Goal: Transaction & Acquisition: Purchase product/service

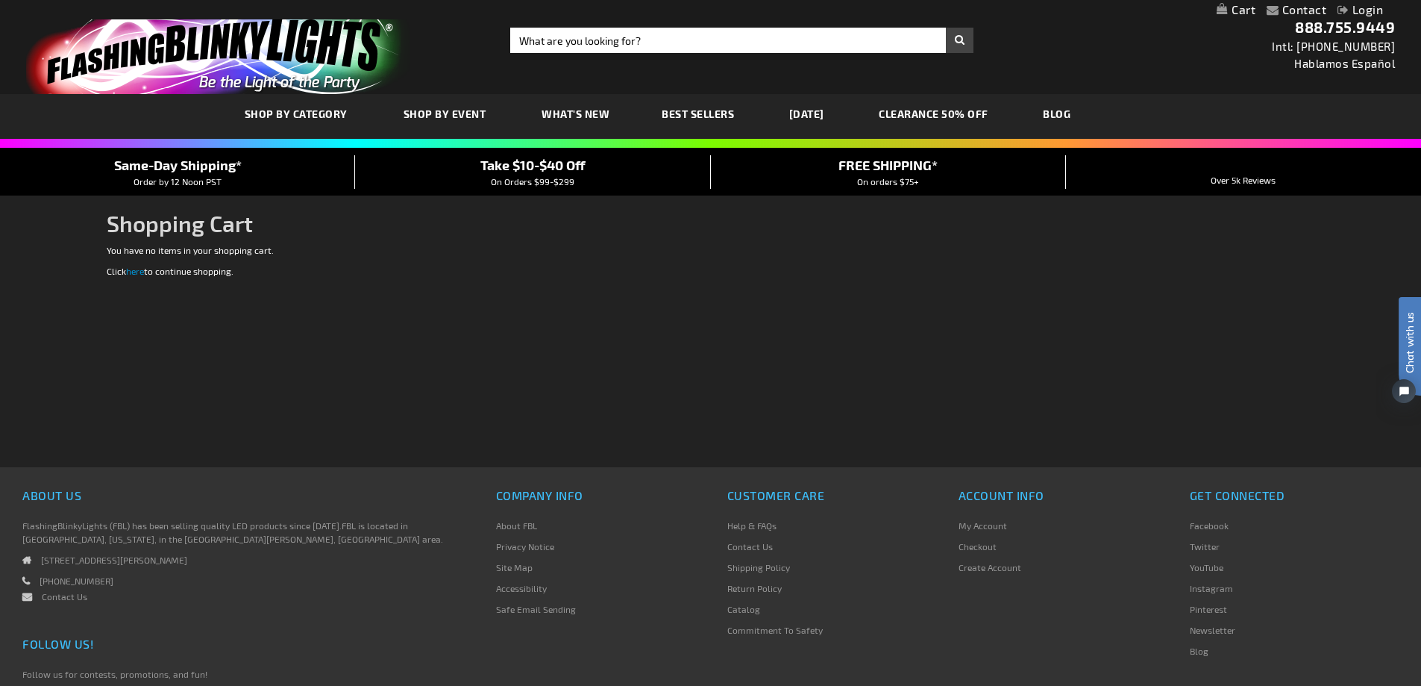
type input "[EMAIL_ADDRESS][DOMAIN_NAME]"
click at [1364, 8] on link "Login" at bounding box center [1361, 9] width 46 height 14
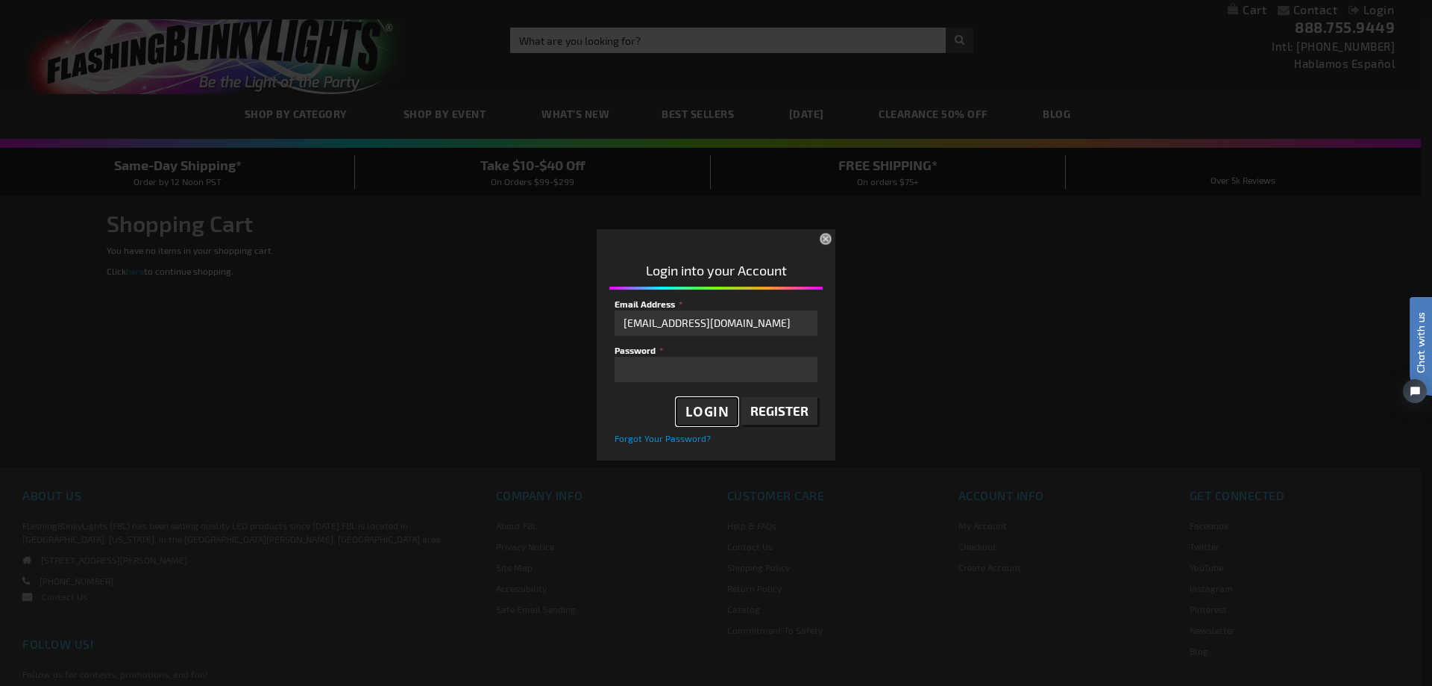
click at [723, 404] on span "Login" at bounding box center [708, 411] width 44 height 17
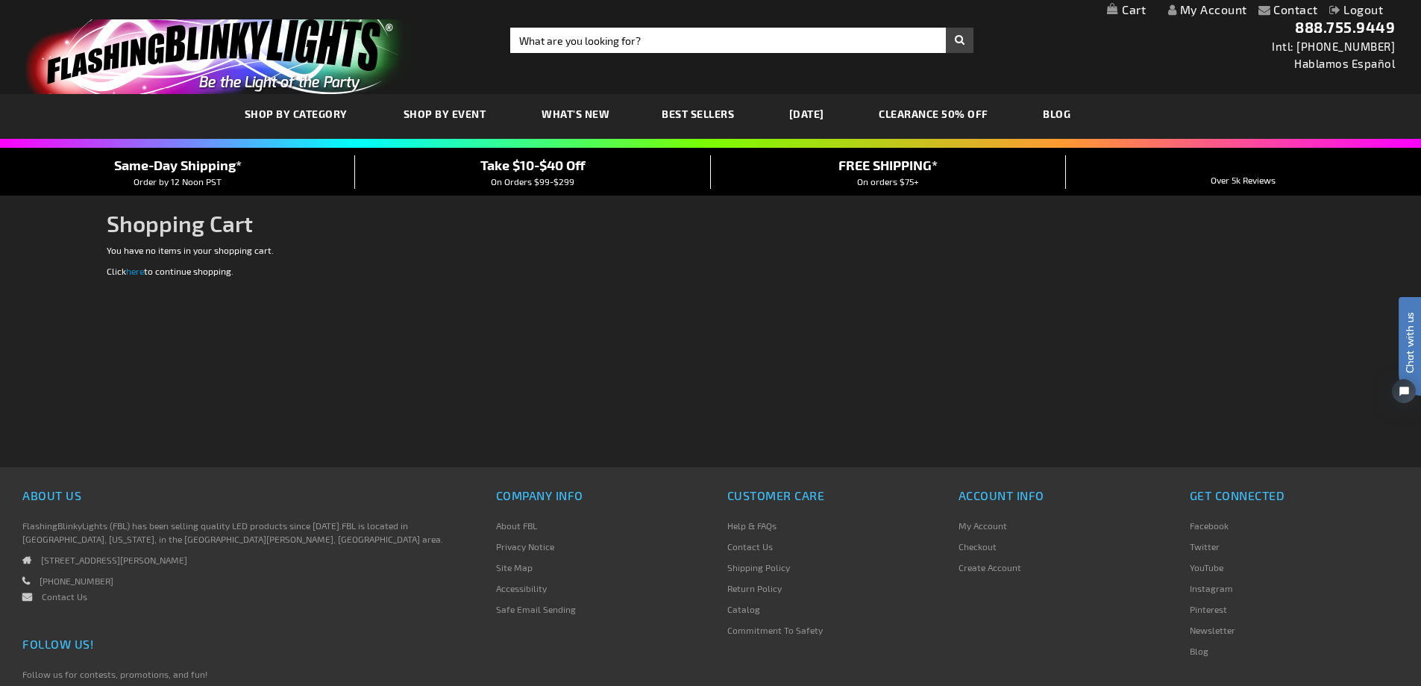
click at [1193, 3] on link "My Account" at bounding box center [1207, 9] width 79 height 14
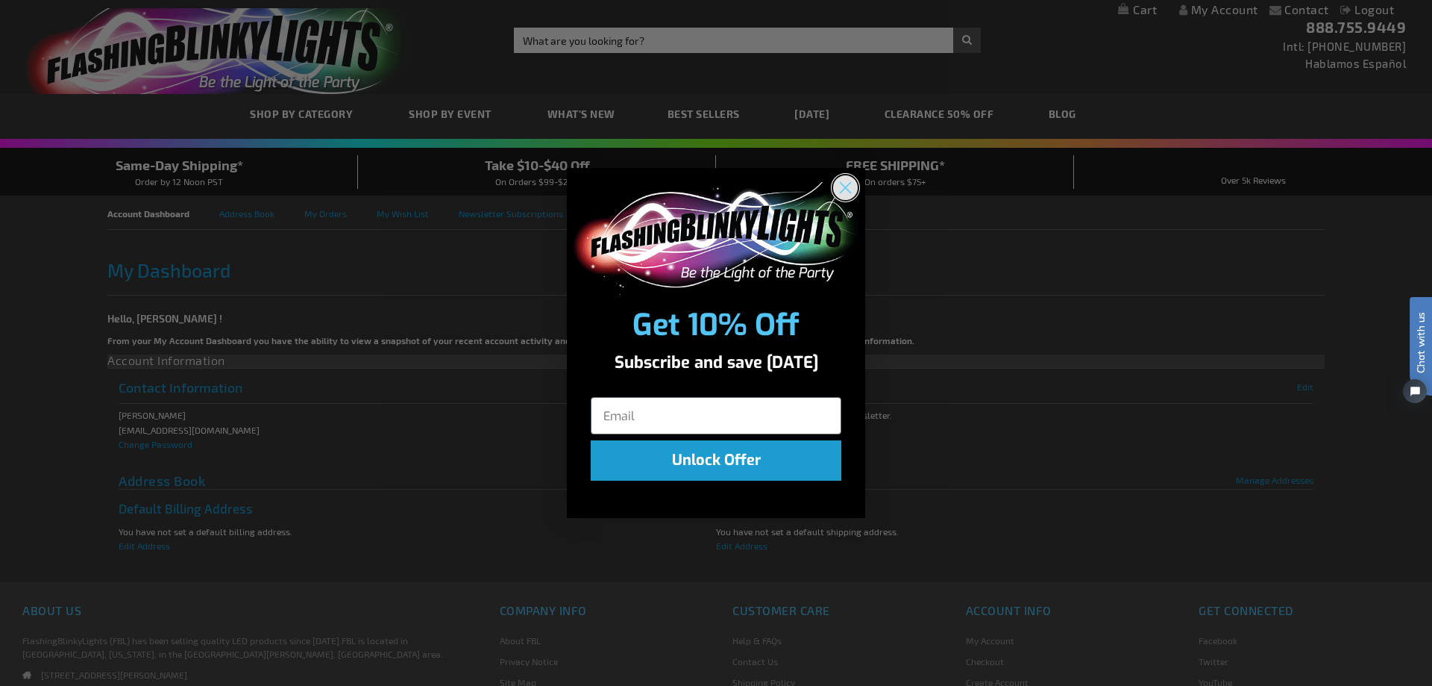
click at [845, 187] on icon "Close dialog" at bounding box center [846, 188] width 10 height 10
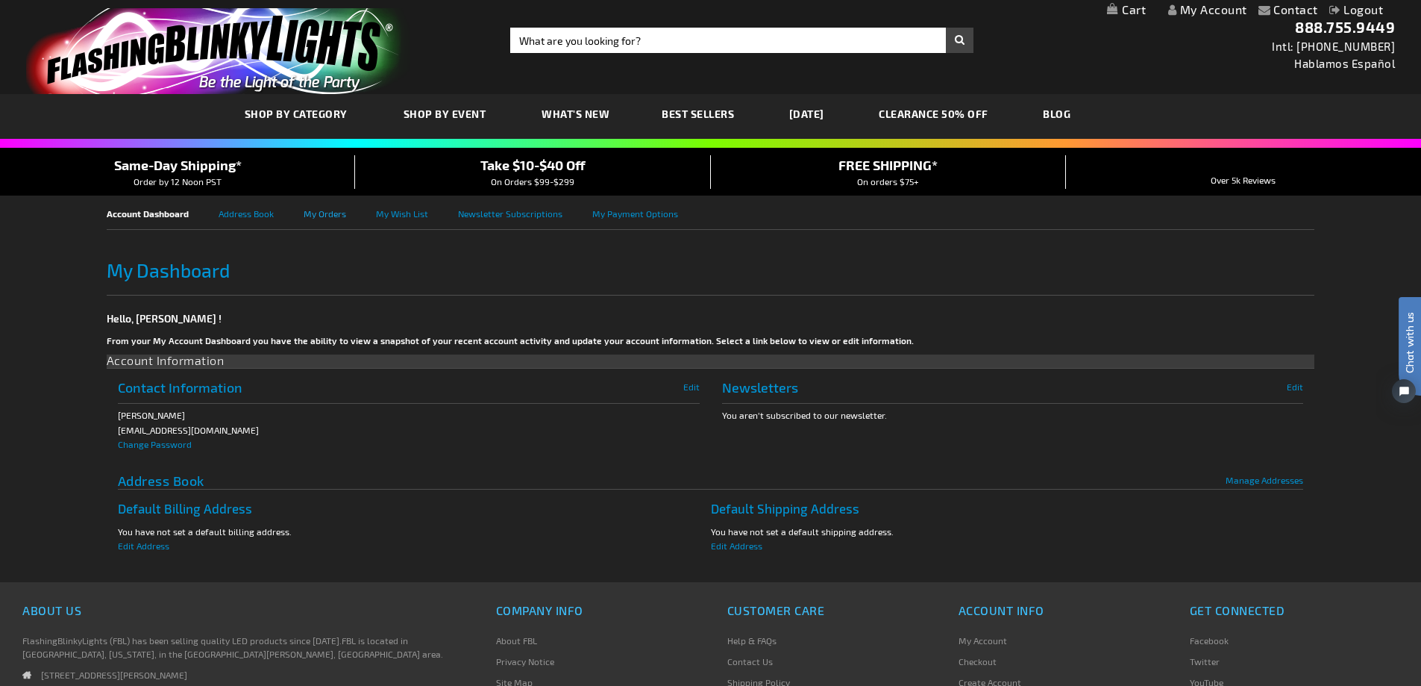
click at [339, 212] on link "My Orders" at bounding box center [340, 212] width 72 height 34
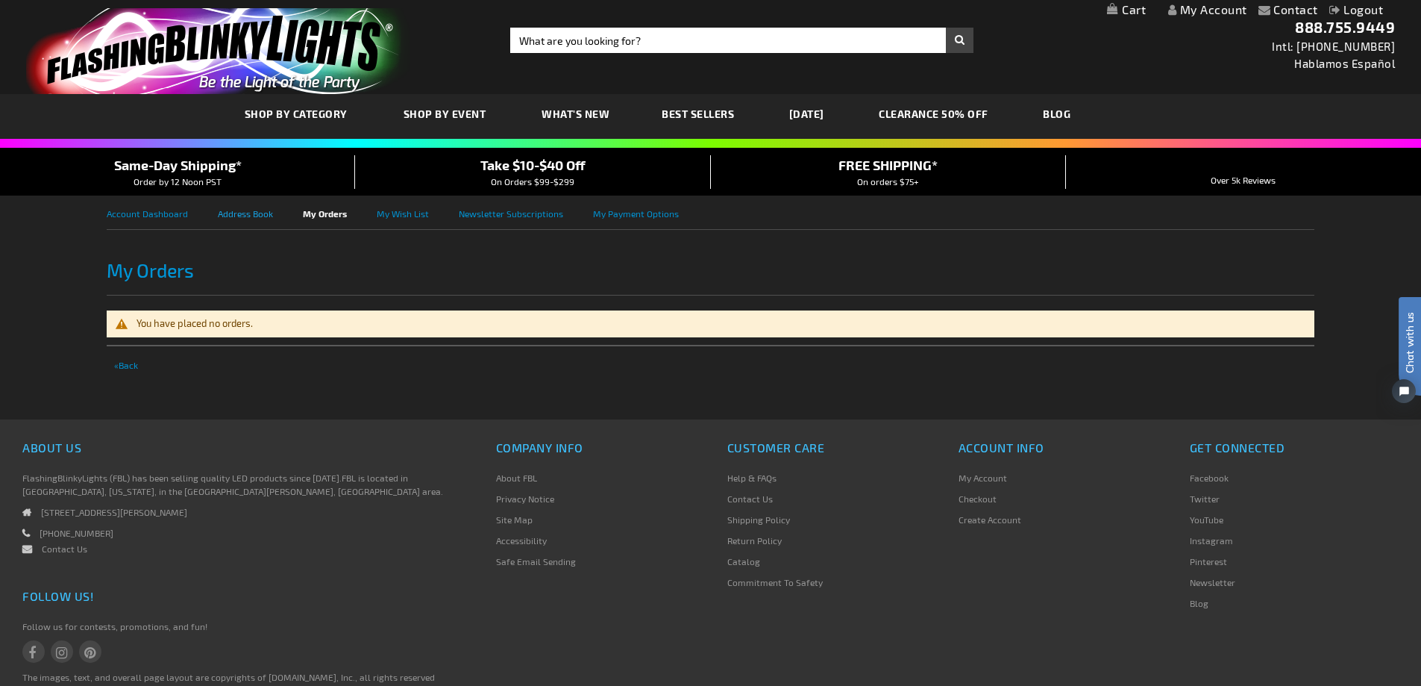
click at [261, 216] on link "Address Book" at bounding box center [260, 212] width 85 height 34
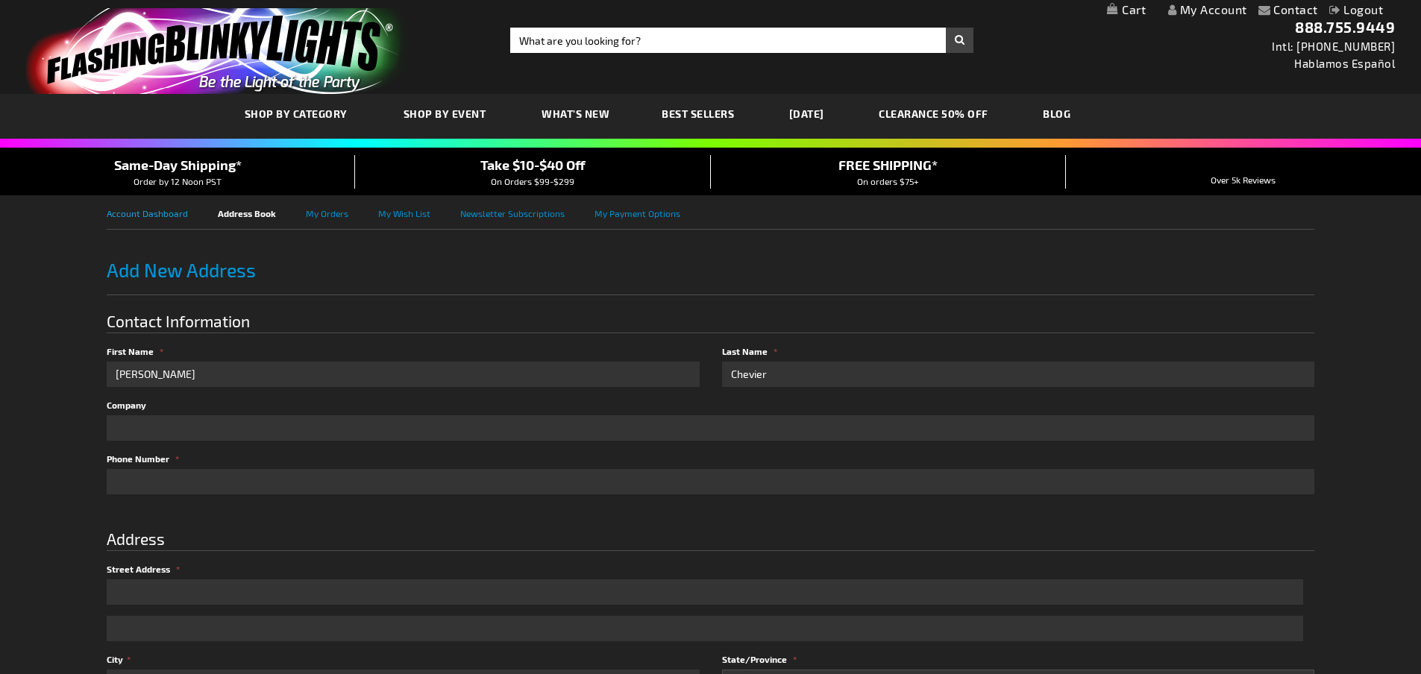
click at [161, 215] on link "Account Dashboard" at bounding box center [162, 212] width 111 height 34
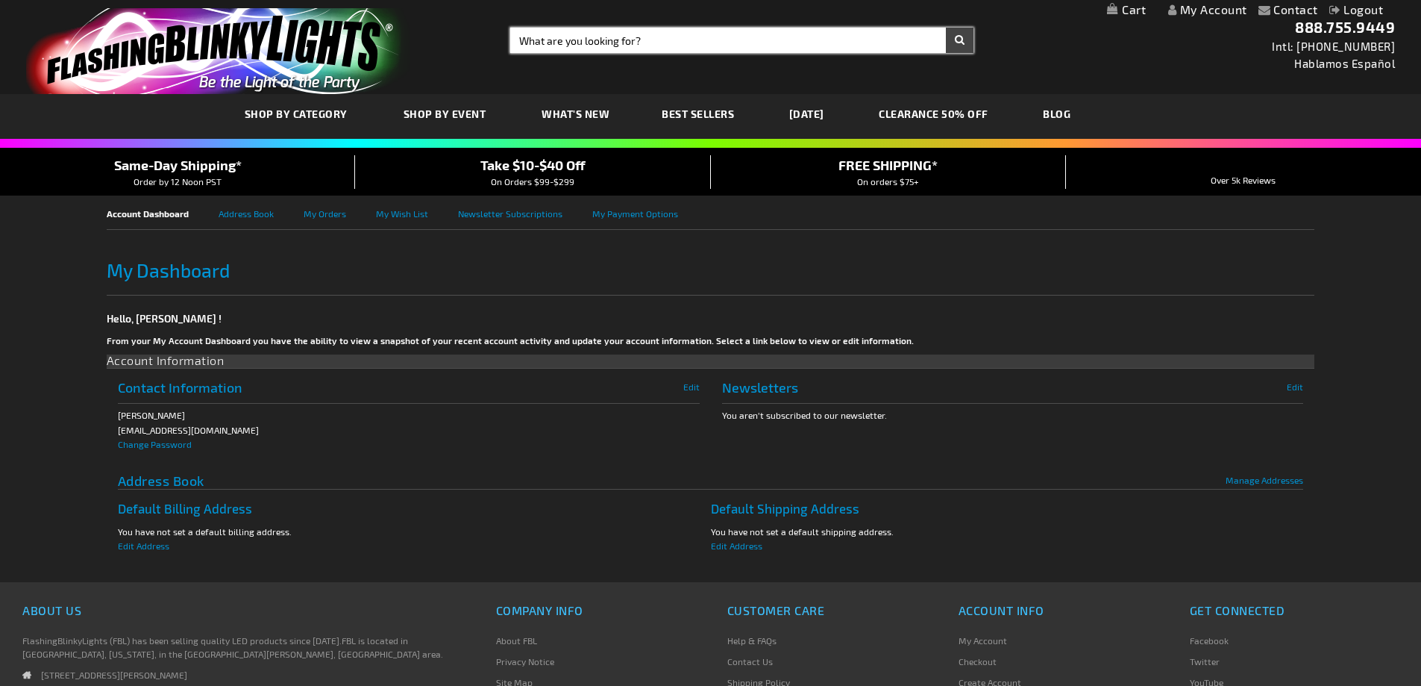
click at [712, 43] on input "Search" at bounding box center [741, 40] width 463 height 25
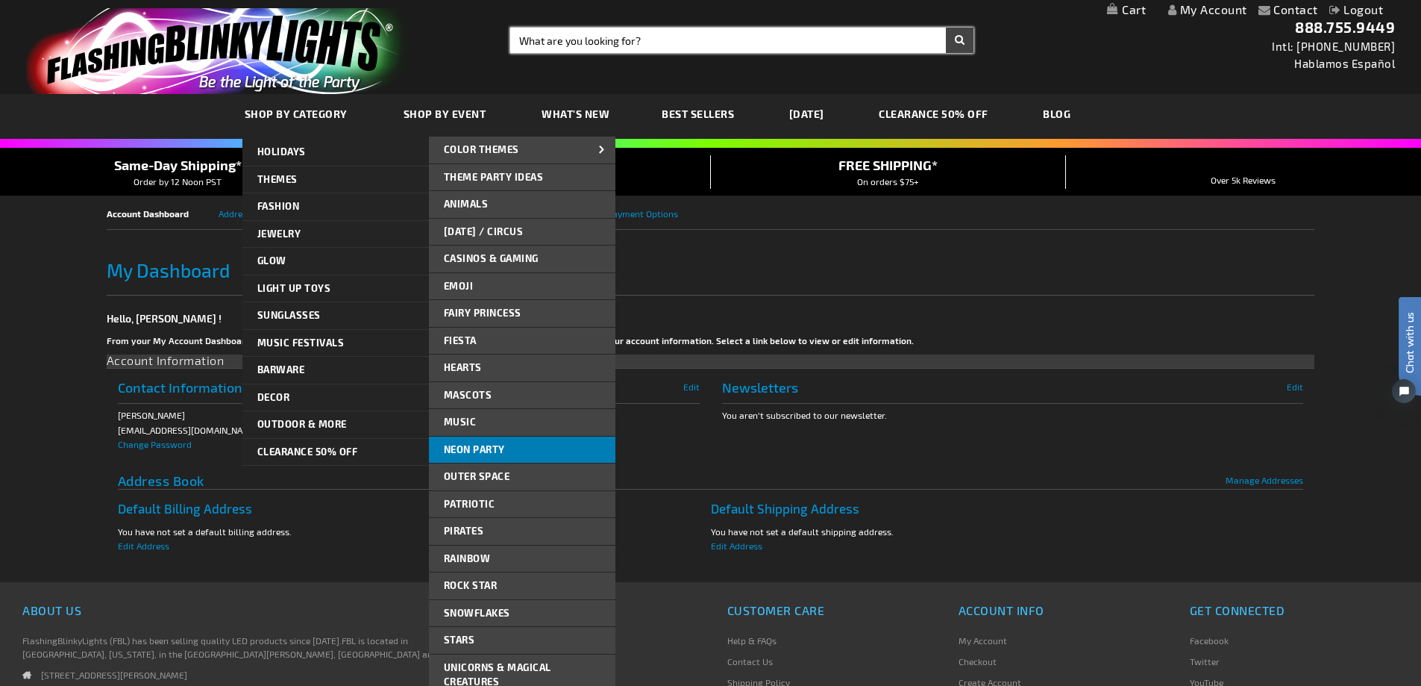
scroll to position [75, 0]
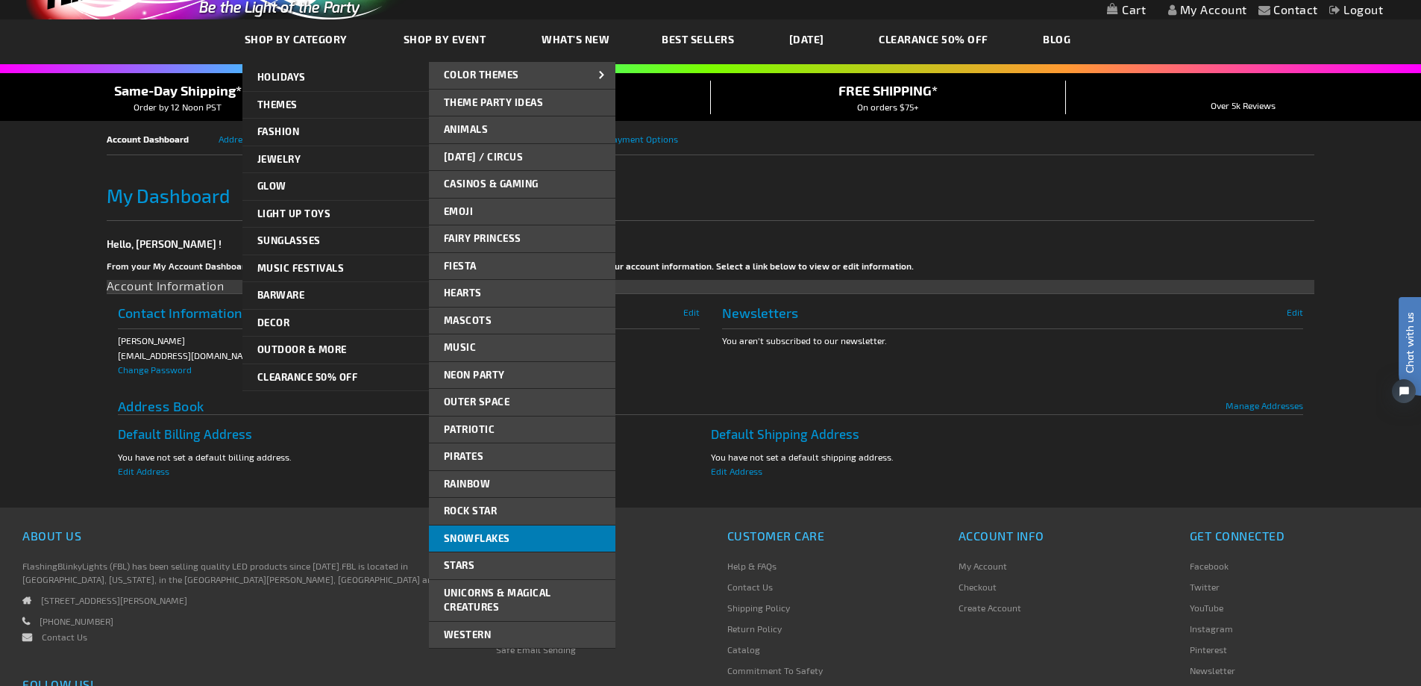
click at [512, 541] on link "Snowflakes" at bounding box center [522, 538] width 187 height 27
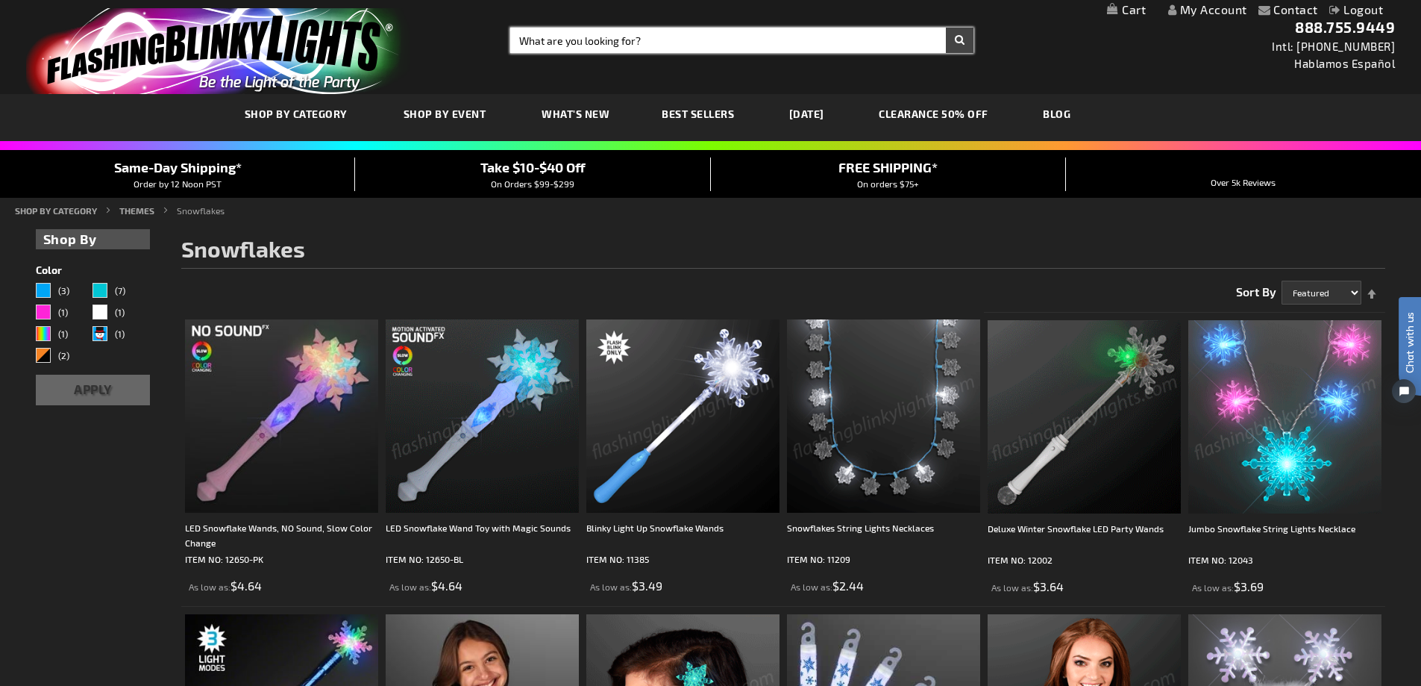
click at [682, 44] on input "Search" at bounding box center [741, 40] width 463 height 25
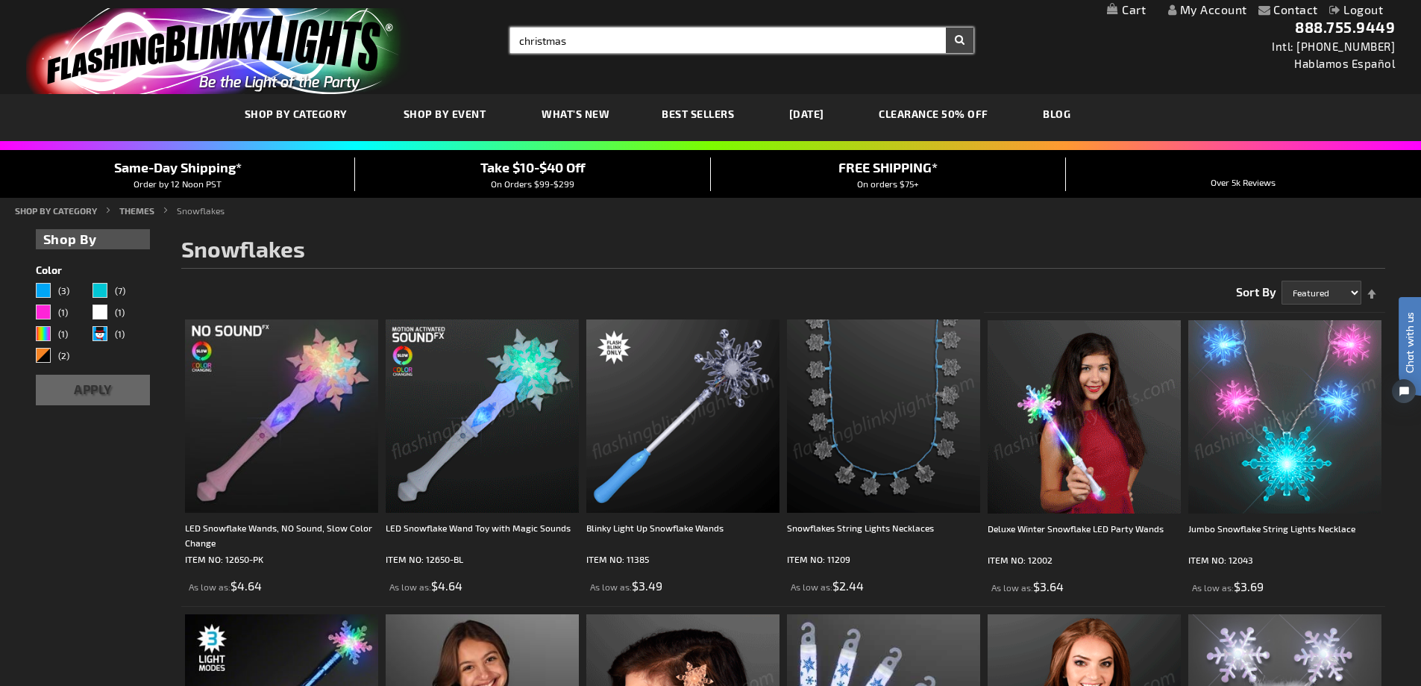
type input "christmas"
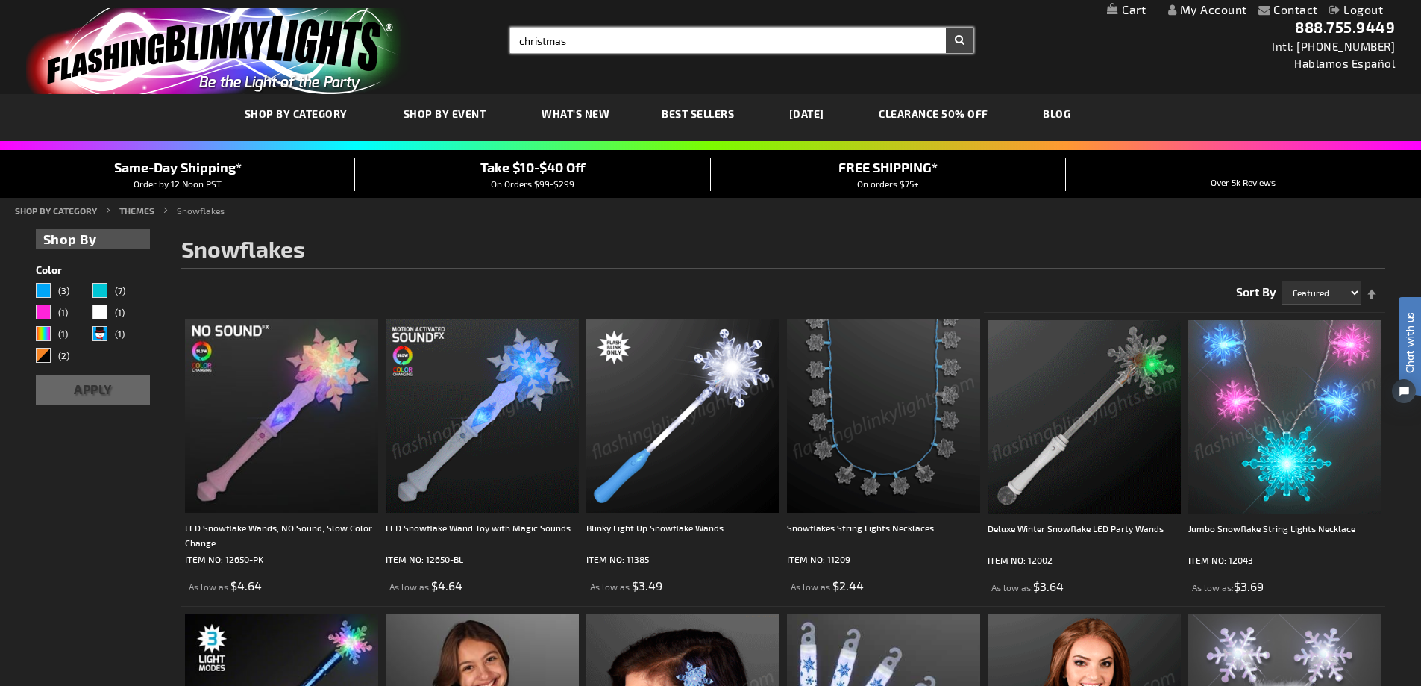
click at [946, 28] on button "Search" at bounding box center [960, 40] width 28 height 25
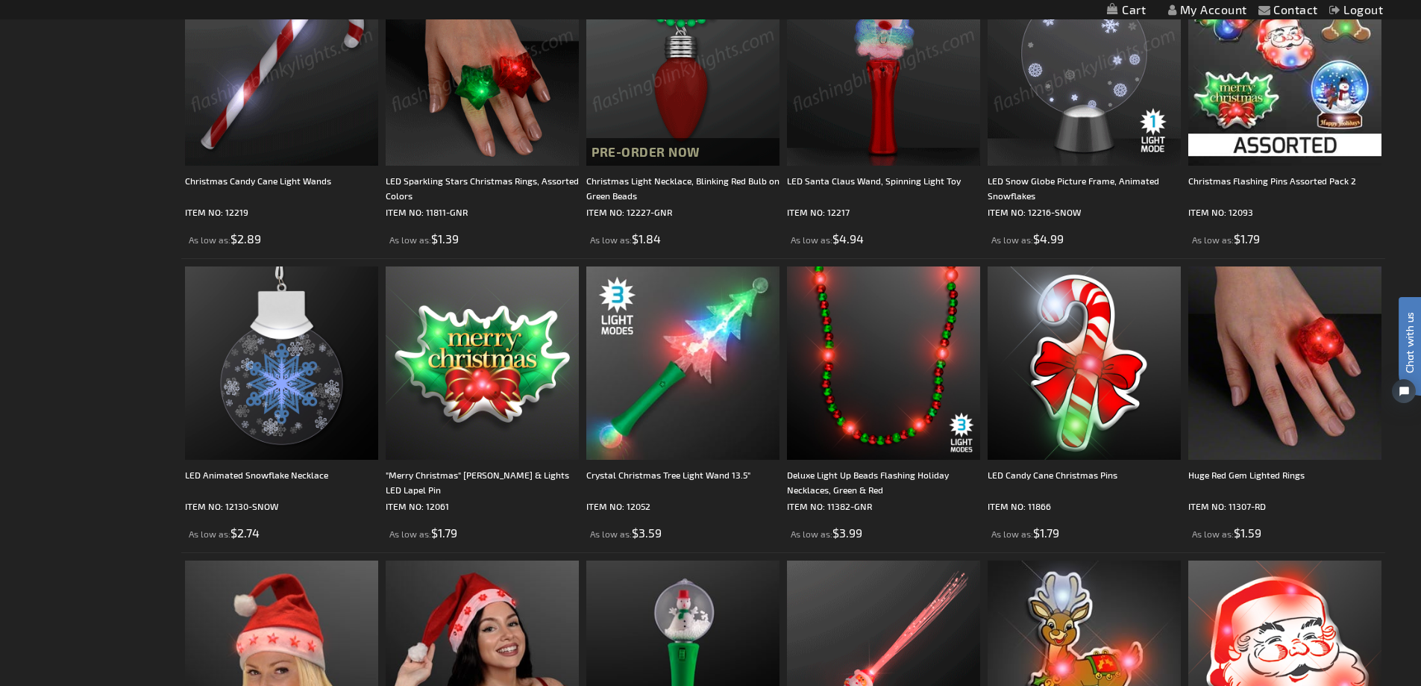
scroll to position [2984, 0]
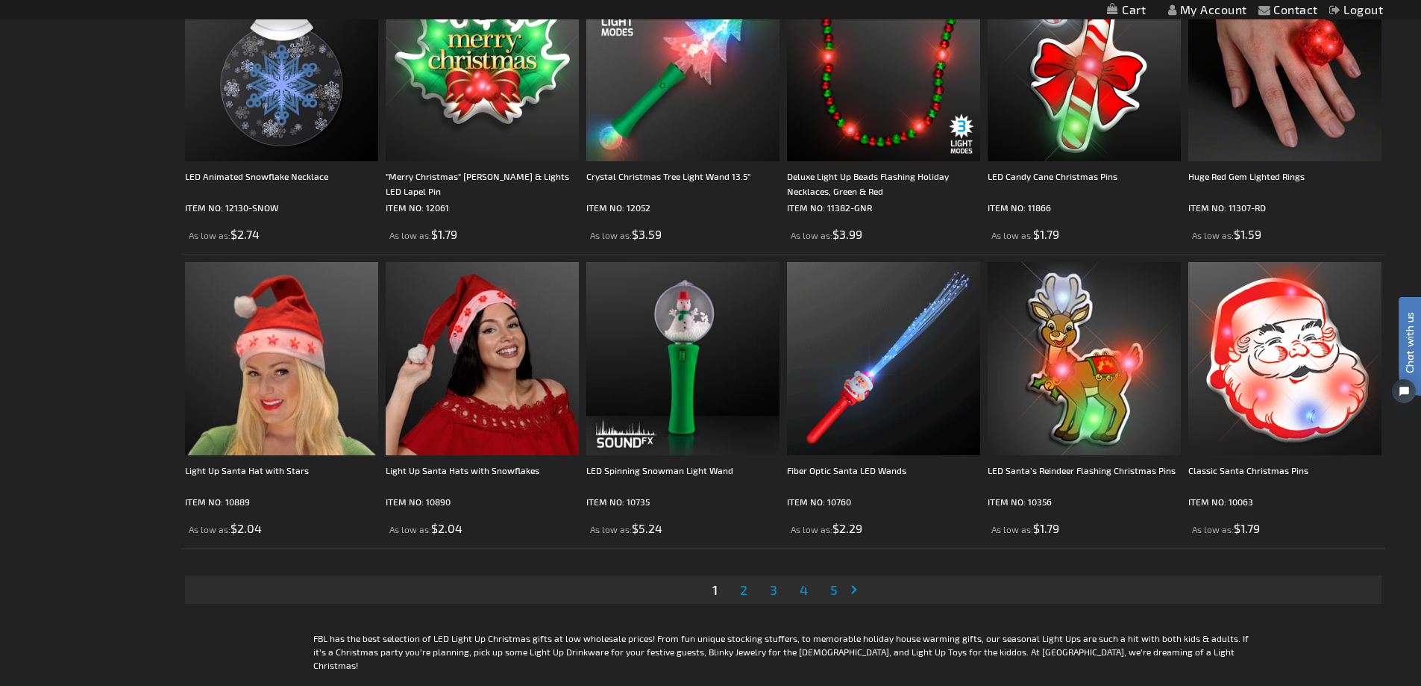
click at [743, 587] on span "2" at bounding box center [743, 589] width 7 height 16
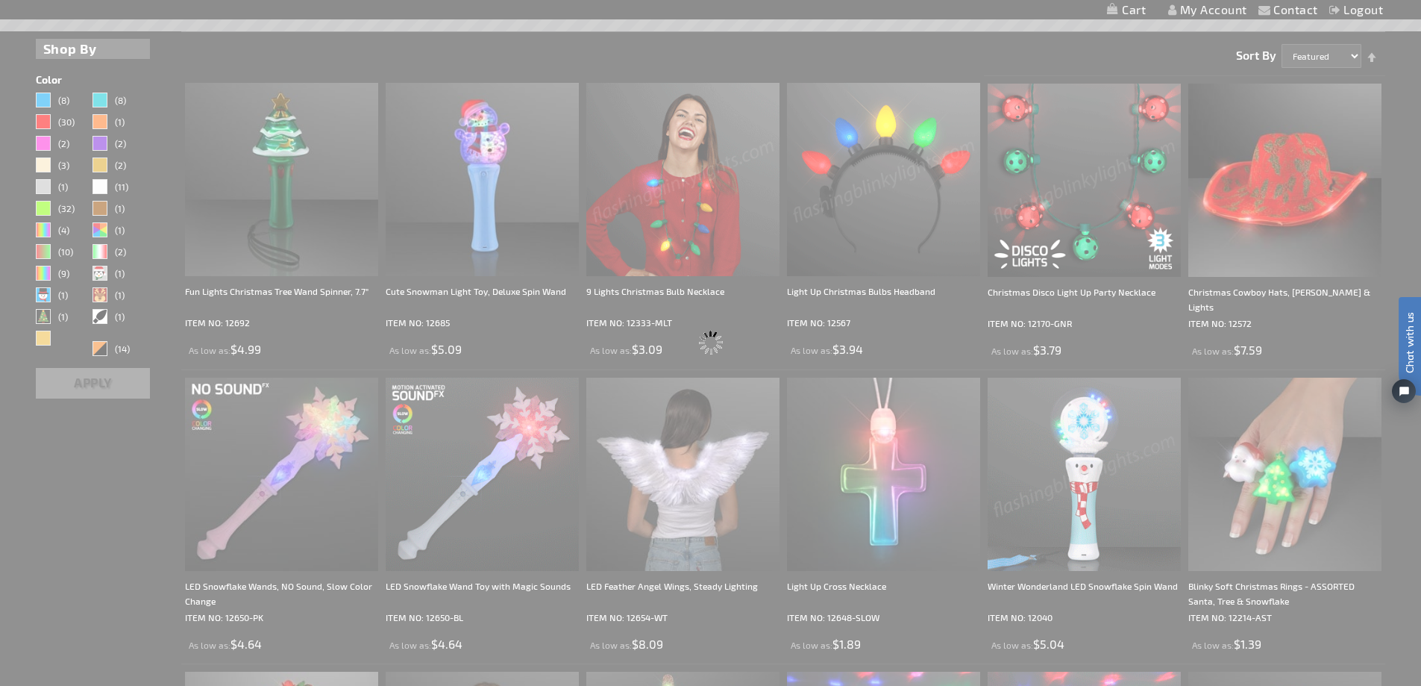
scroll to position [0, 0]
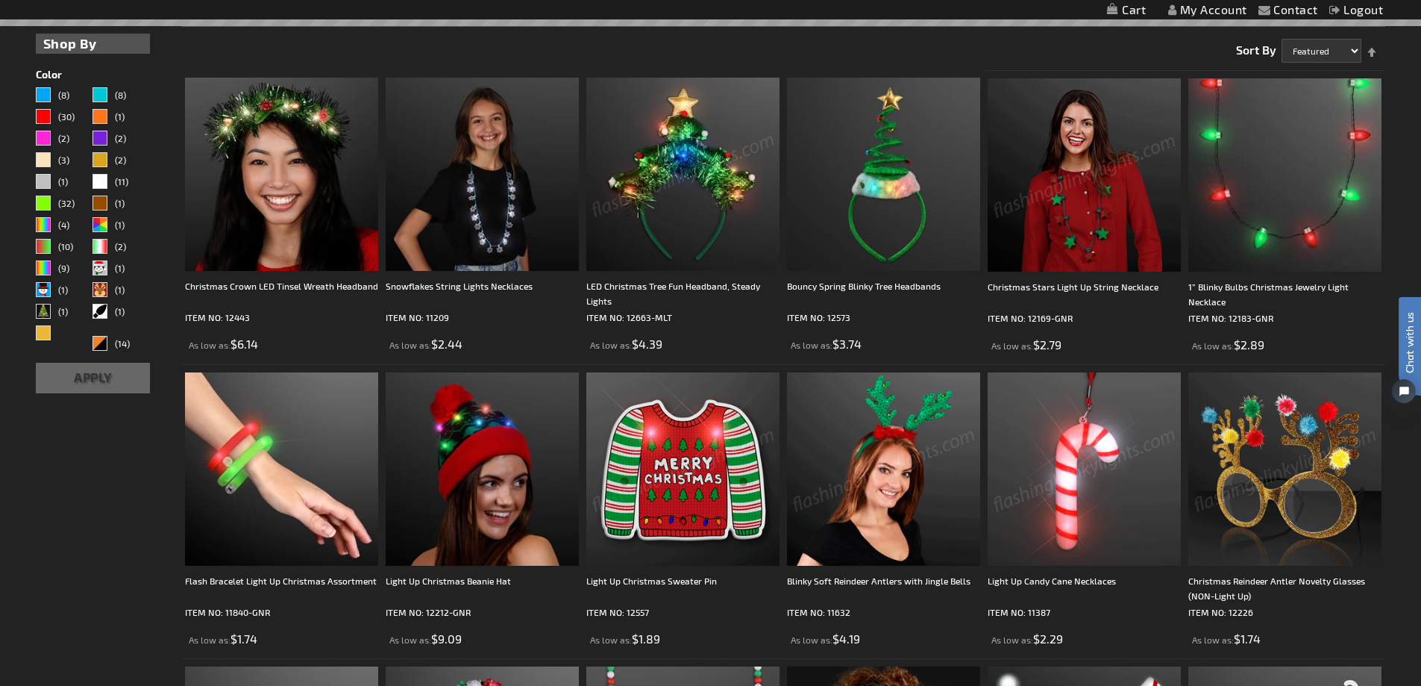
scroll to position [597, 0]
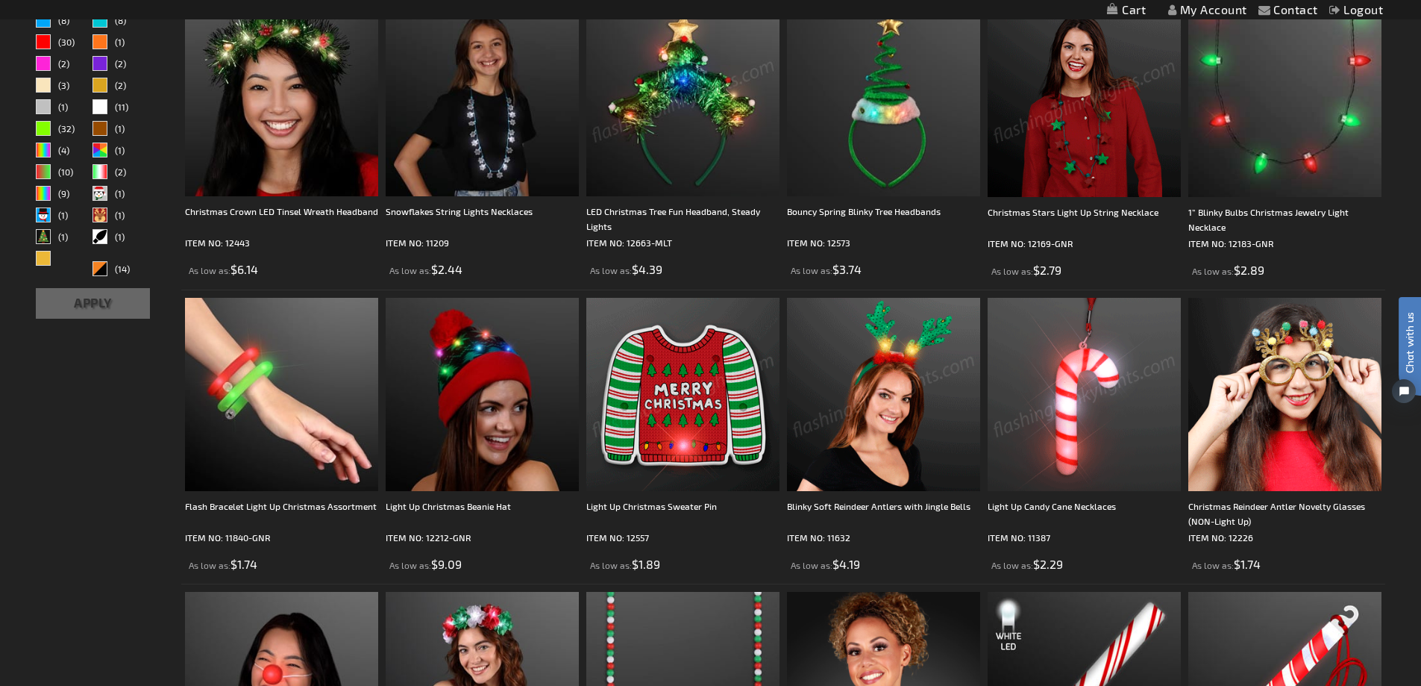
click at [1111, 81] on img at bounding box center [1084, 100] width 193 height 193
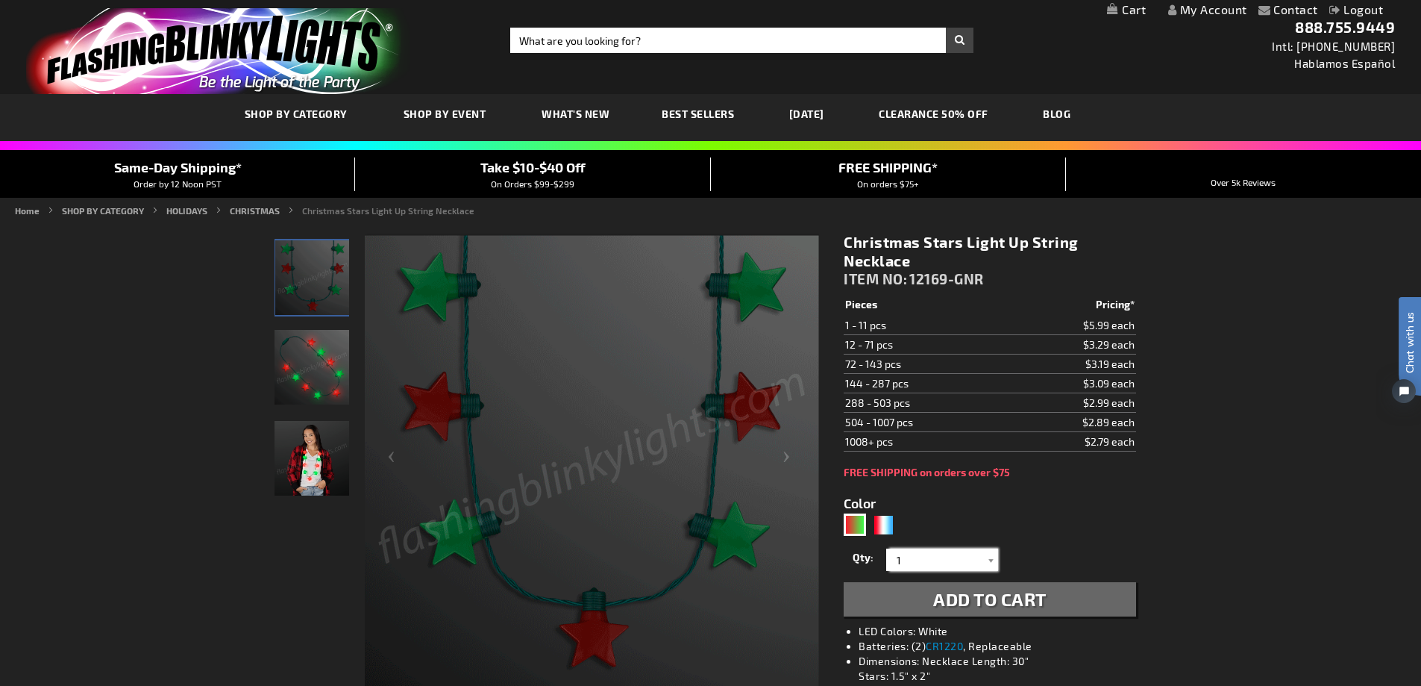
click at [948, 567] on input "1" at bounding box center [944, 559] width 108 height 22
type input "100"
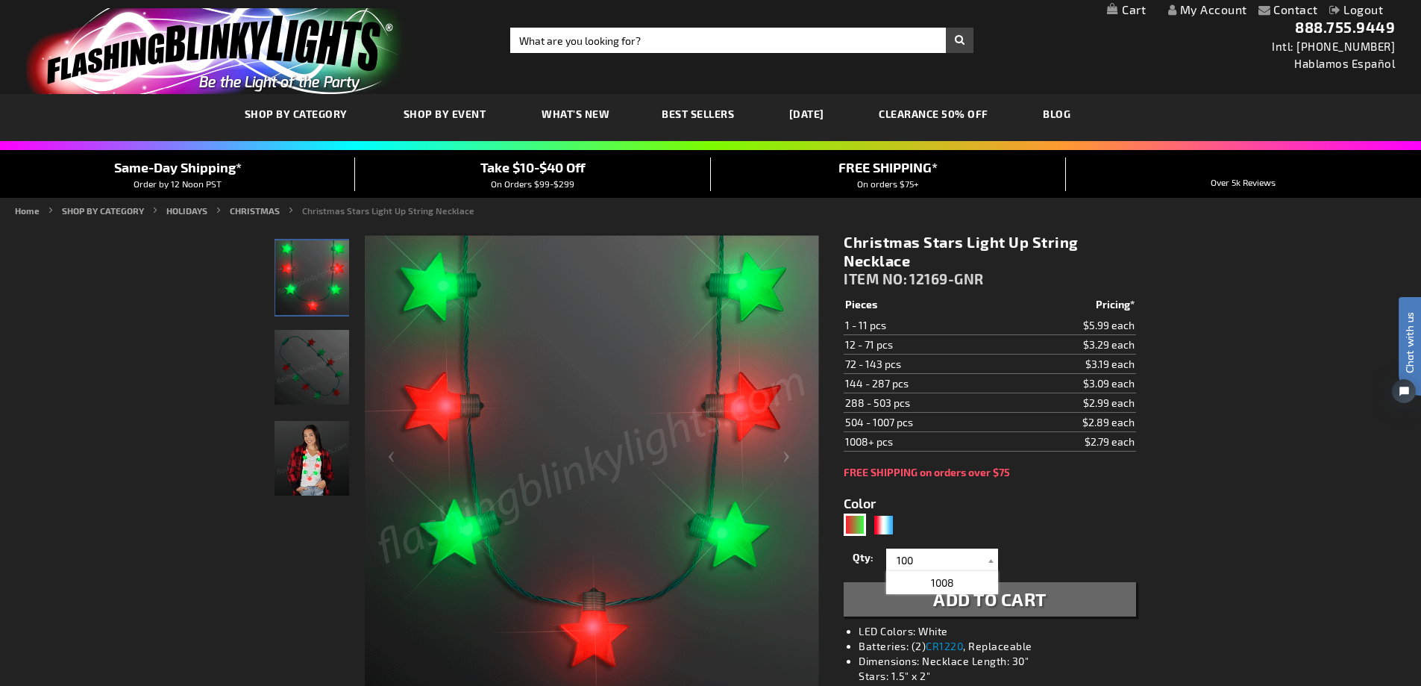
click at [1028, 522] on form "Color 5642 Qty 1 2 3 4 5 6 7 8 9 10 11 12 24 36 48 60 72 84 96 108" at bounding box center [990, 547] width 292 height 138
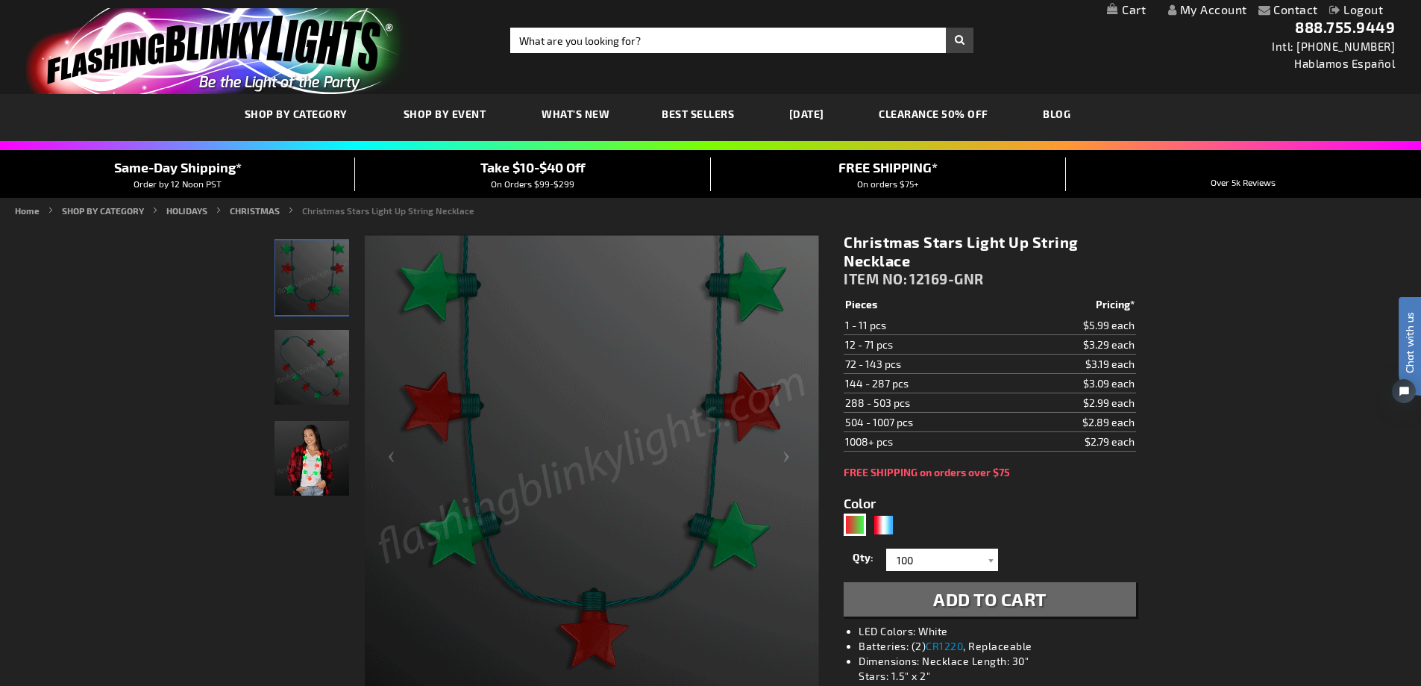
click at [994, 598] on span "Add to Cart" at bounding box center [989, 599] width 113 height 22
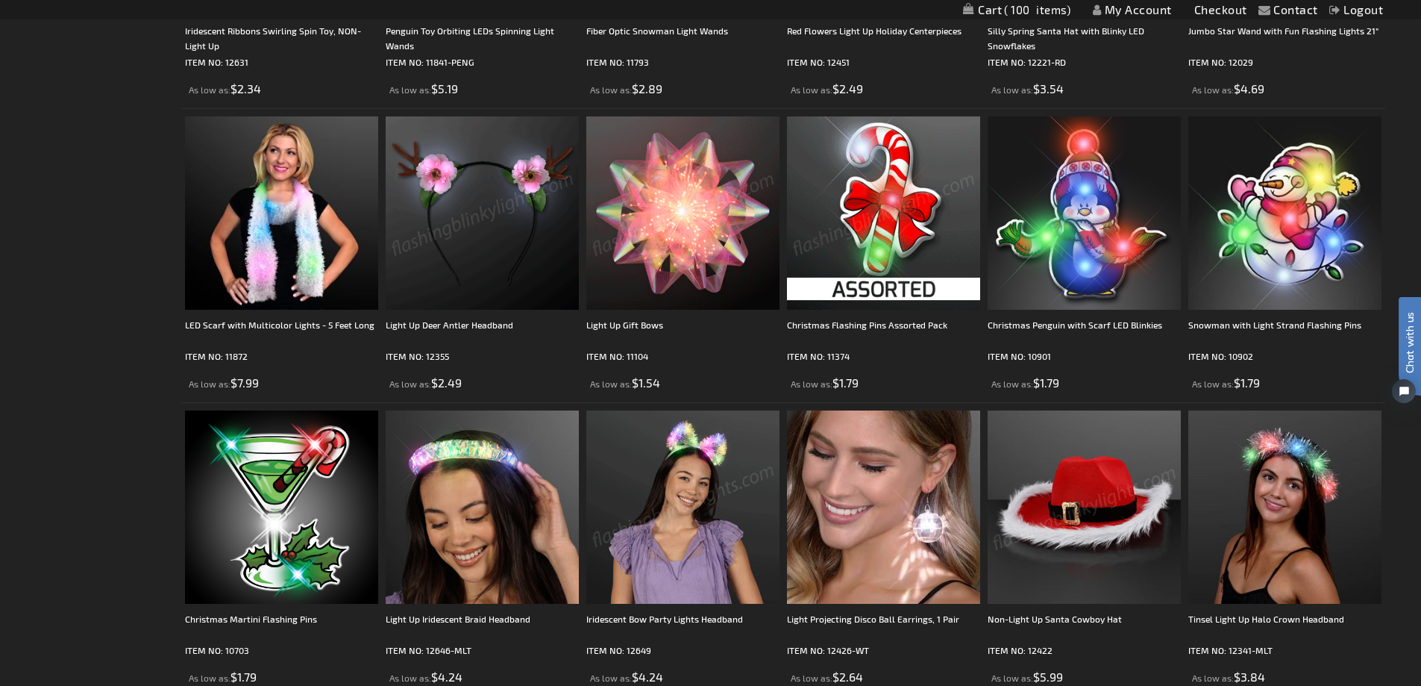
scroll to position [3209, 0]
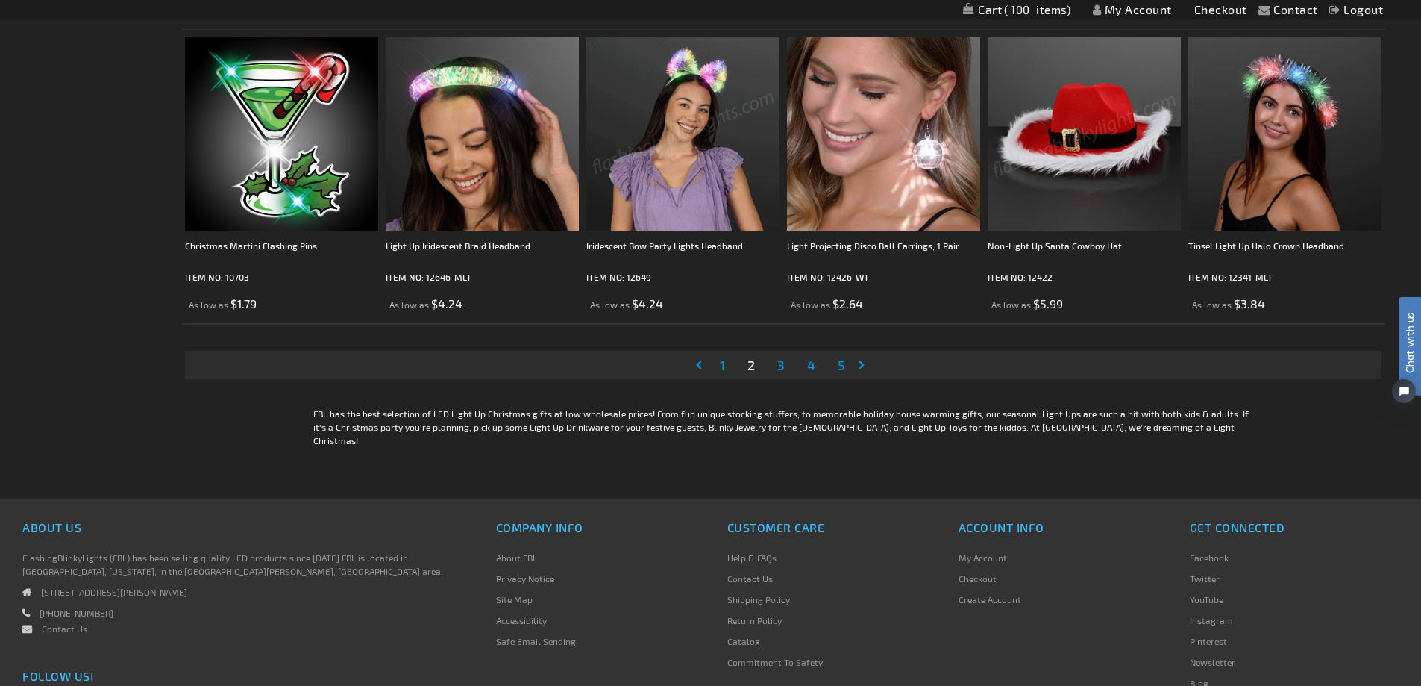
click at [778, 366] on span "3" at bounding box center [780, 365] width 7 height 16
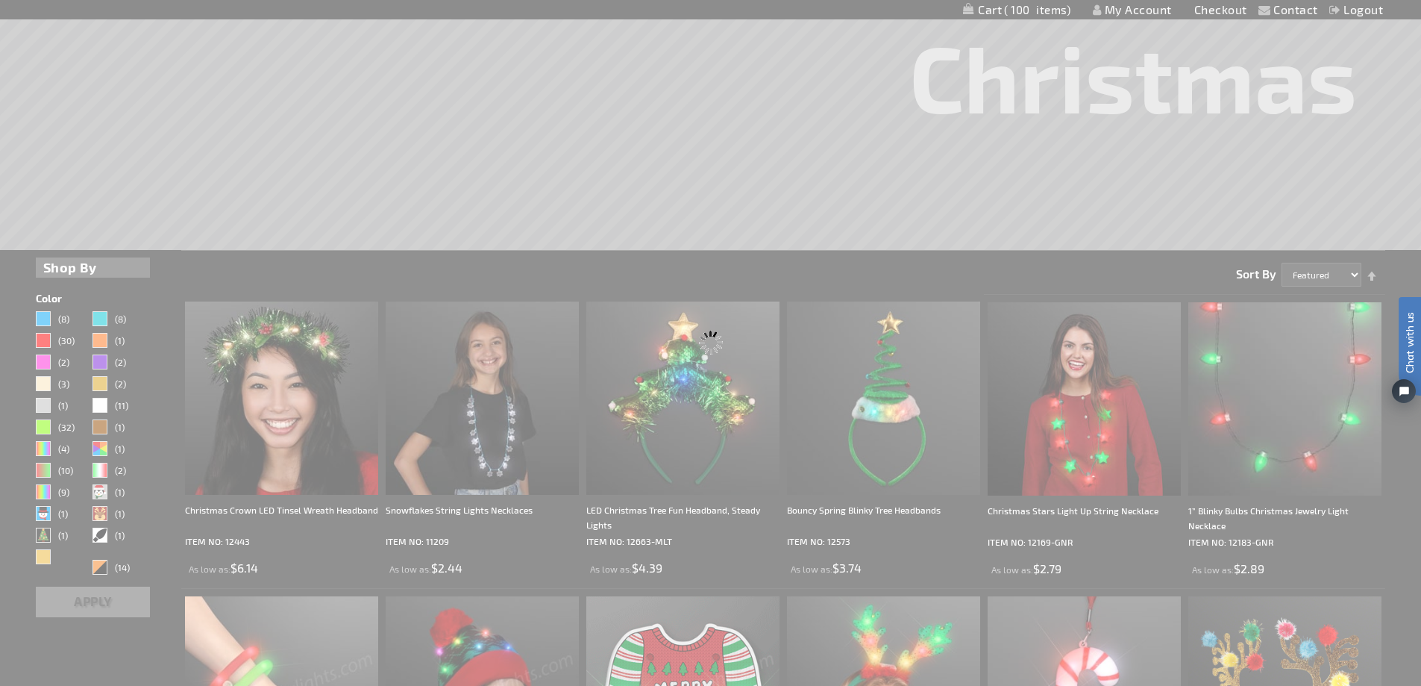
scroll to position [373, 0]
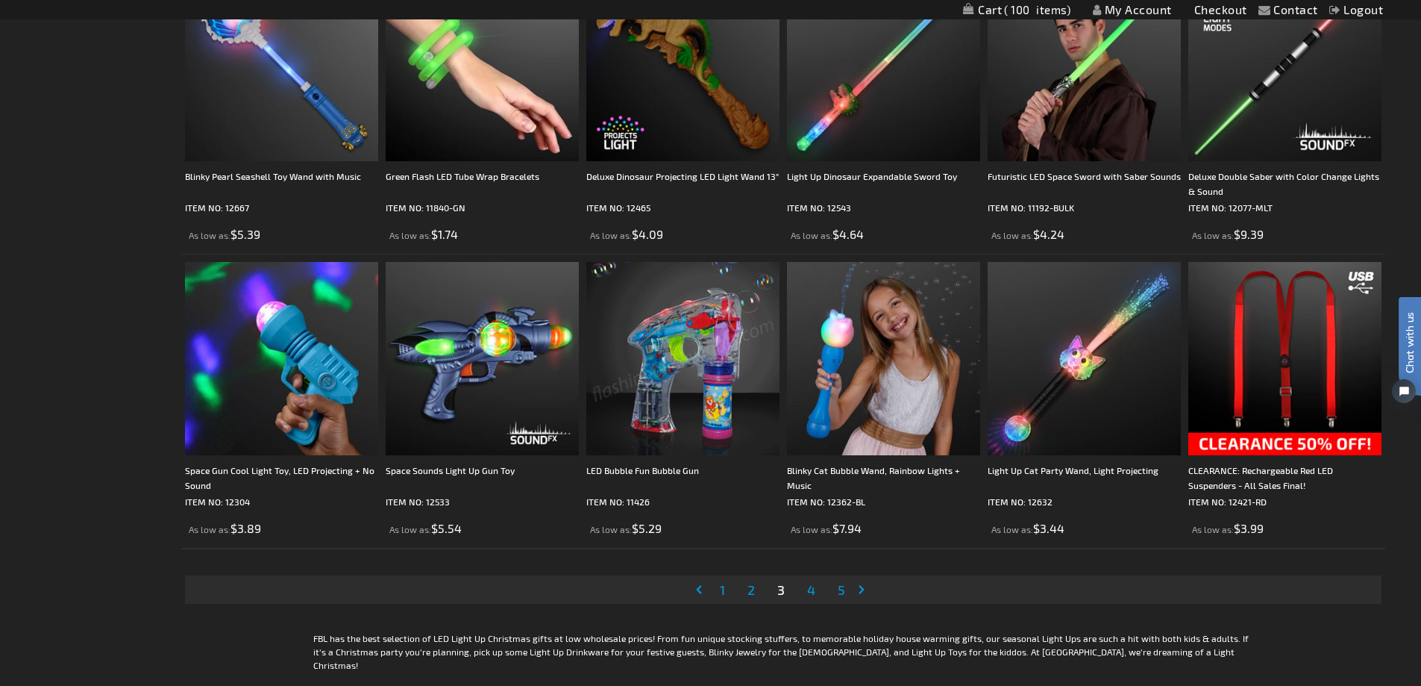
scroll to position [3059, 0]
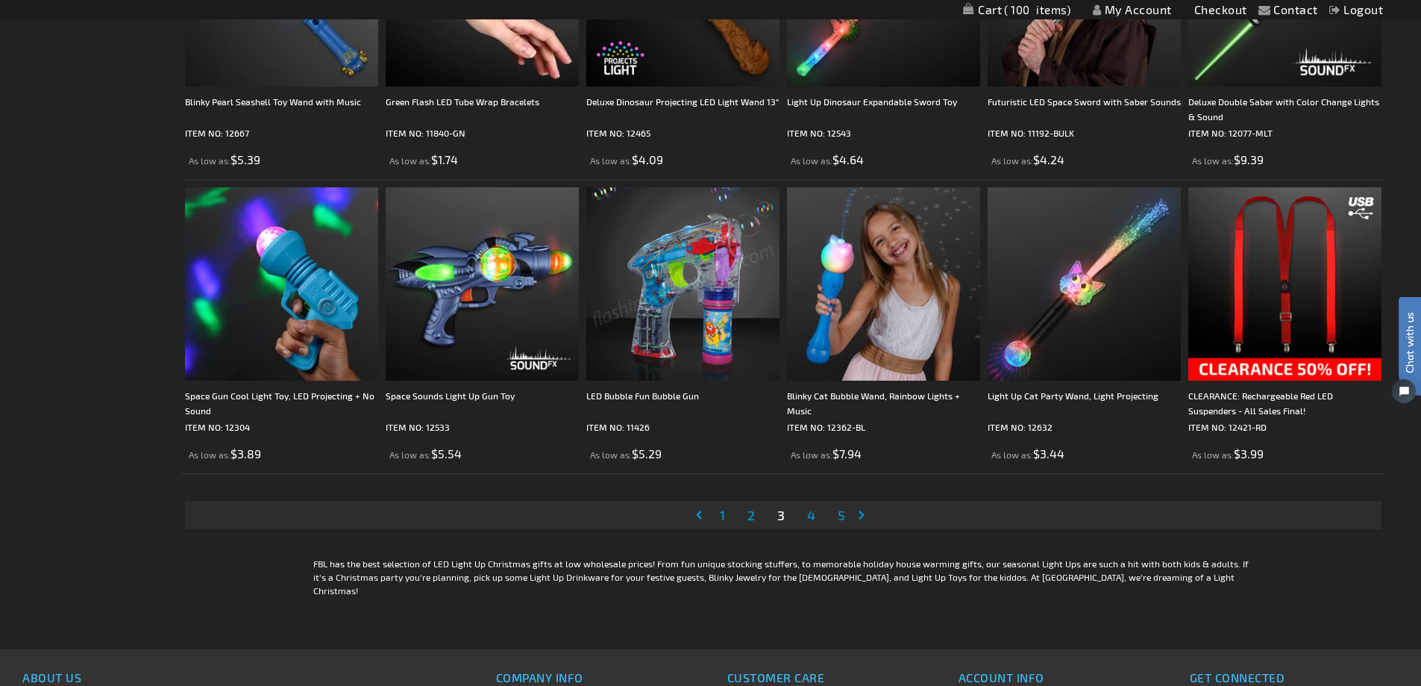
click at [721, 516] on span "1" at bounding box center [722, 515] width 5 height 16
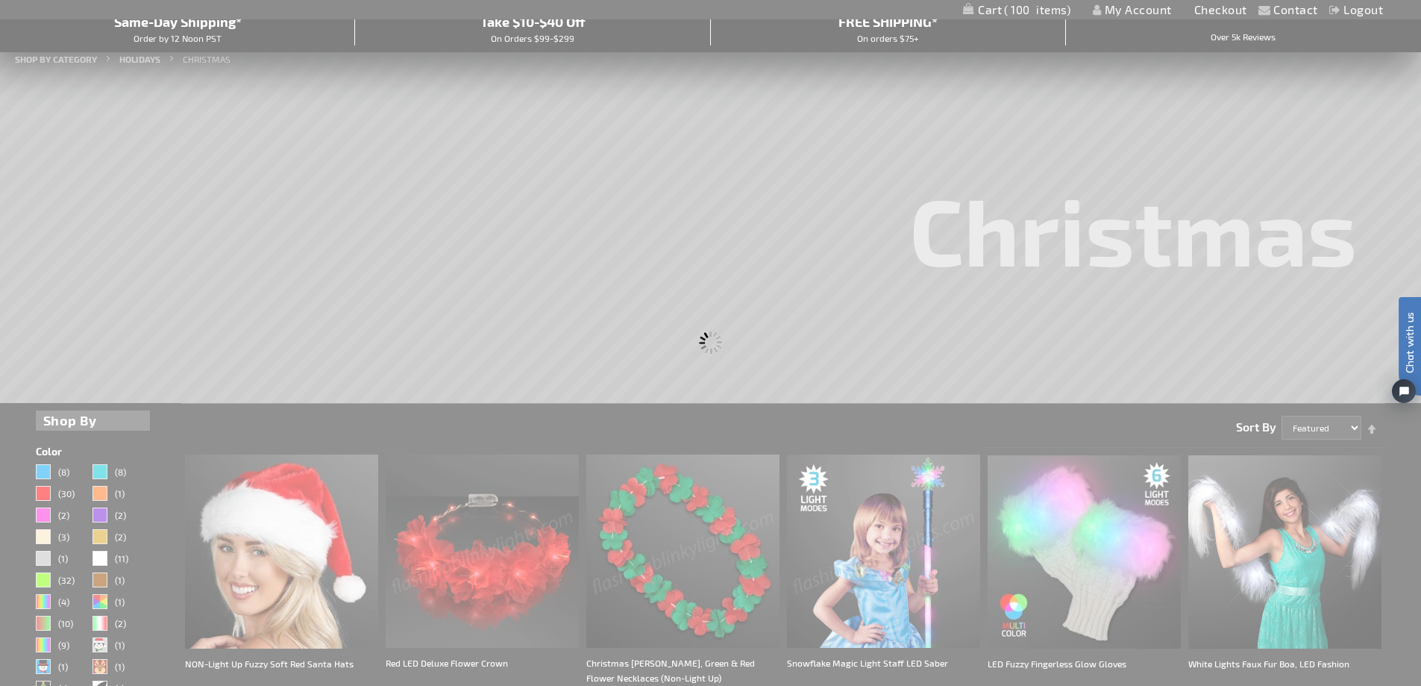
scroll to position [0, 0]
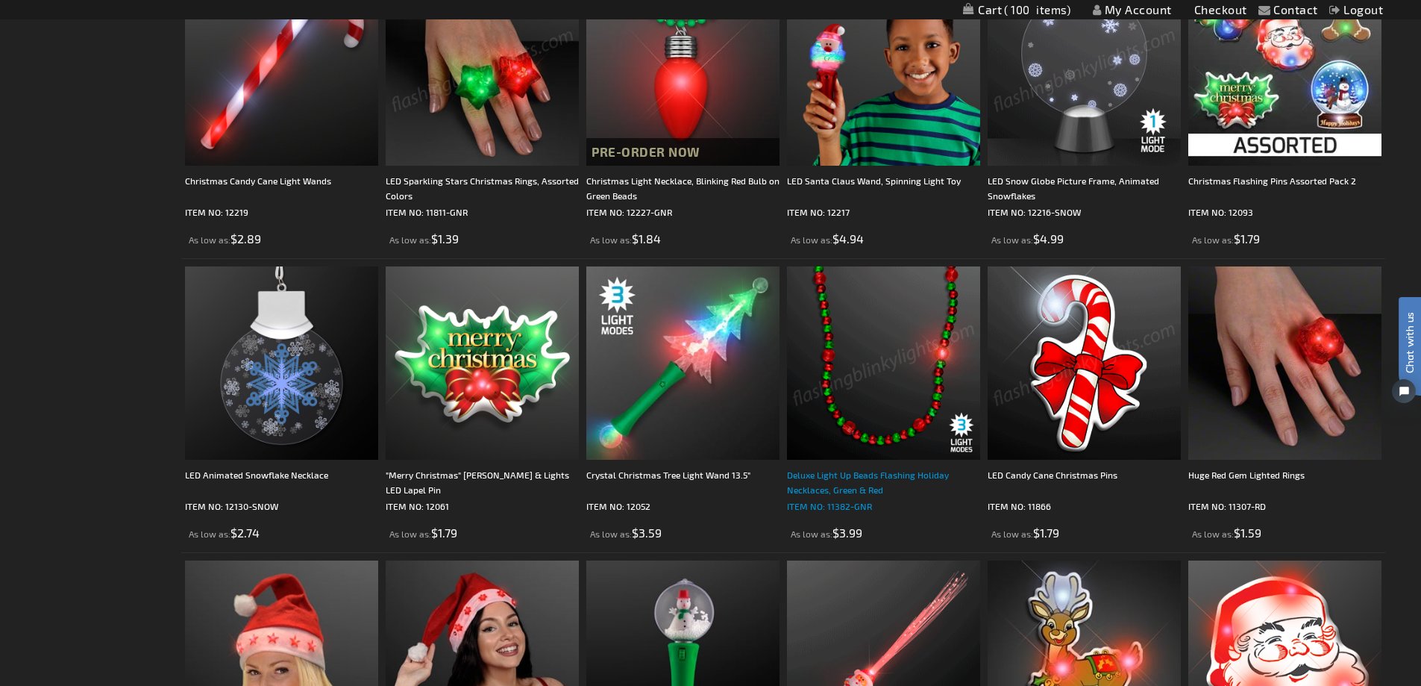
scroll to position [2835, 0]
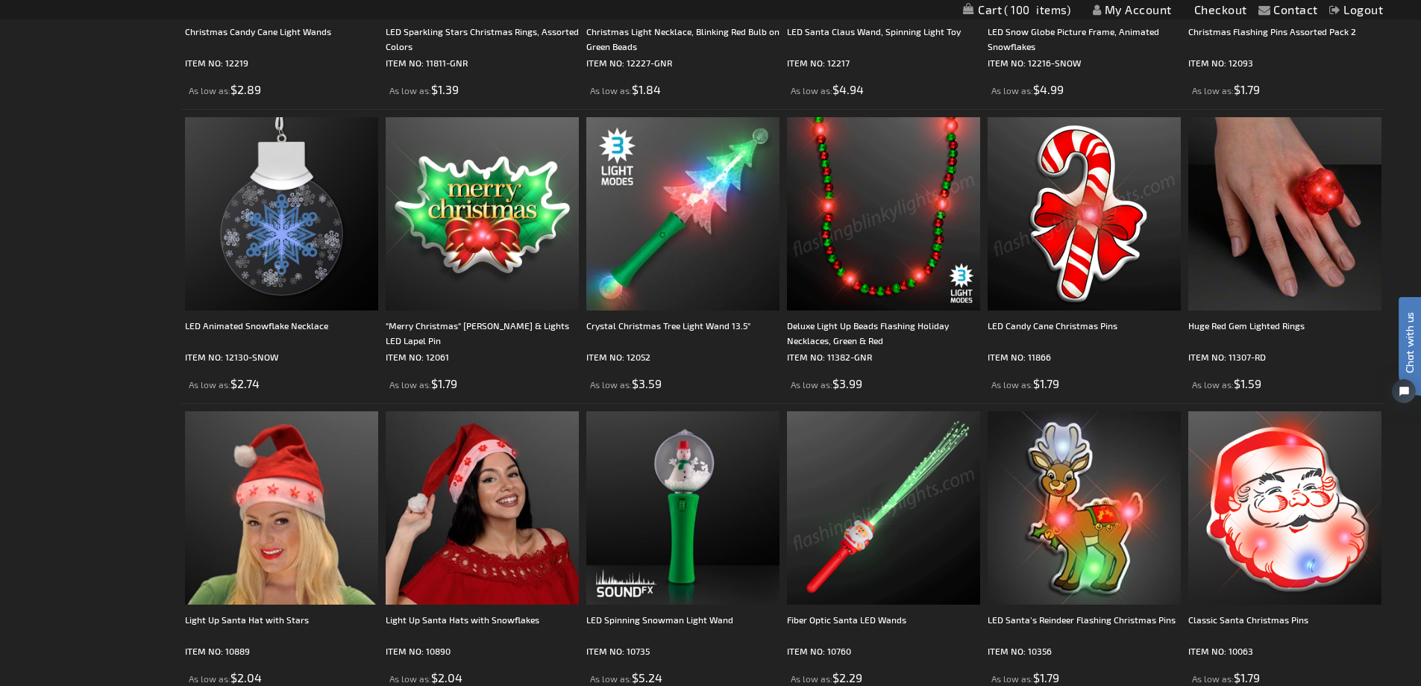
click at [835, 562] on img at bounding box center [883, 507] width 193 height 193
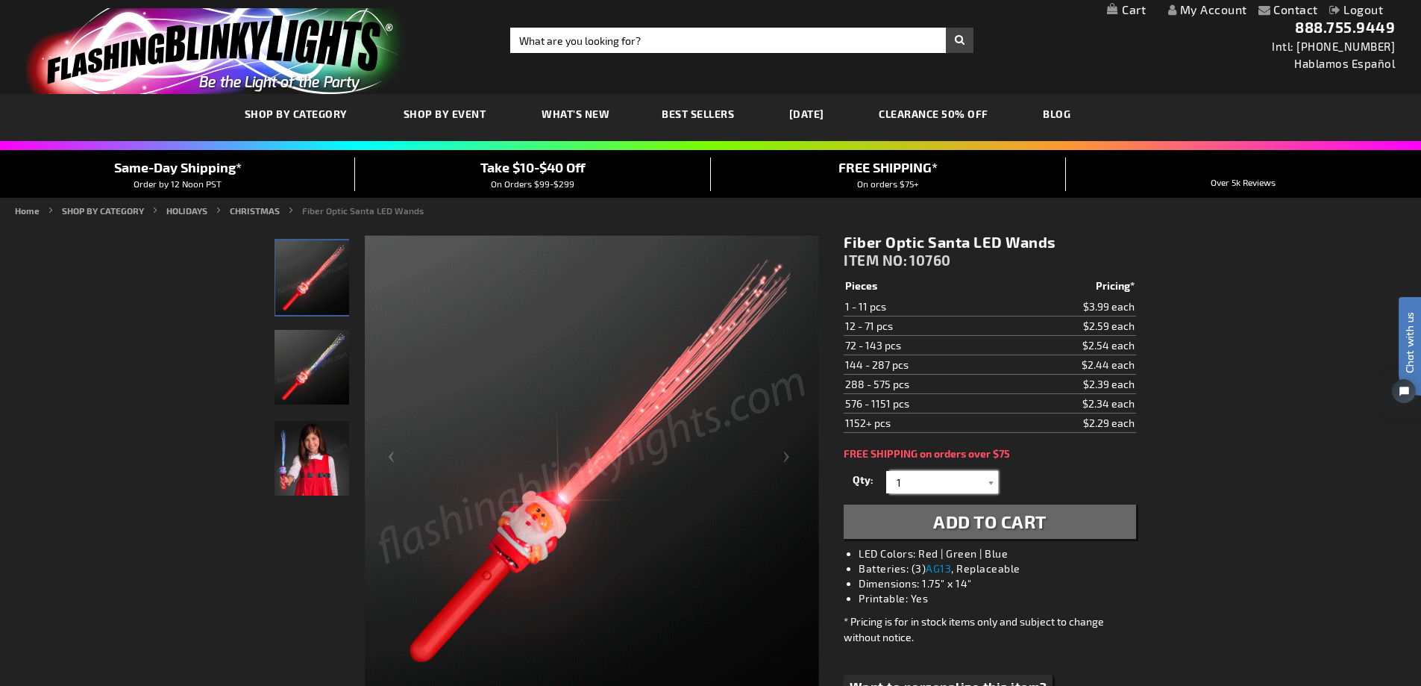
click at [903, 479] on input "1" at bounding box center [944, 482] width 108 height 22
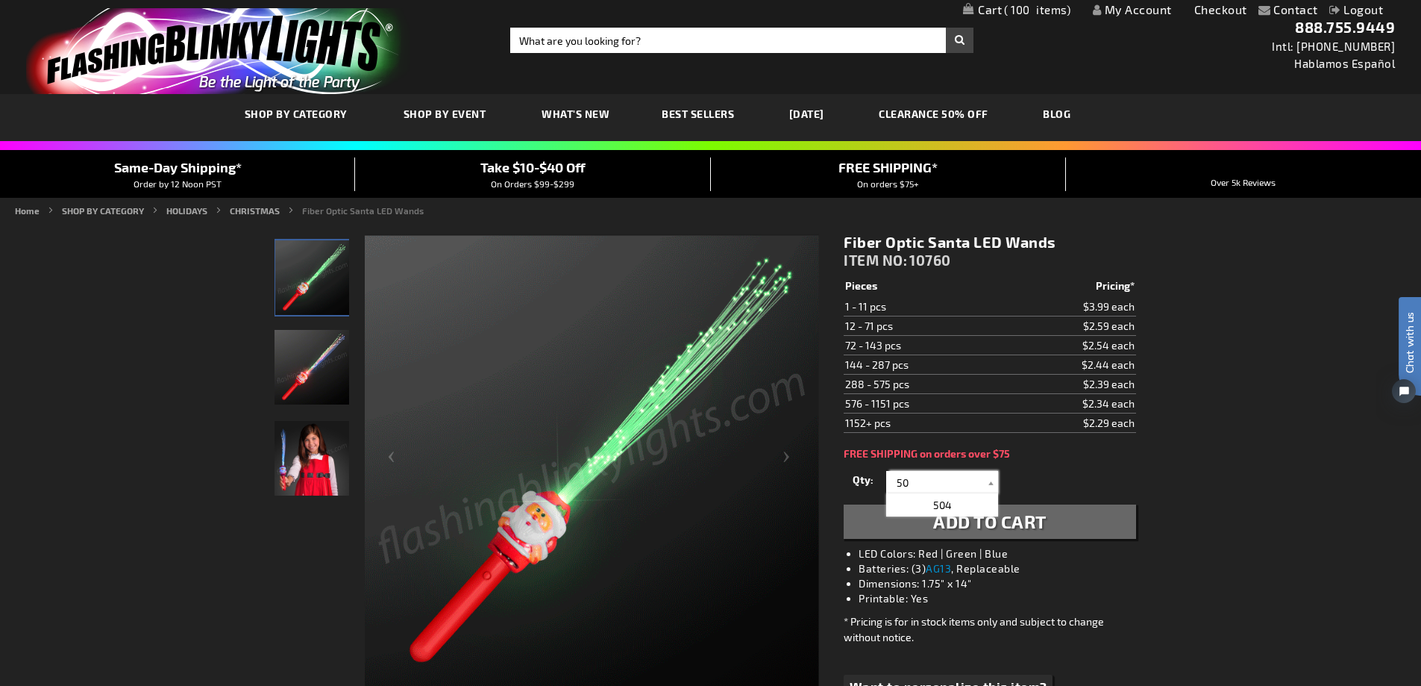
type input "50"
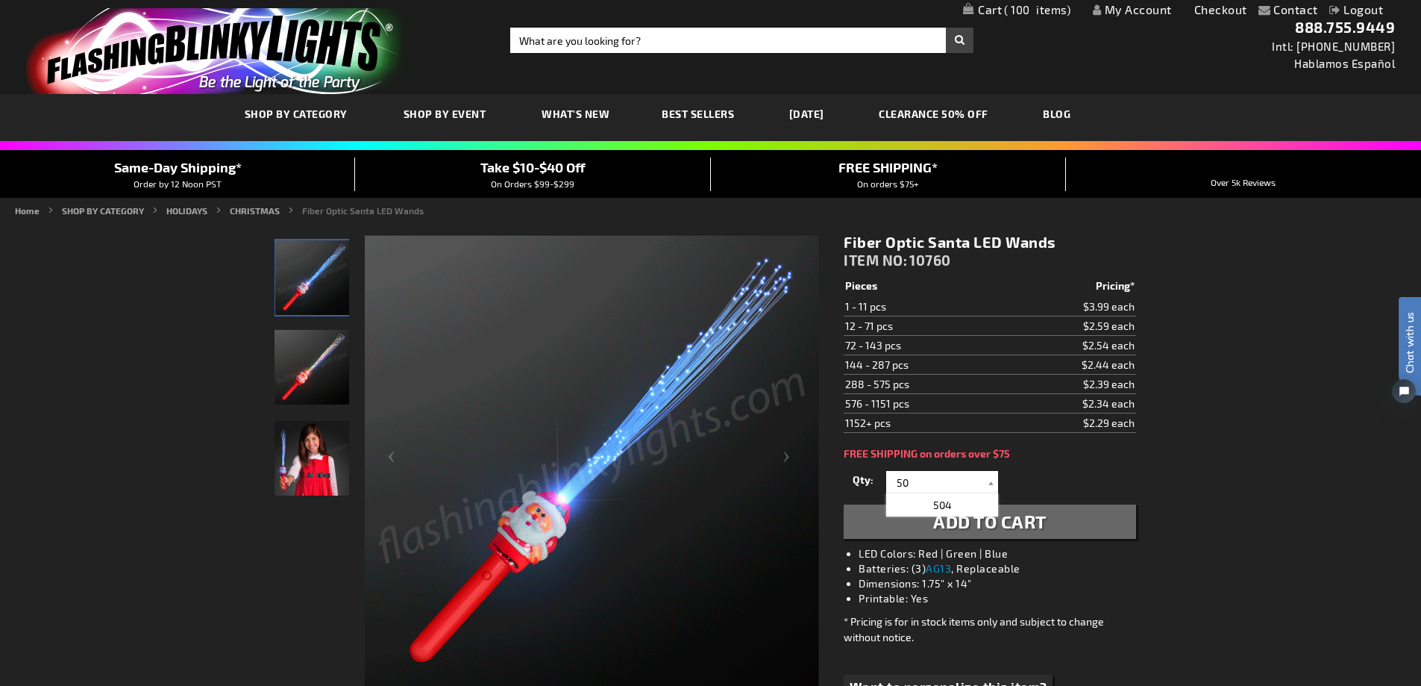
click at [1091, 490] on div "Qty 1 2 3 4 5 6 7 8 9 10 11 12 24 36 48 60 72 84 96 108 120 132 144 156 168" at bounding box center [990, 482] width 292 height 30
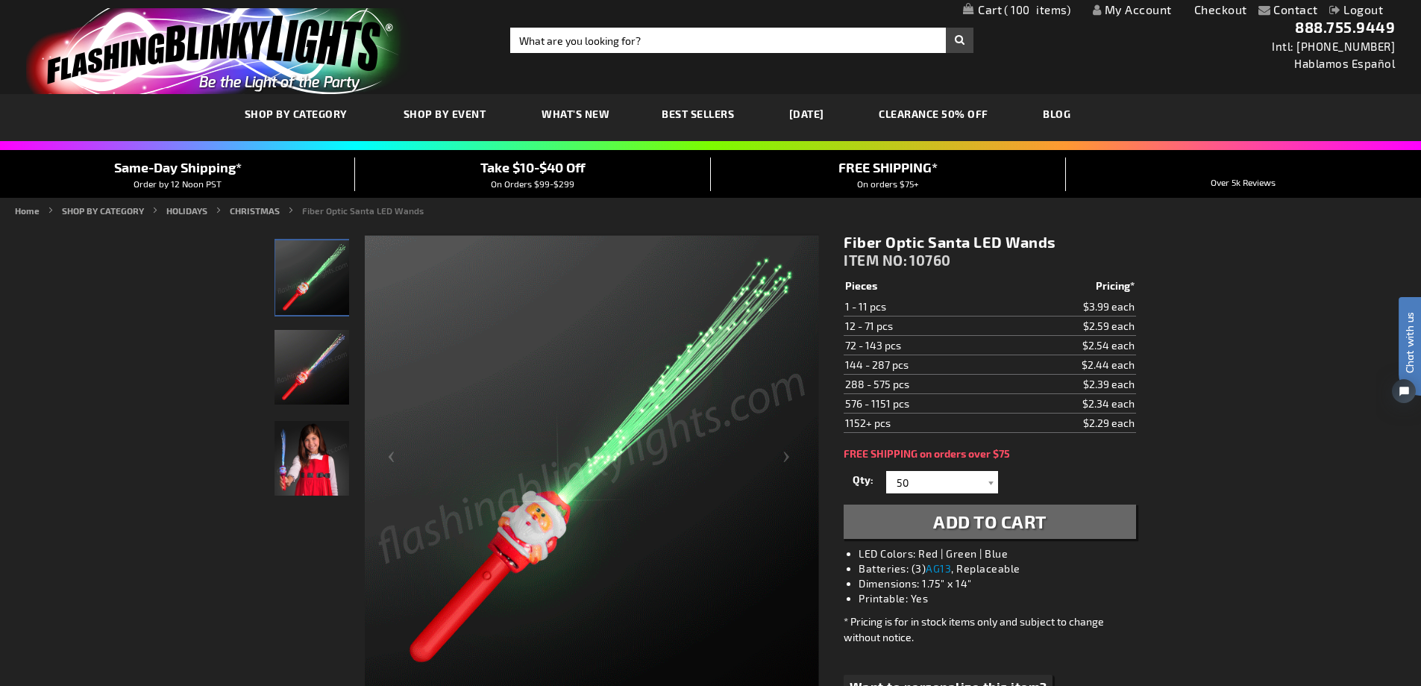
click at [1068, 519] on button "Add to Cart" at bounding box center [990, 521] width 292 height 34
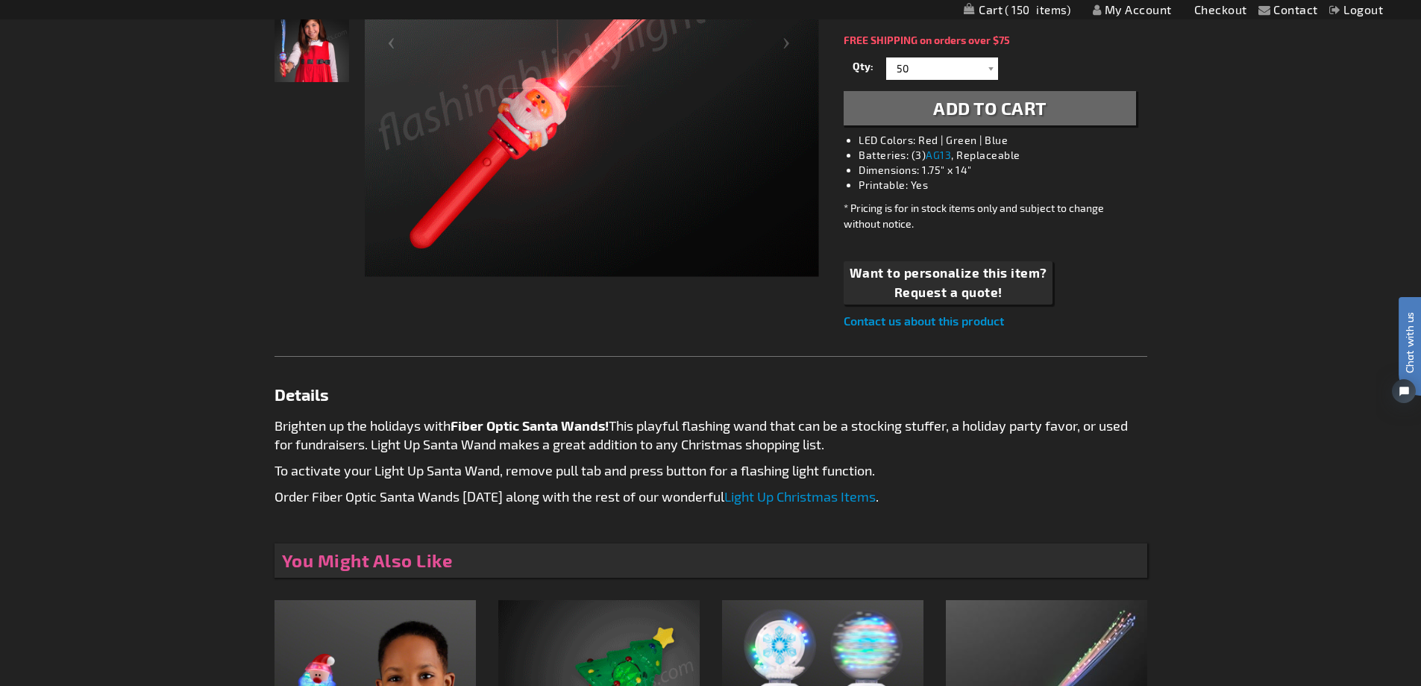
scroll to position [746, 0]
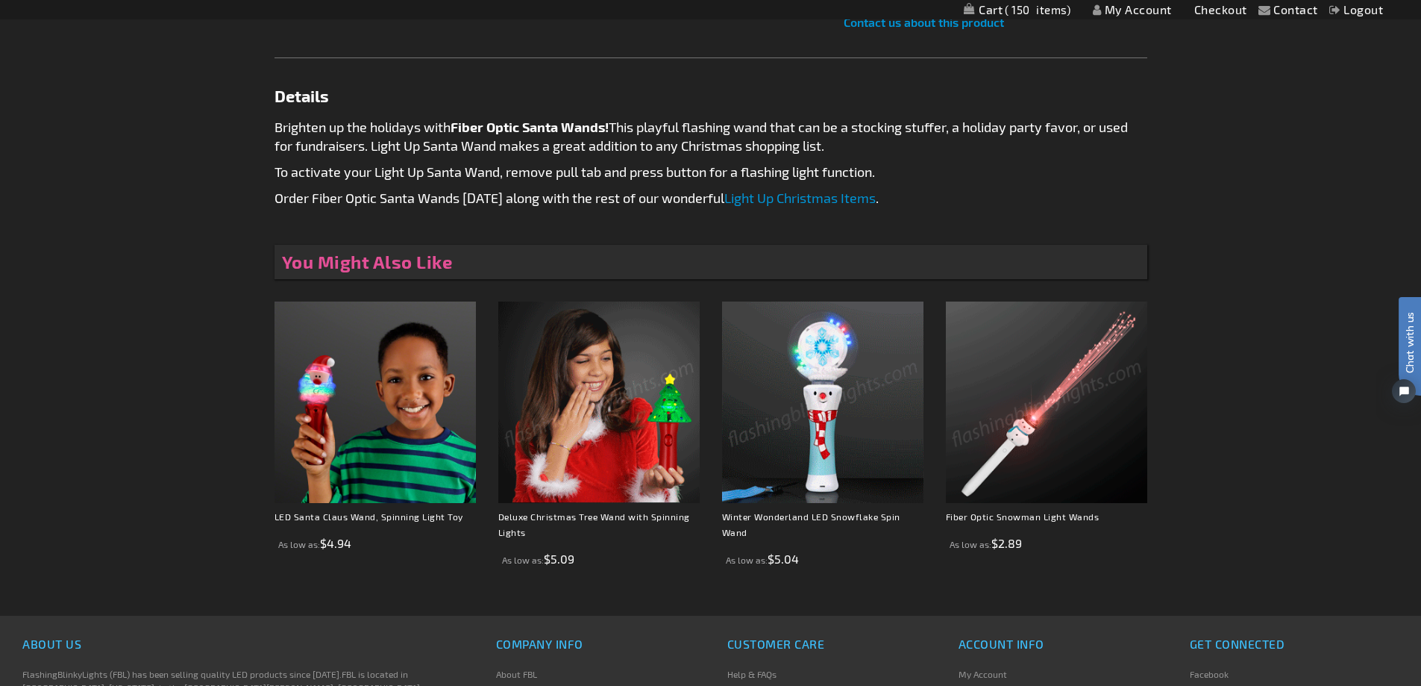
click at [1036, 507] on div "Fiber Optic Snowman Light Wands As low as $2.89" at bounding box center [1046, 531] width 201 height 56
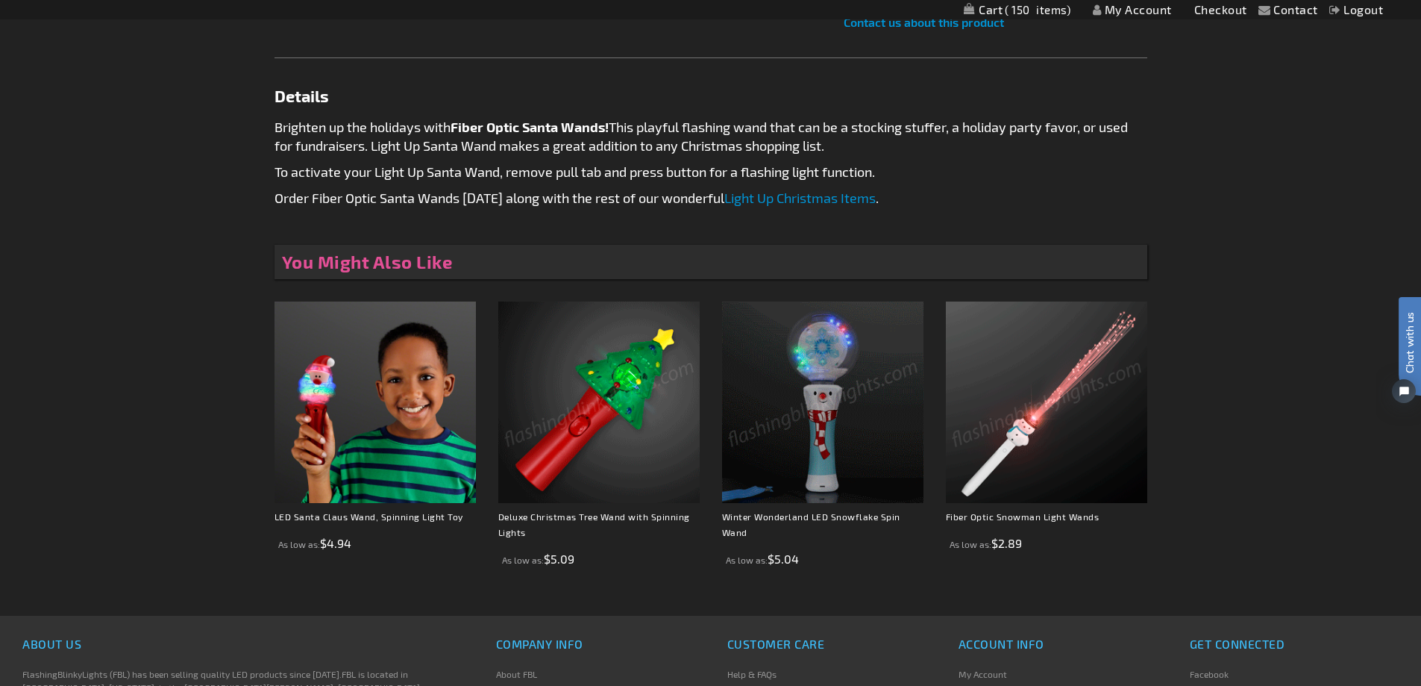
click at [1028, 436] on img at bounding box center [1046, 401] width 201 height 201
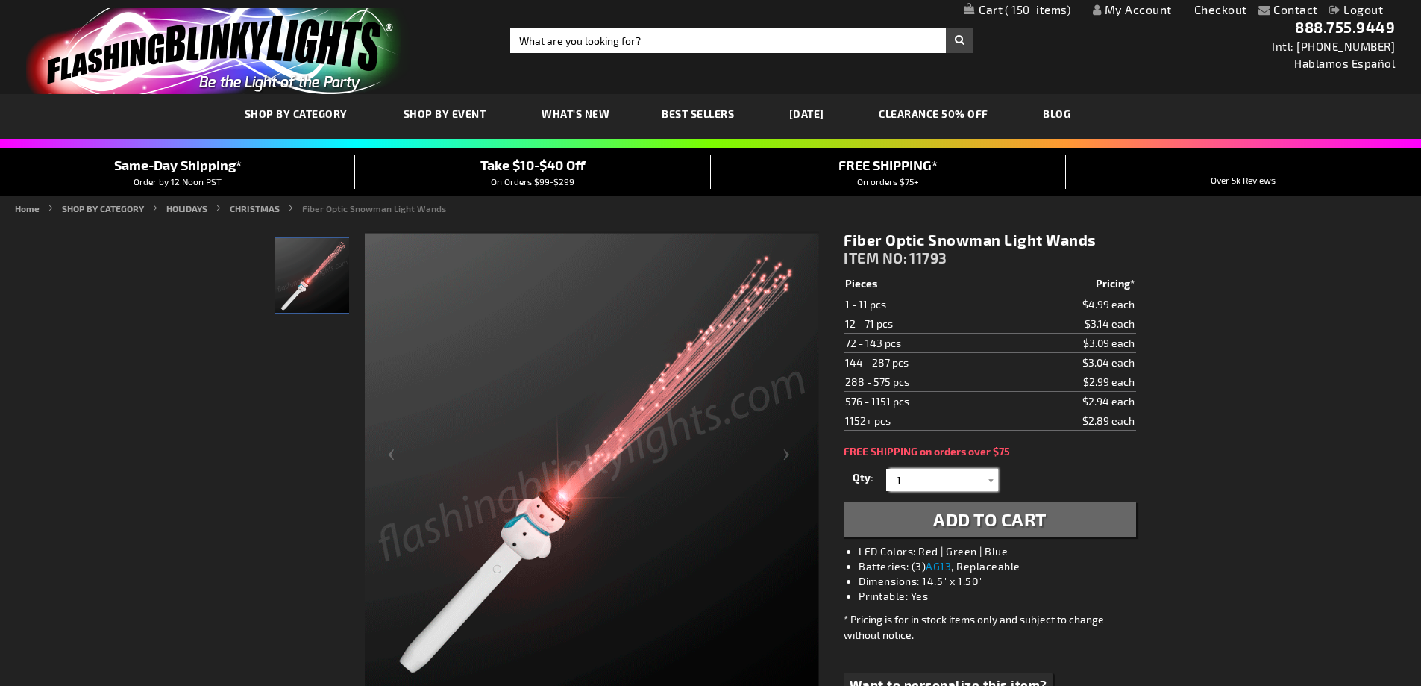
click at [936, 480] on input "1" at bounding box center [944, 480] width 108 height 22
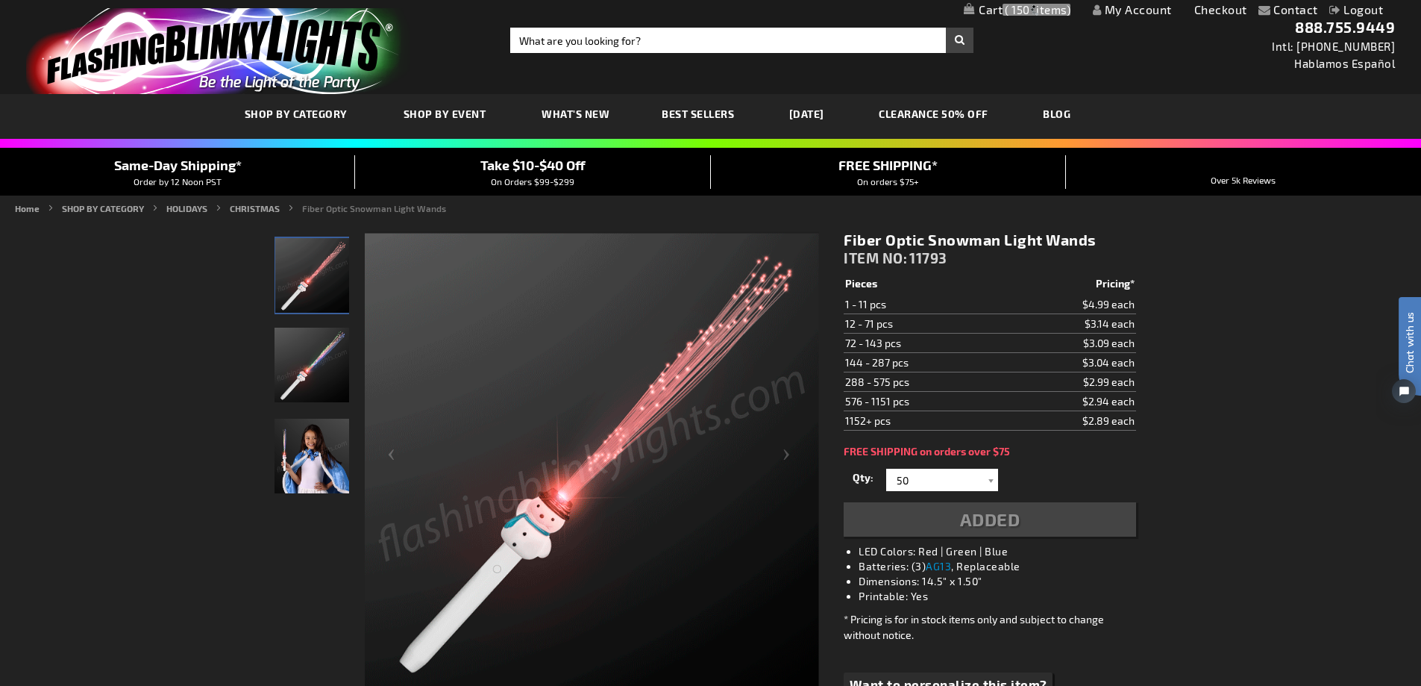
type input "50"
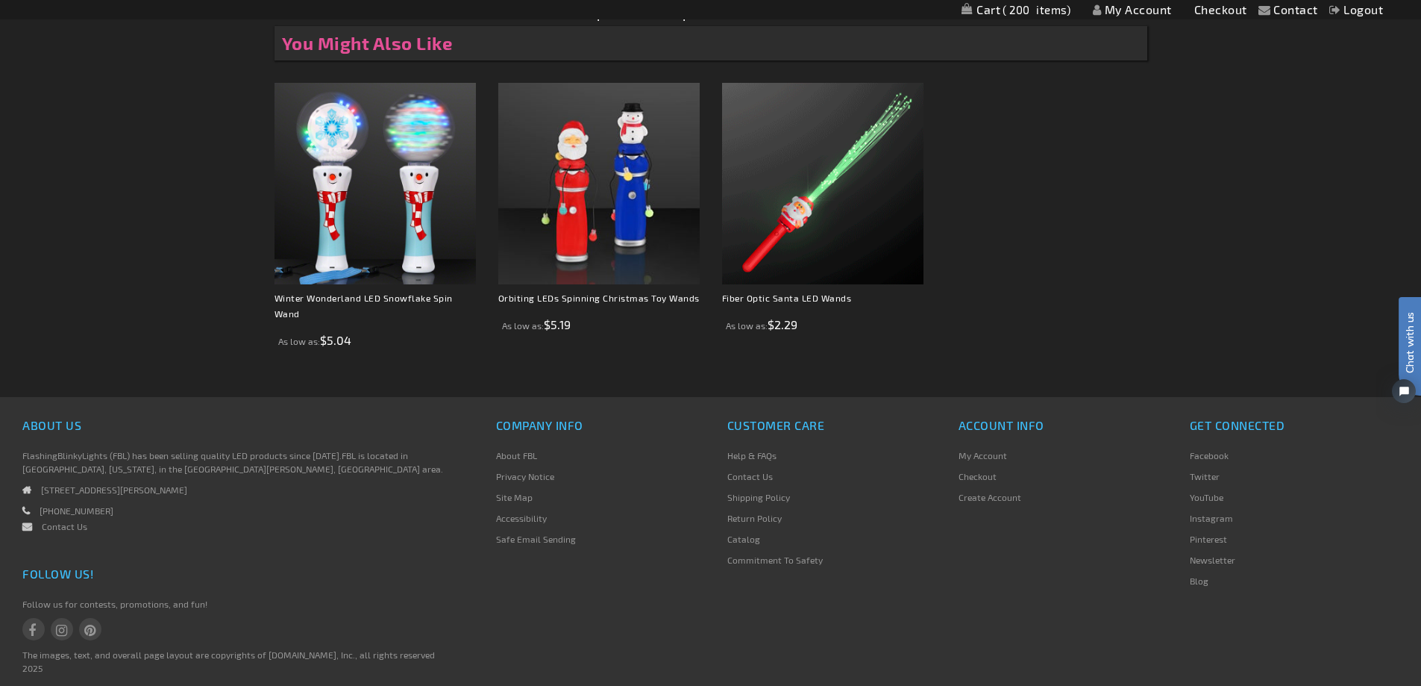
scroll to position [970, 0]
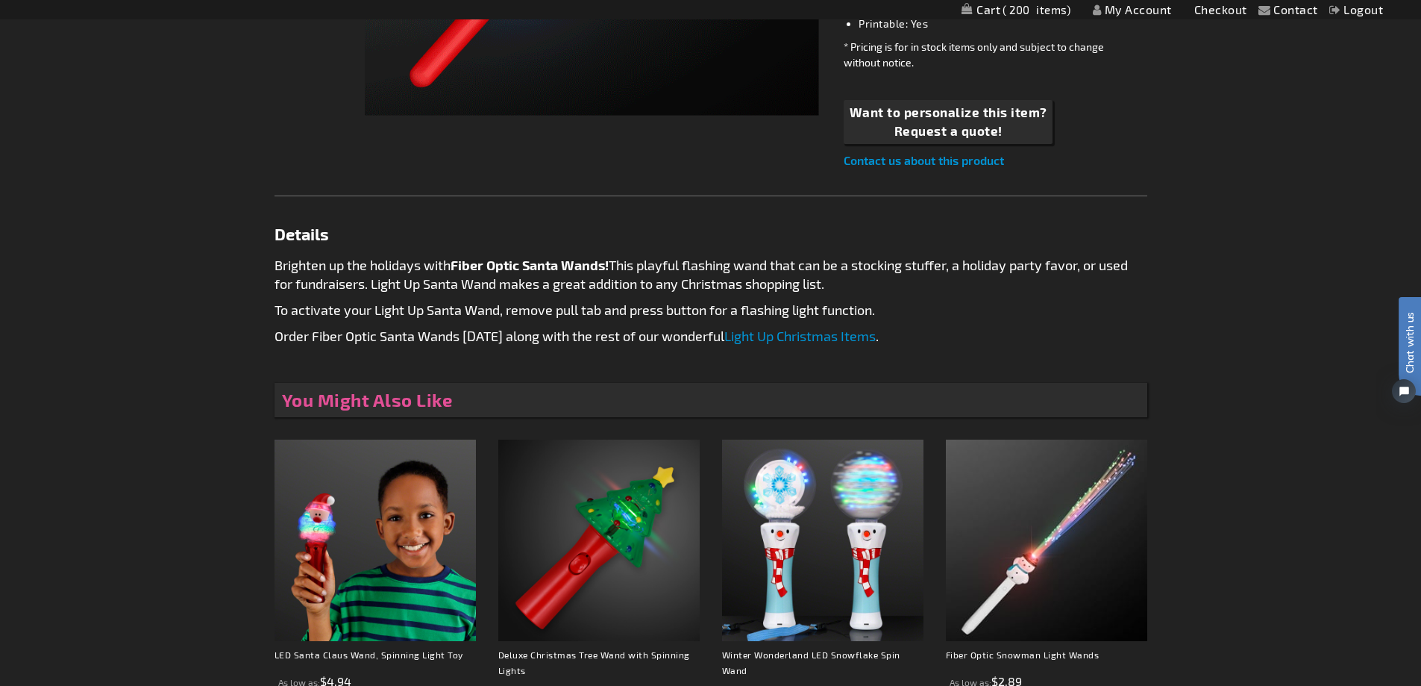
scroll to position [724, 0]
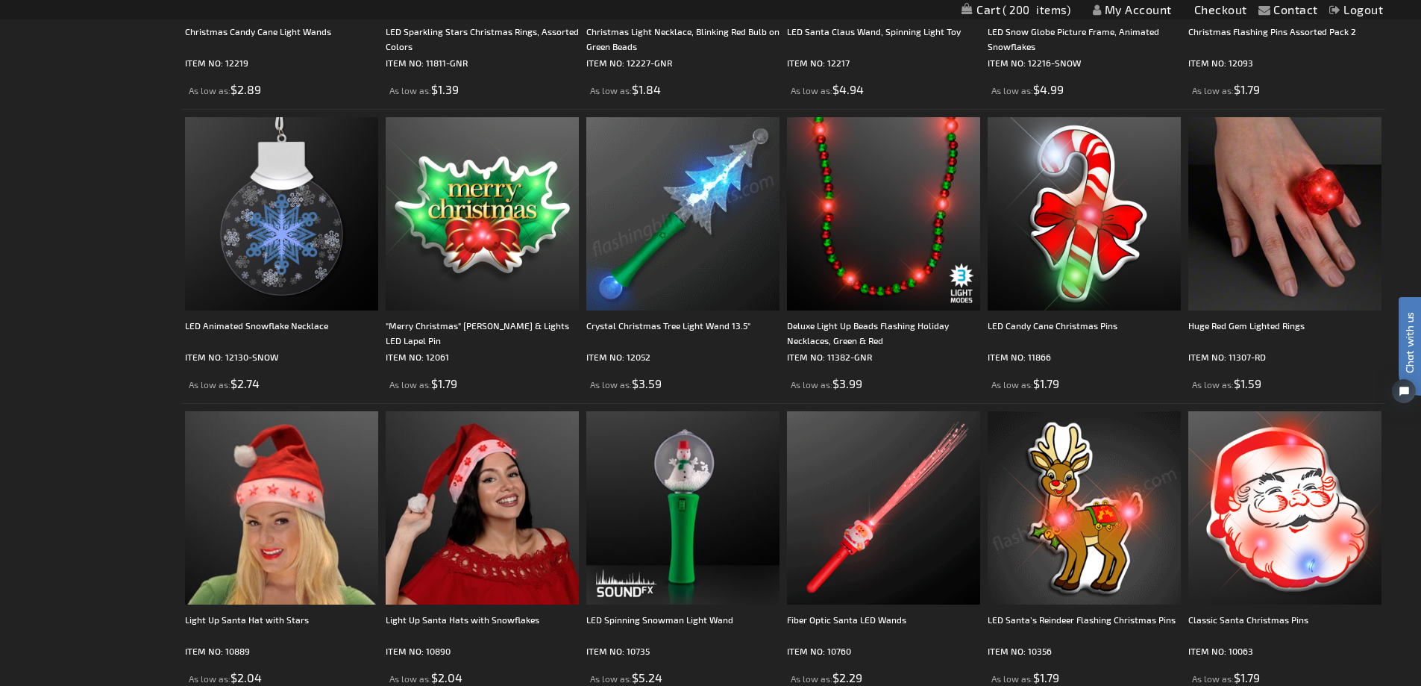
scroll to position [3133, 0]
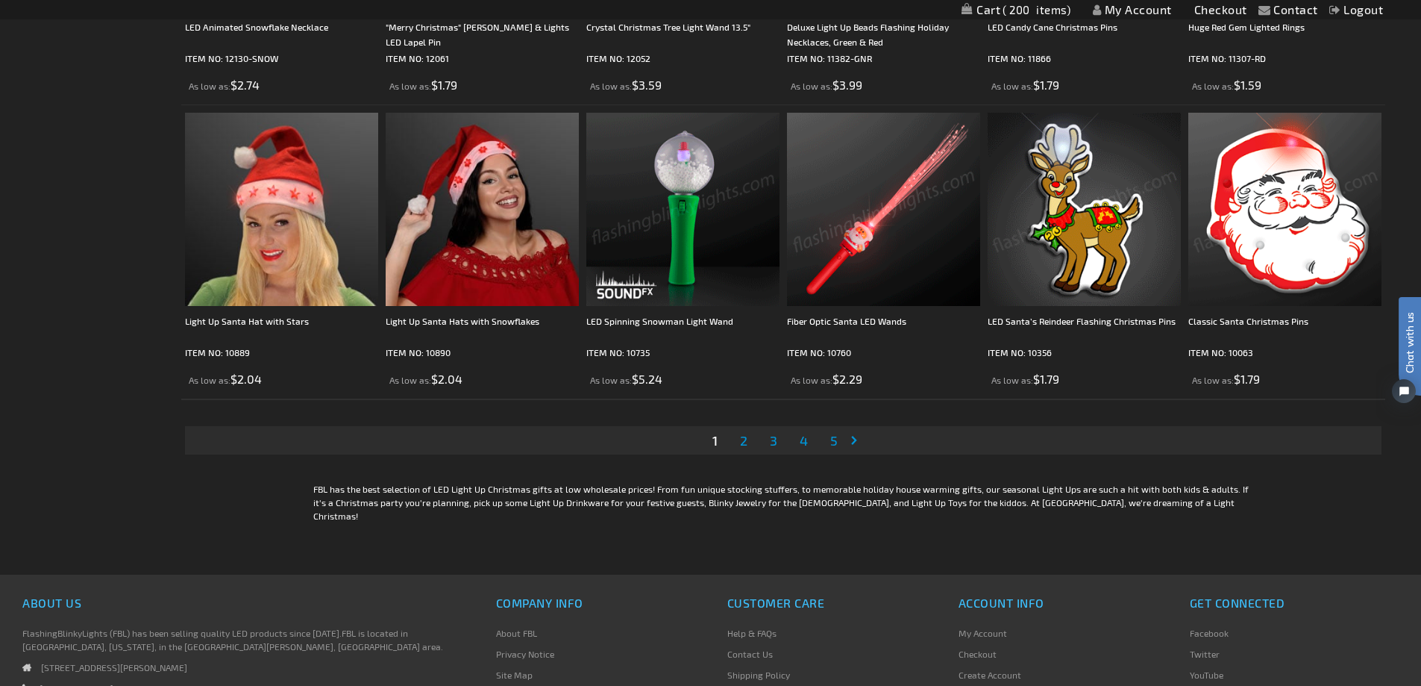
click at [742, 441] on span "2" at bounding box center [743, 440] width 7 height 16
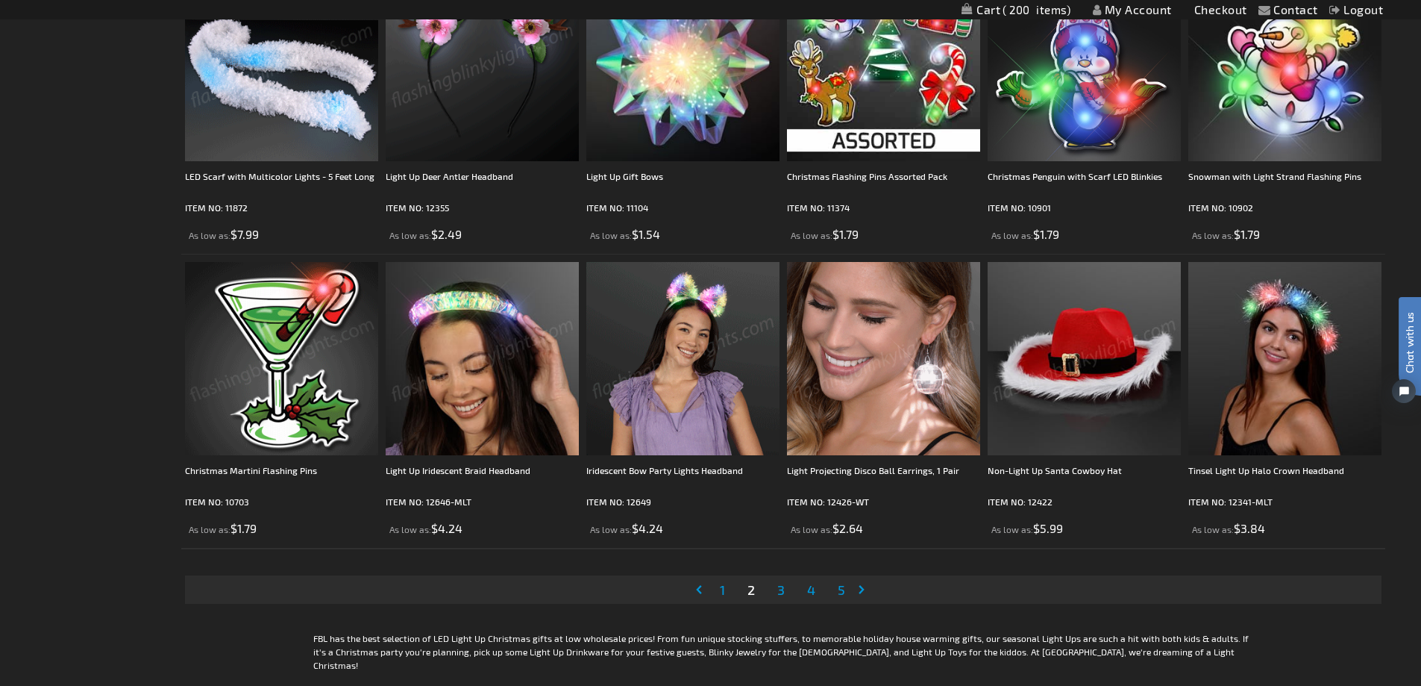
scroll to position [3059, 0]
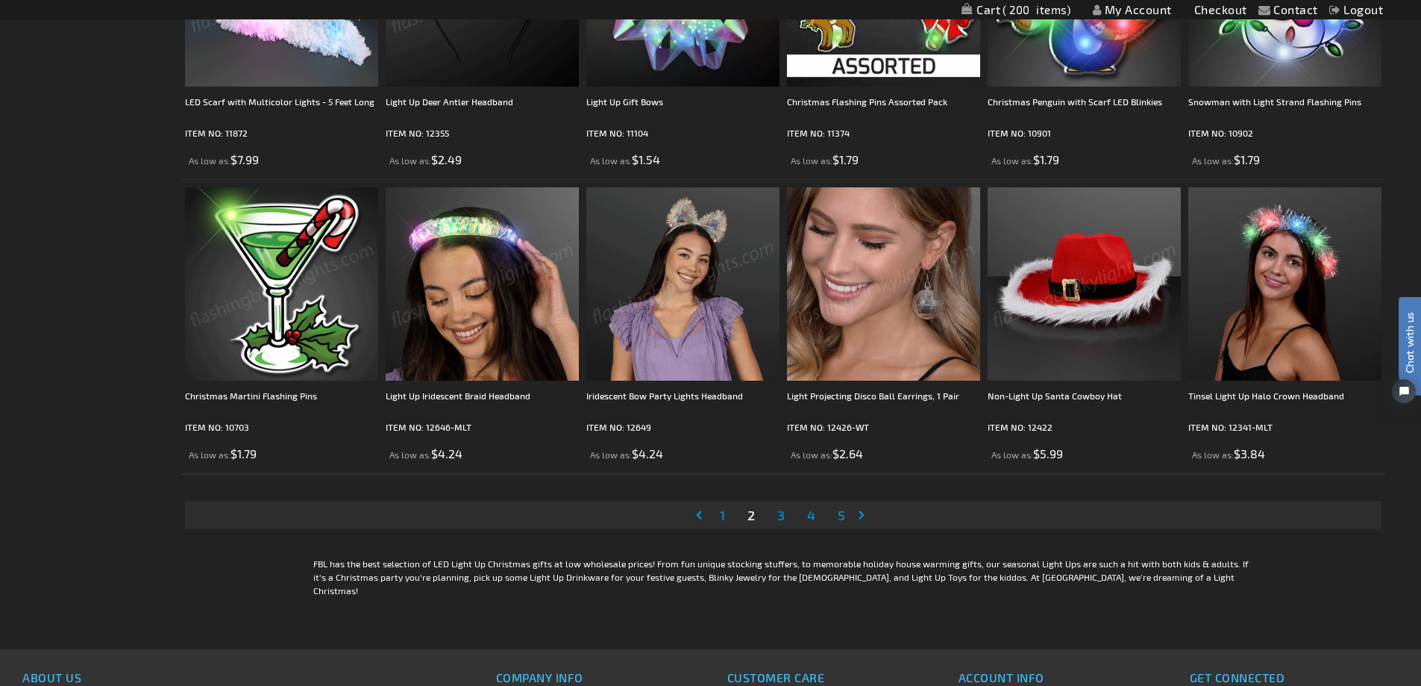
click at [783, 519] on span "3" at bounding box center [780, 515] width 7 height 16
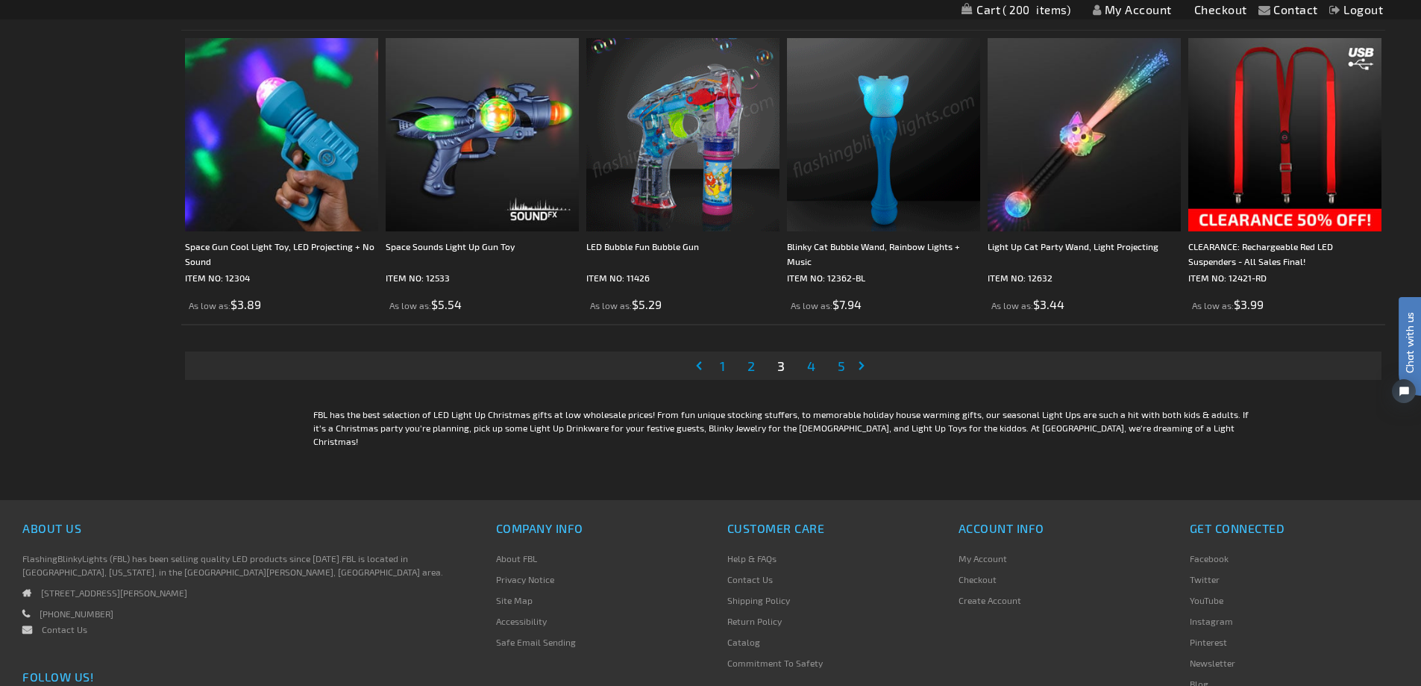
scroll to position [3283, 0]
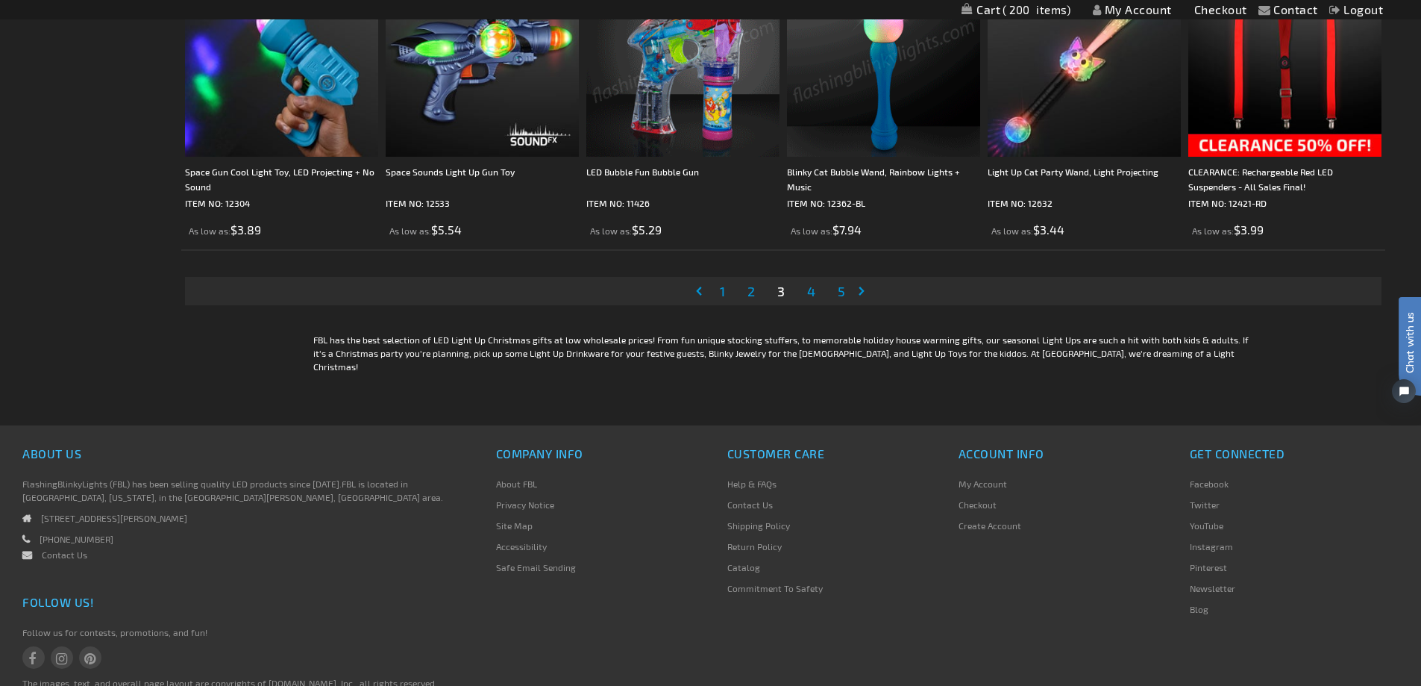
click at [719, 295] on link "Page 1" at bounding box center [722, 291] width 11 height 22
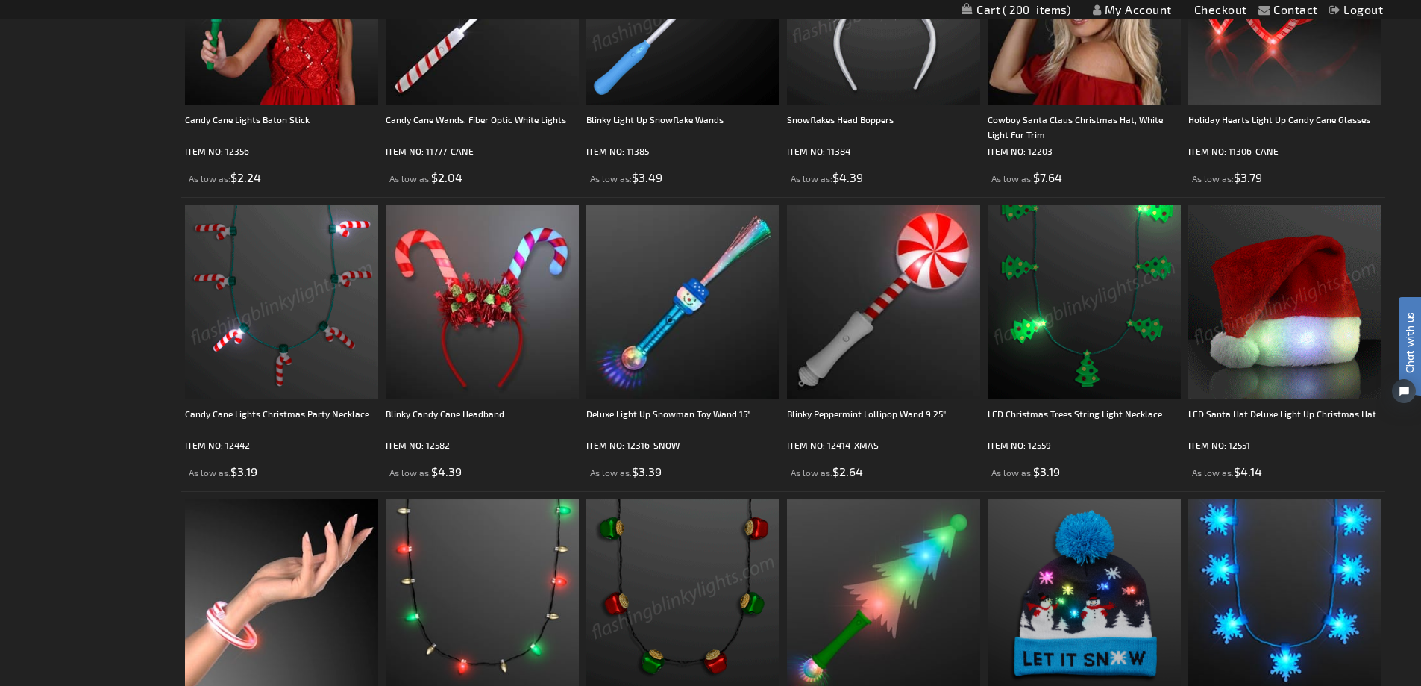
scroll to position [2089, 0]
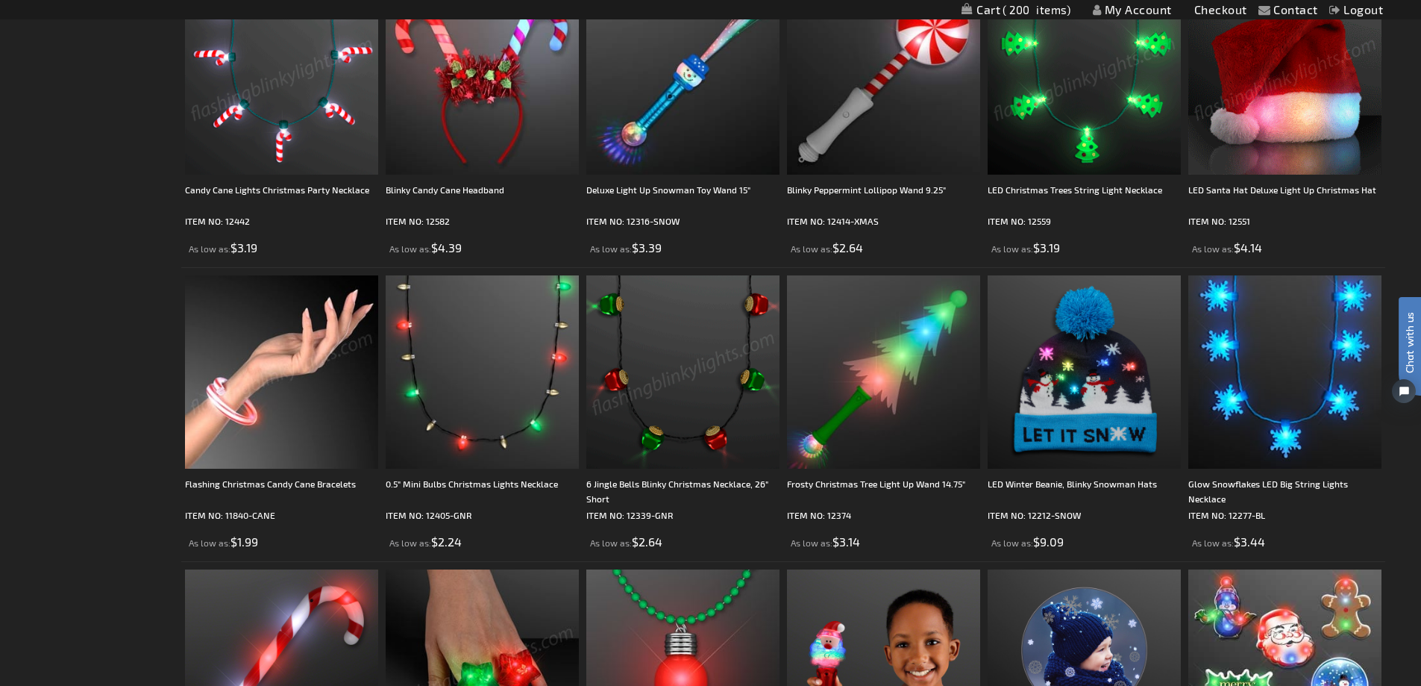
click at [678, 346] on img at bounding box center [682, 371] width 193 height 193
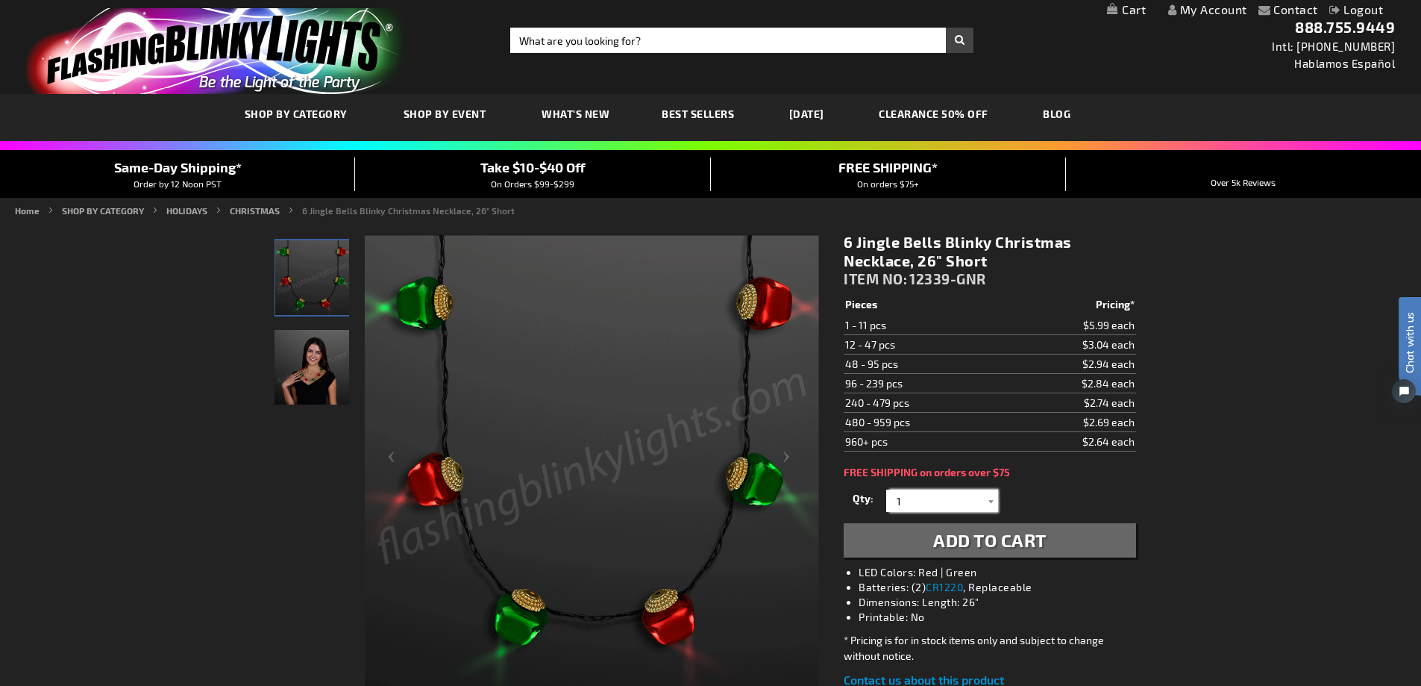
click at [921, 503] on input "1" at bounding box center [944, 500] width 108 height 22
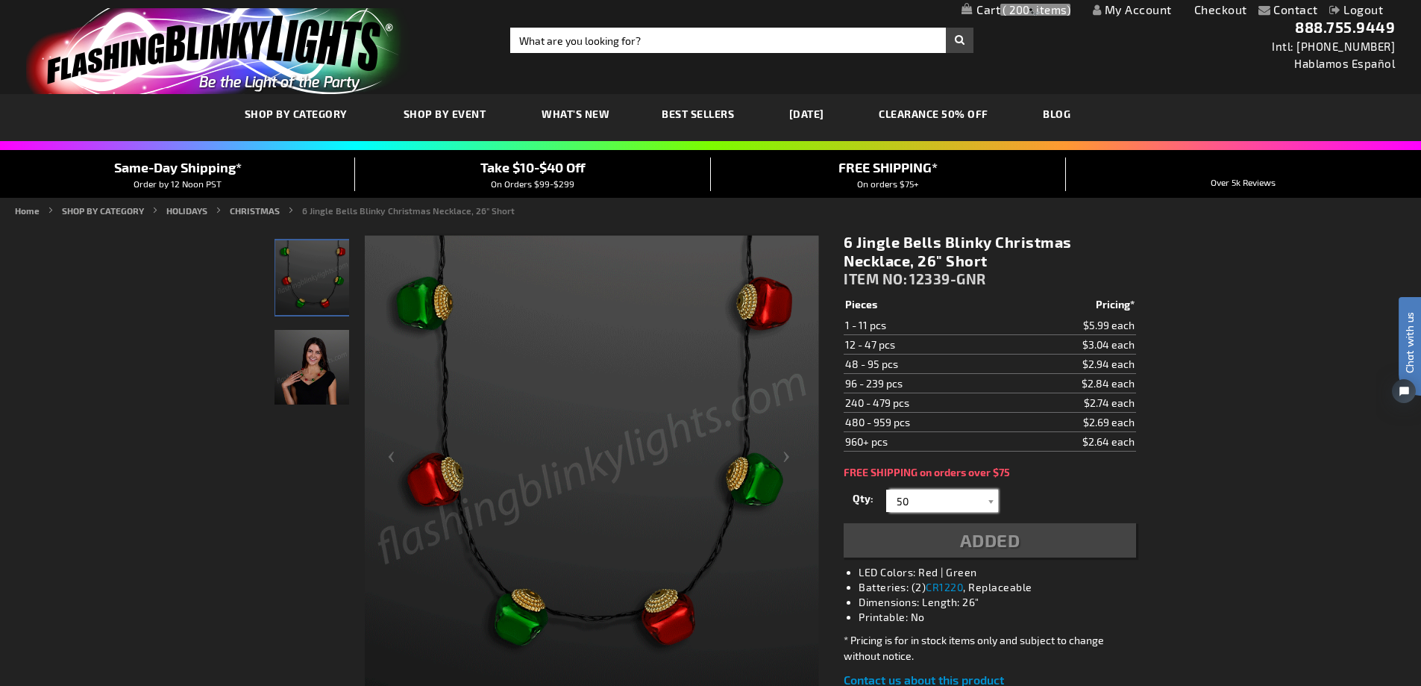
type input "50"
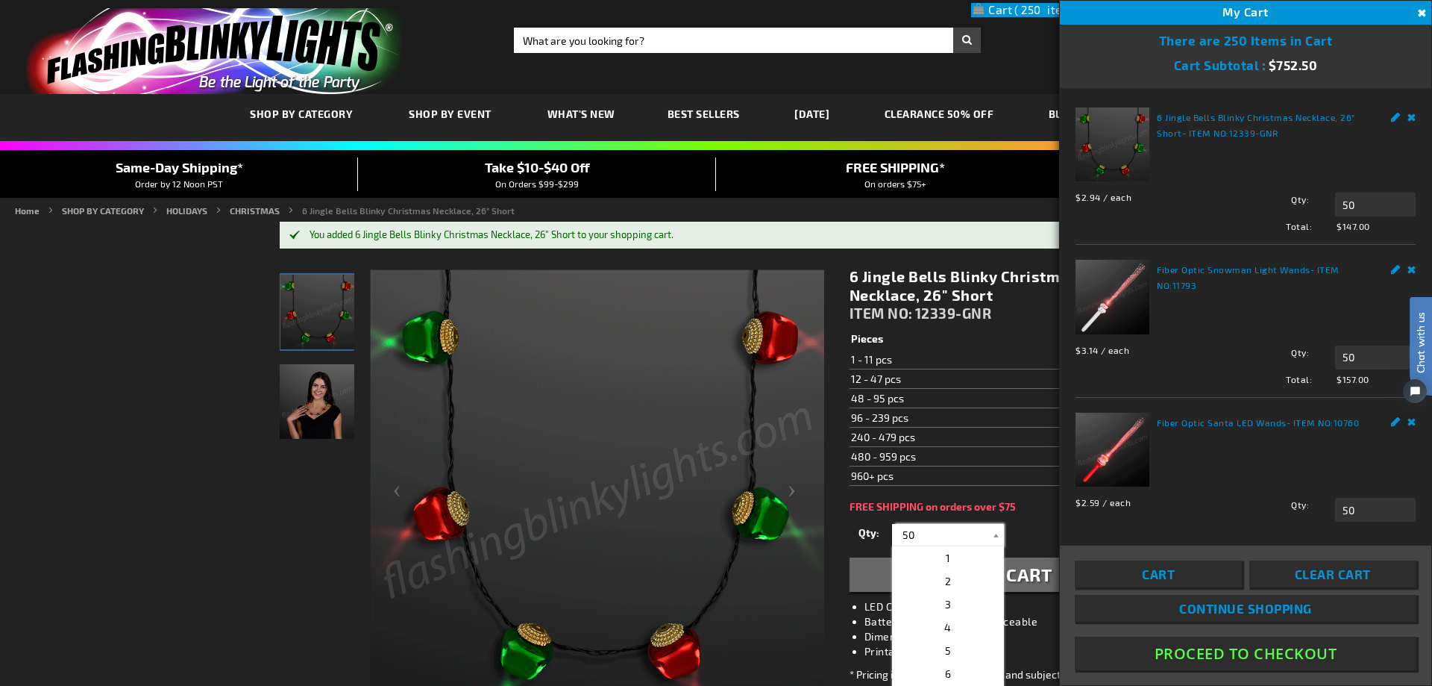
scroll to position [207, 0]
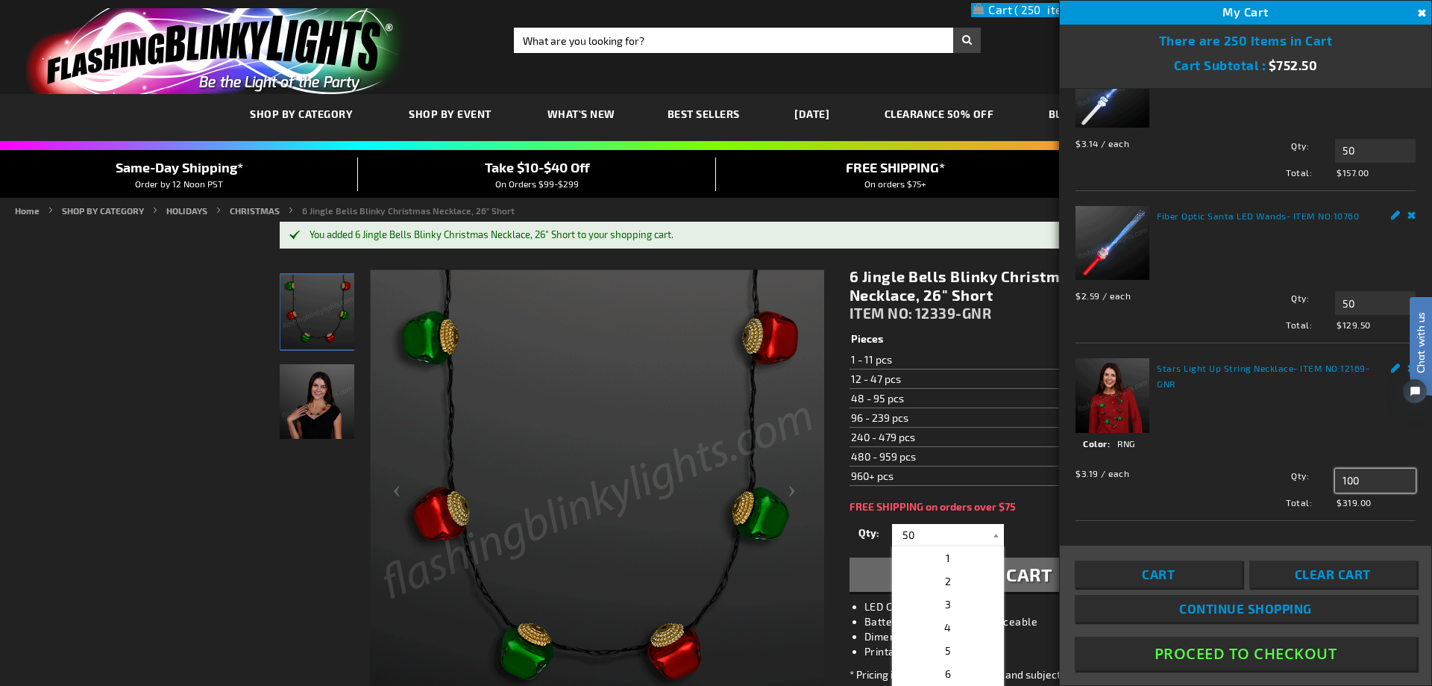
click at [1356, 469] on input "100" at bounding box center [1375, 481] width 81 height 24
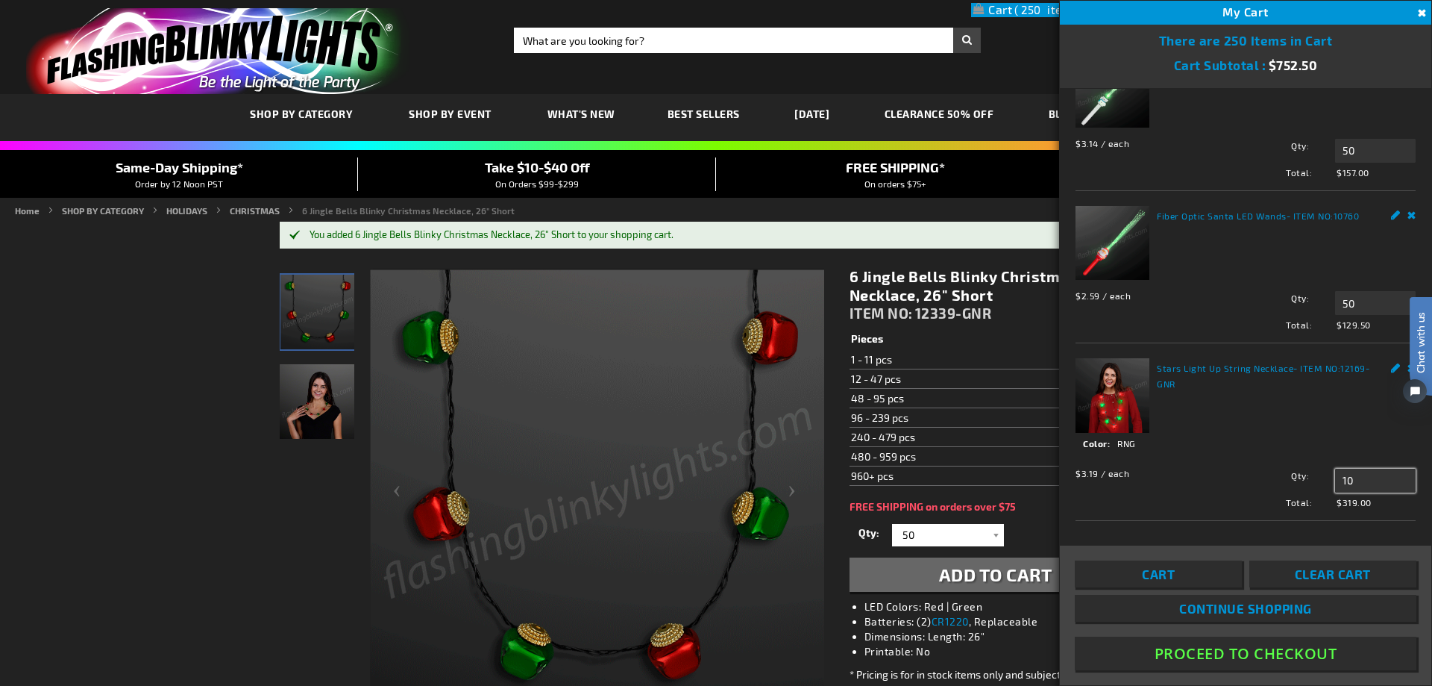
type input "1"
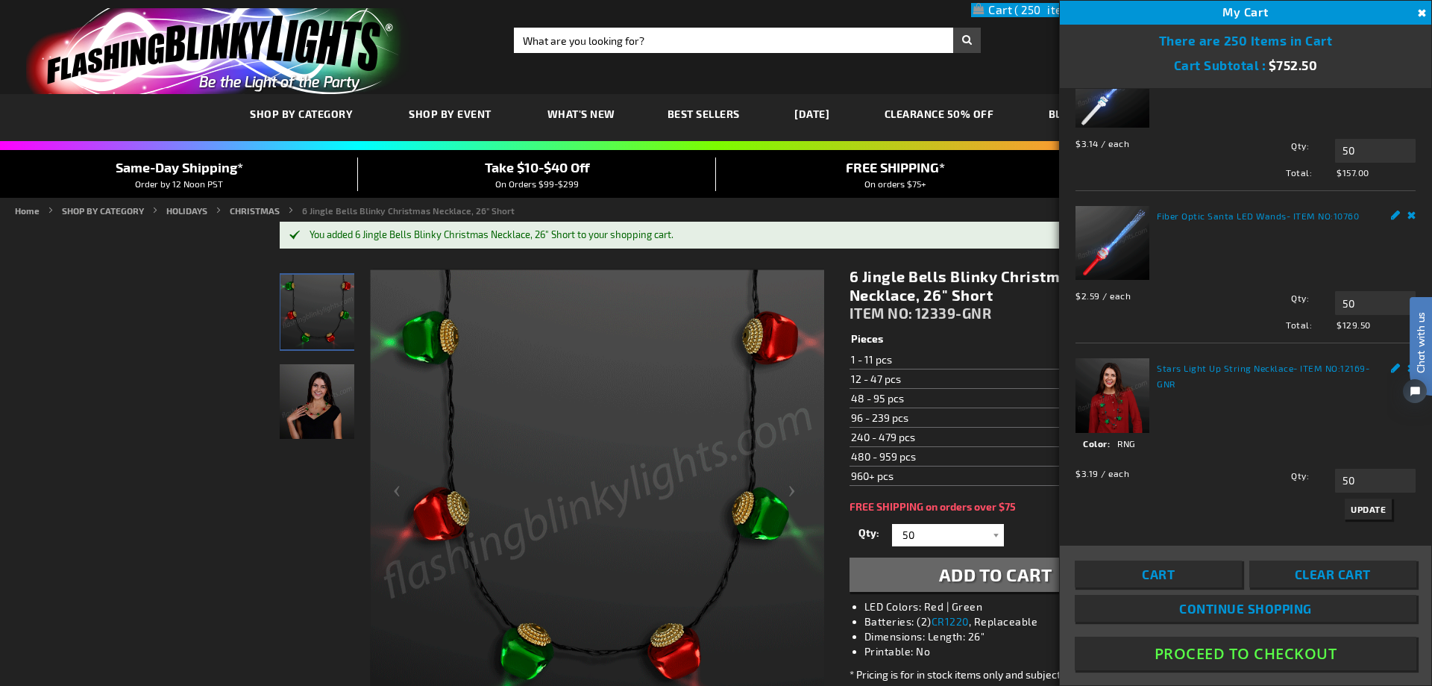
click at [1334, 410] on div "Stars Light Up String Necklace - ITEM NO: 12169-GNR See Details Options Details…" at bounding box center [1246, 448] width 340 height 181
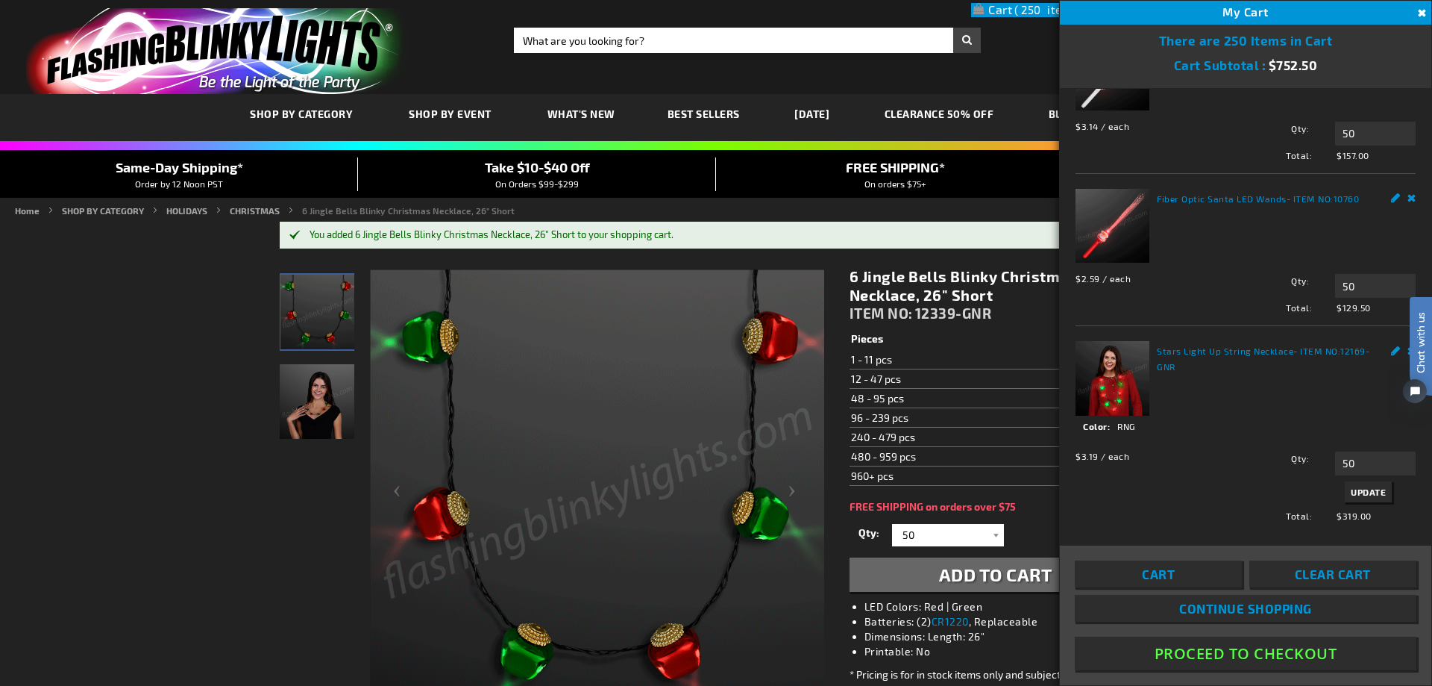
scroll to position [237, 0]
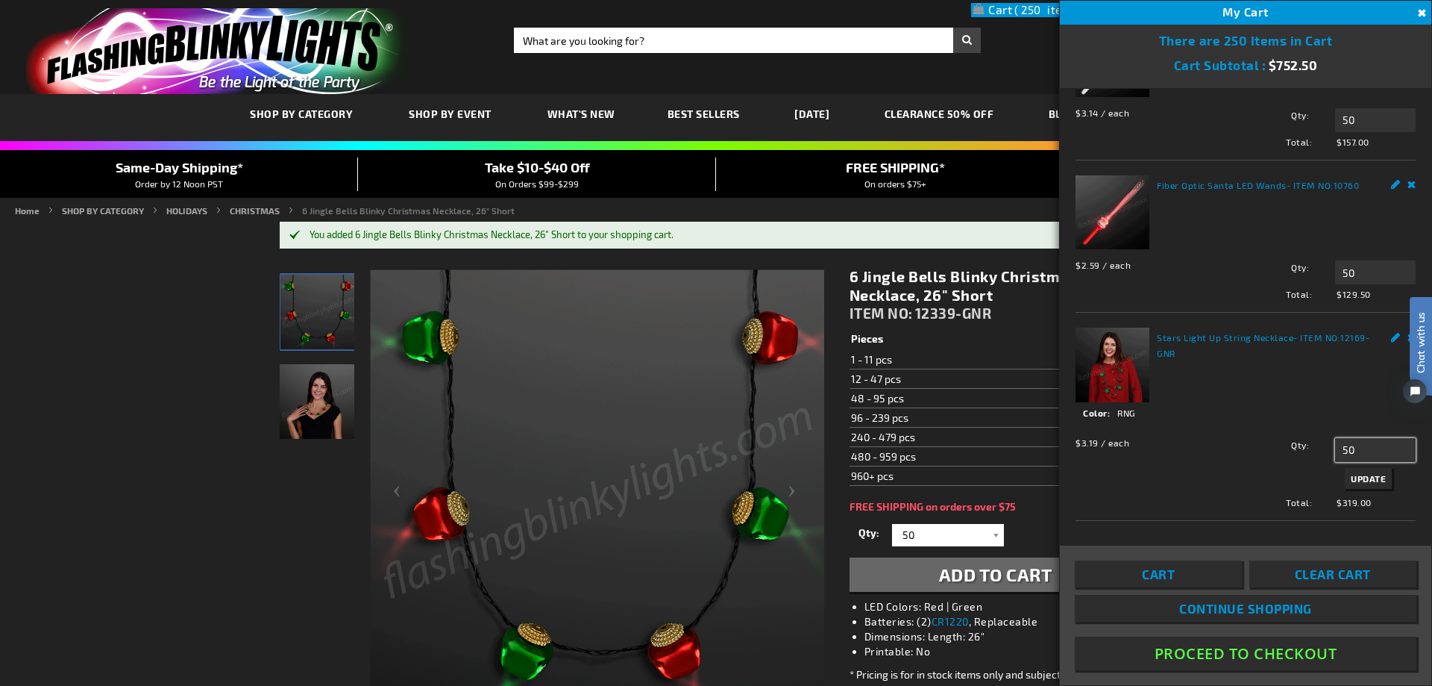
click at [1353, 438] on input "50" at bounding box center [1375, 450] width 81 height 24
type input "5"
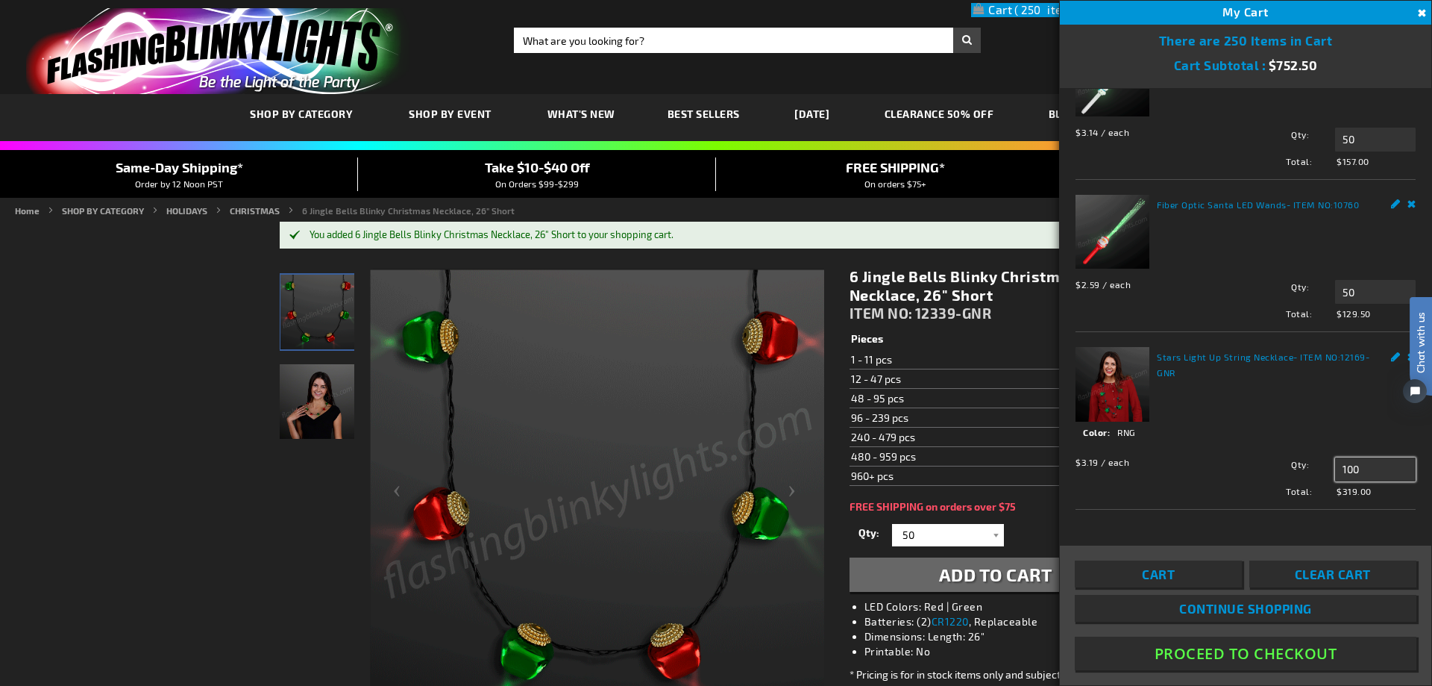
scroll to position [207, 0]
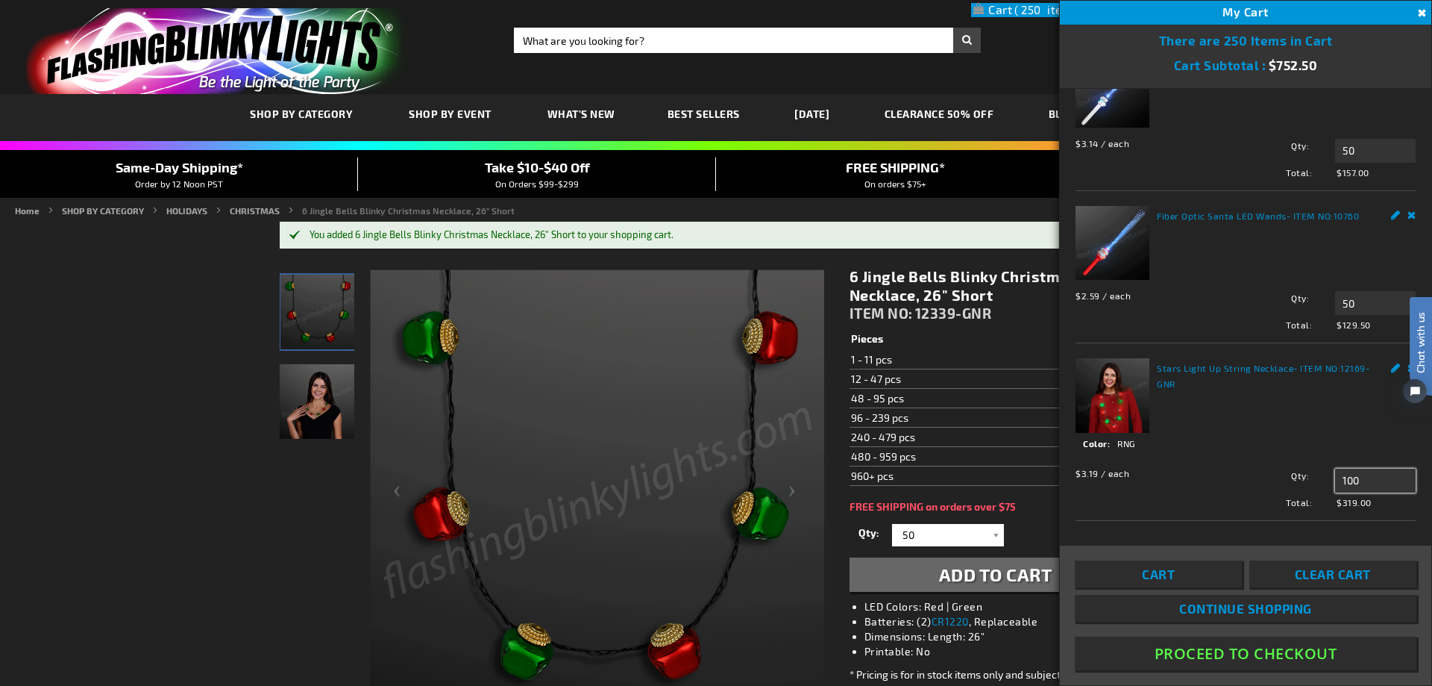
type input "100"
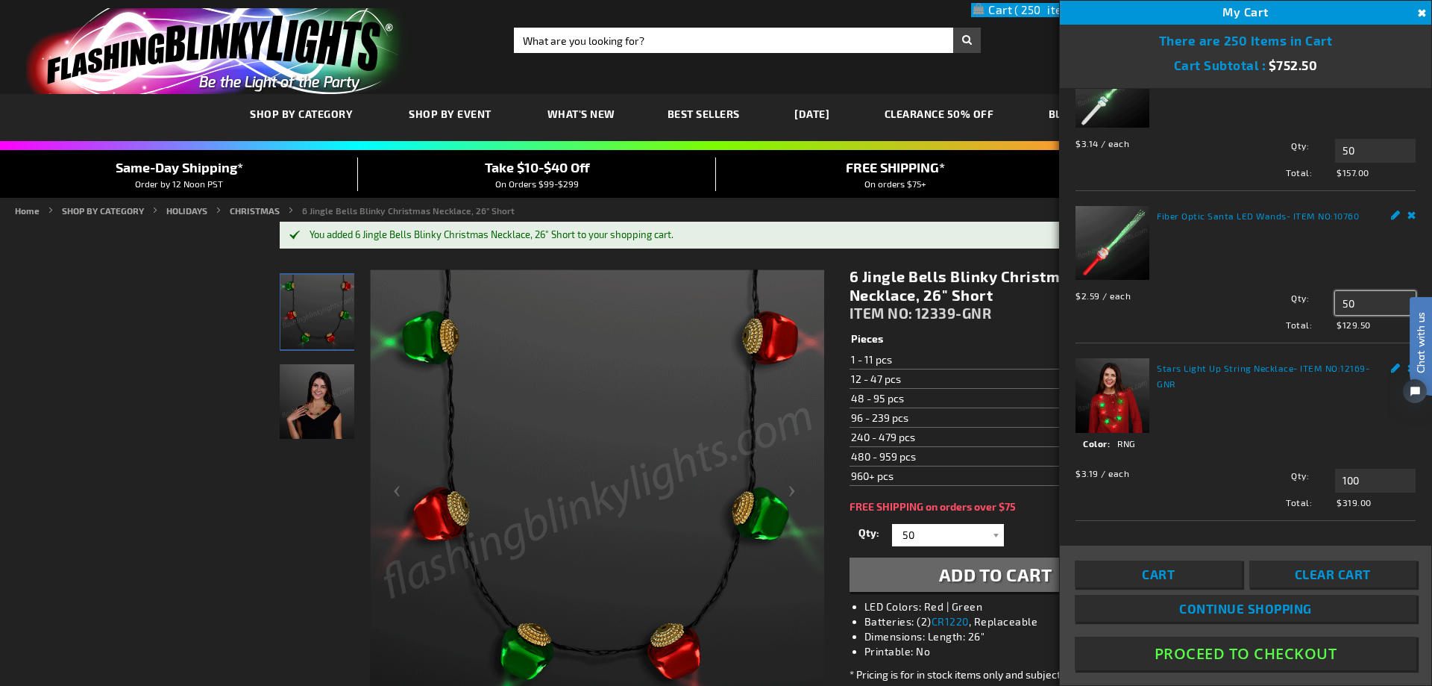
click at [1350, 299] on input "50" at bounding box center [1375, 303] width 81 height 24
type input "5"
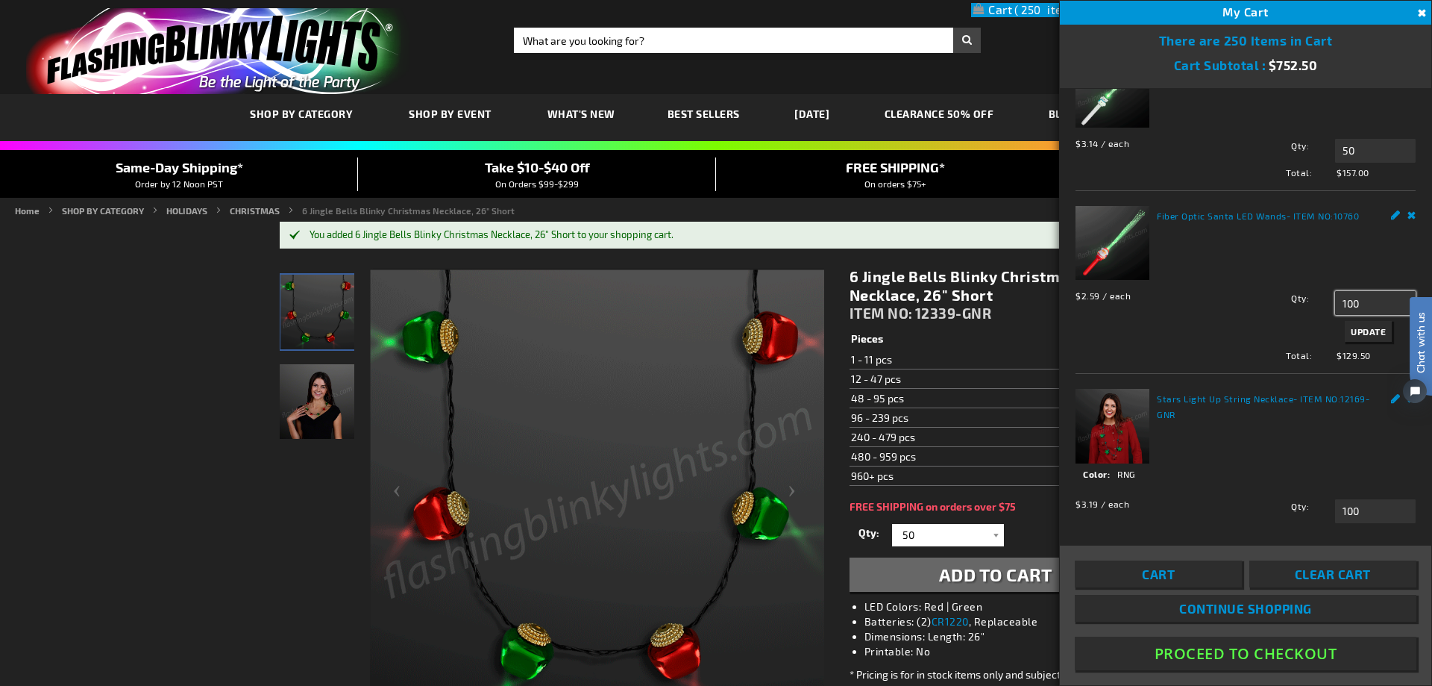
type input "100"
click at [1348, 140] on input "50" at bounding box center [1375, 151] width 81 height 24
type input "5"
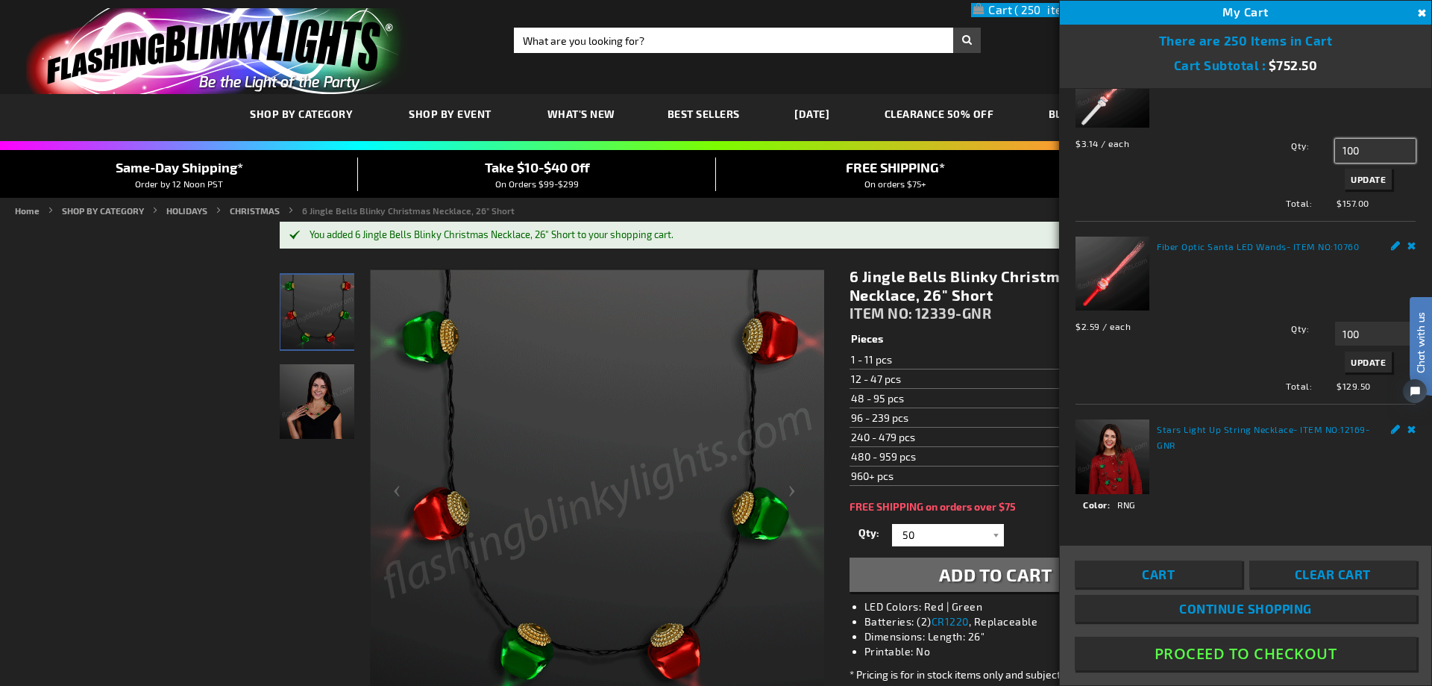
scroll to position [57, 0]
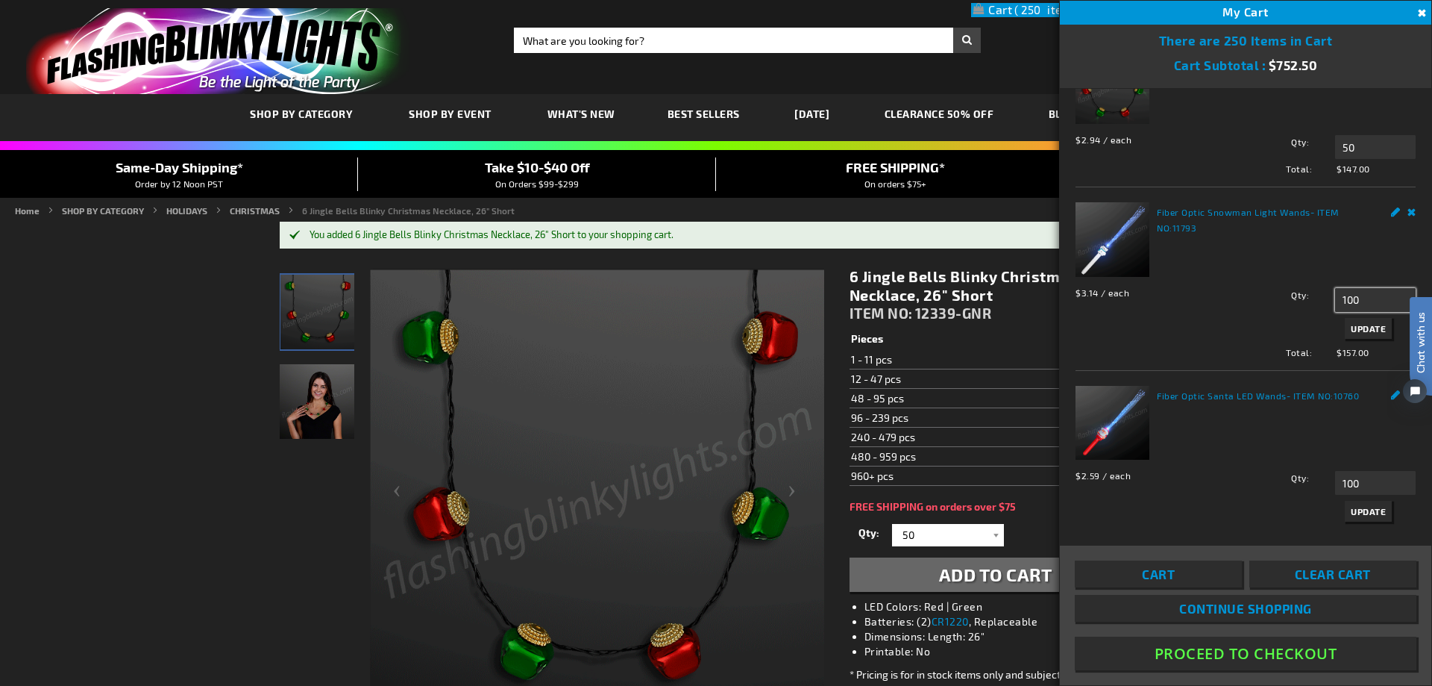
type input "100"
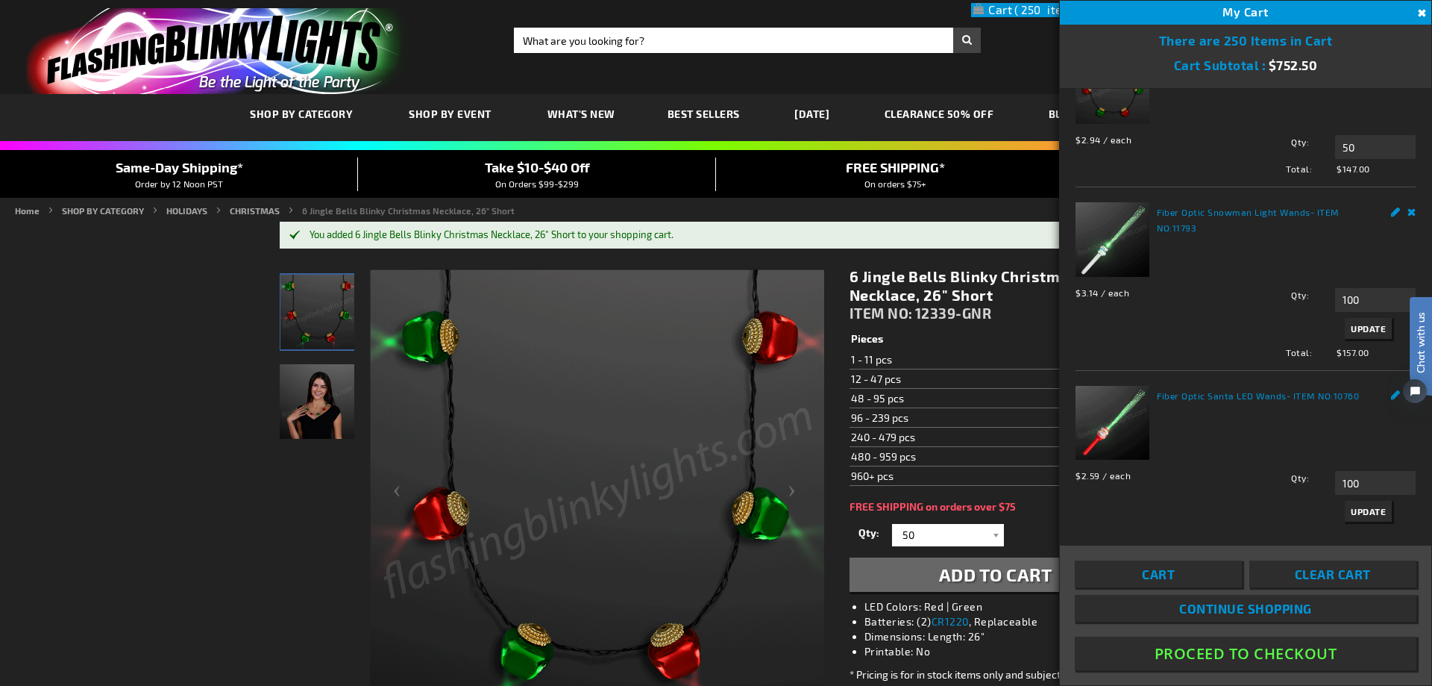
click at [1351, 323] on span "Update" at bounding box center [1368, 328] width 35 height 10
click at [1365, 506] on span "Update" at bounding box center [1368, 511] width 35 height 10
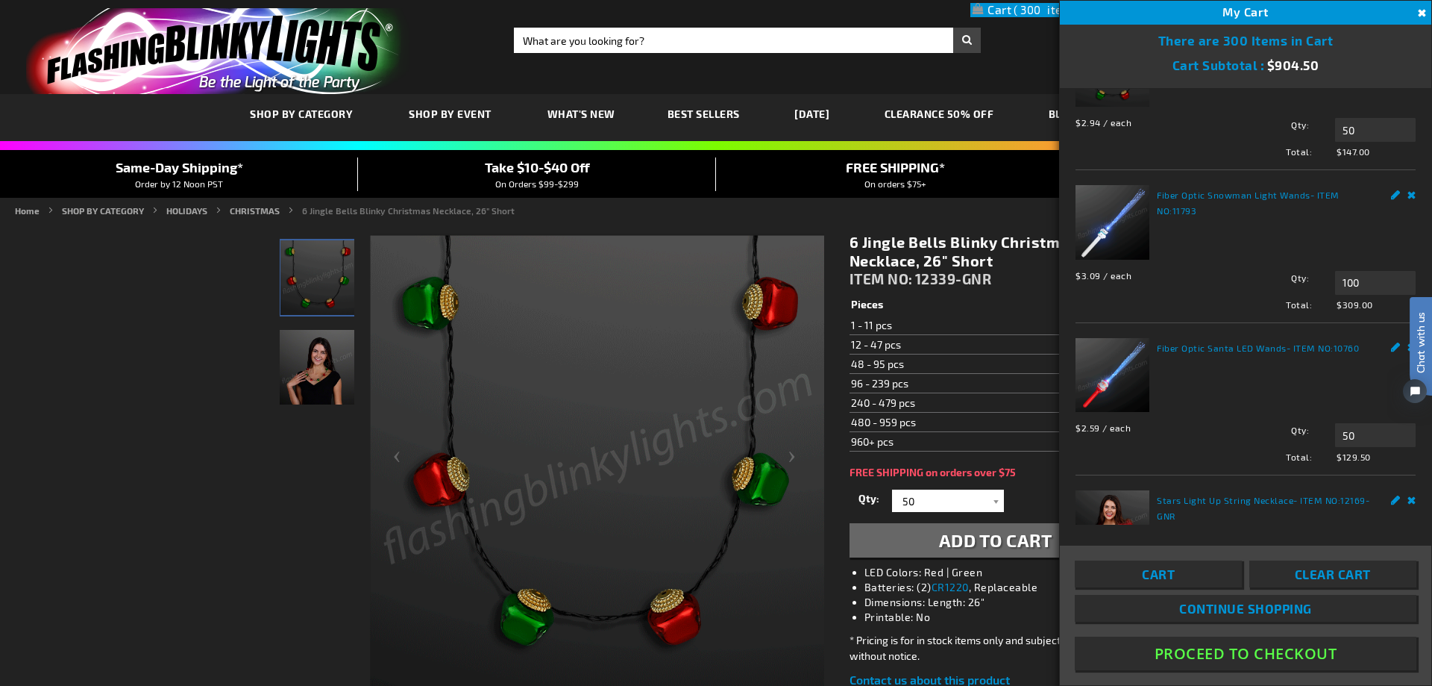
scroll to position [0, 0]
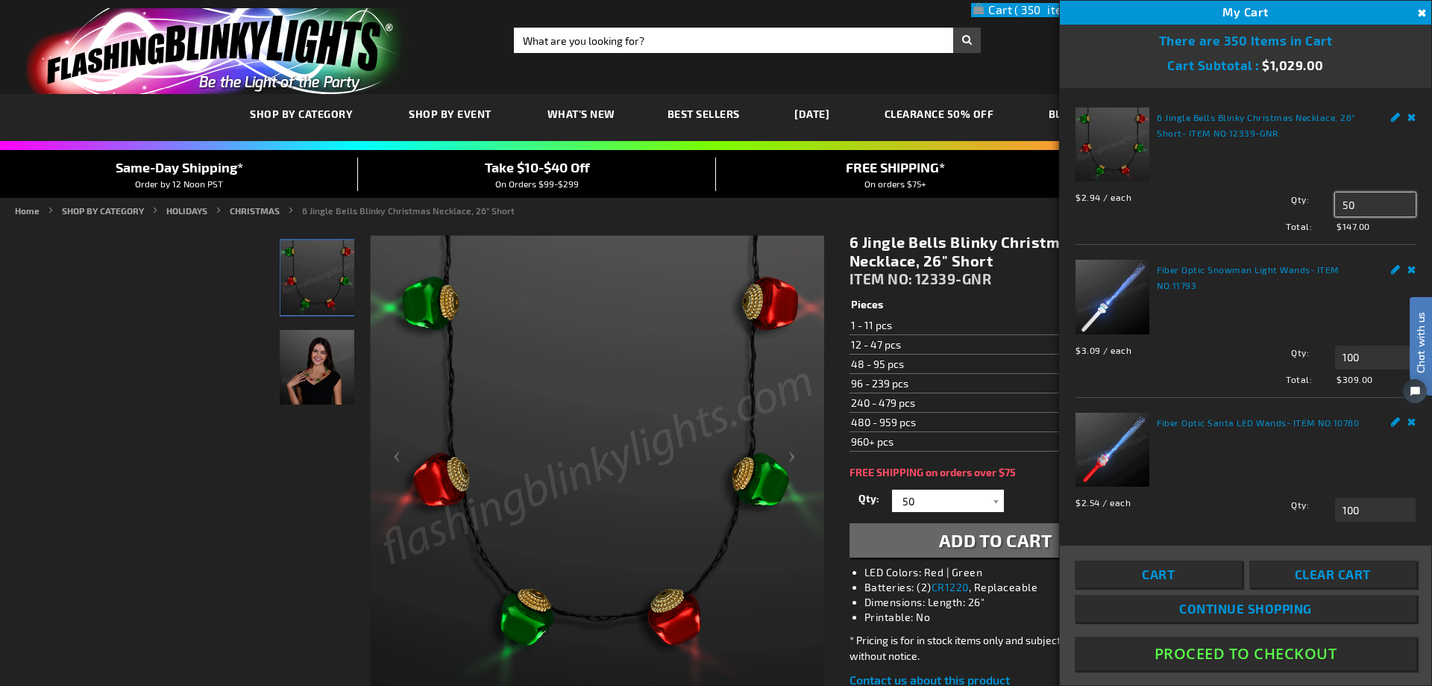
click at [1354, 203] on input "50" at bounding box center [1375, 204] width 81 height 24
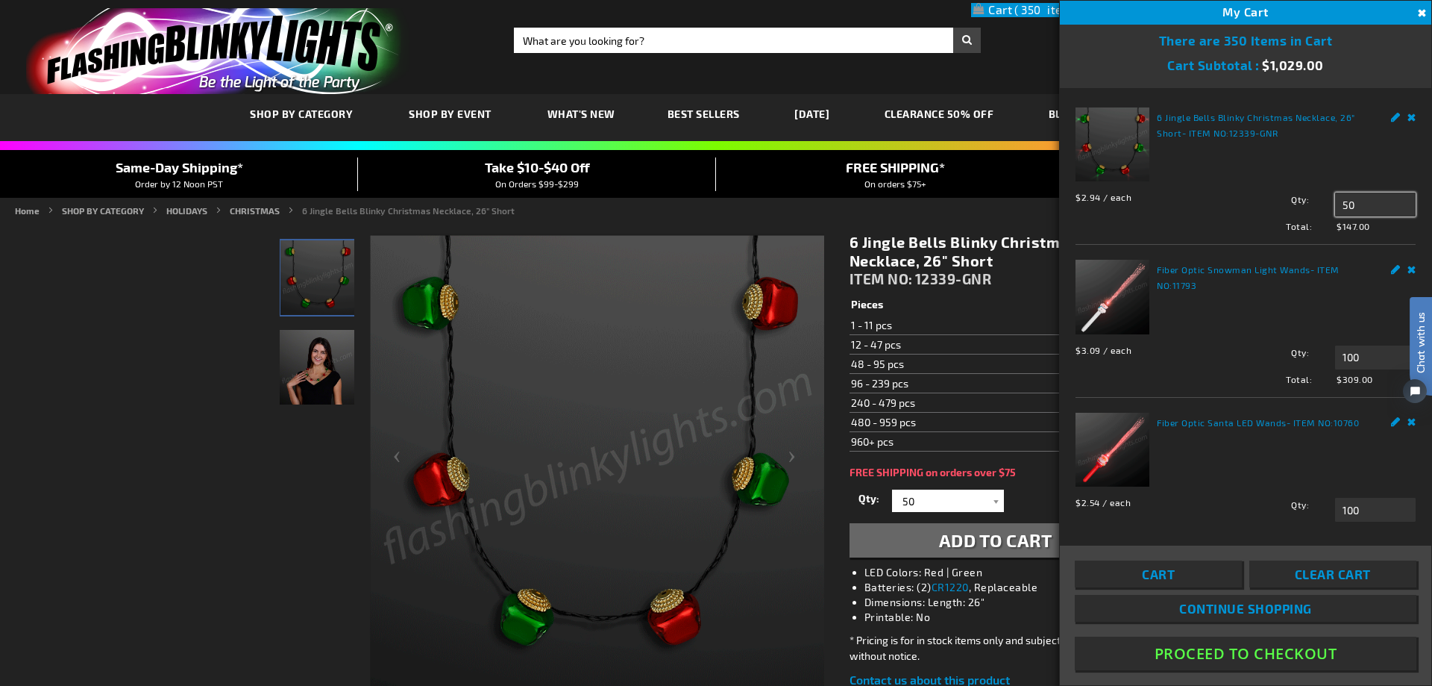
type input "5"
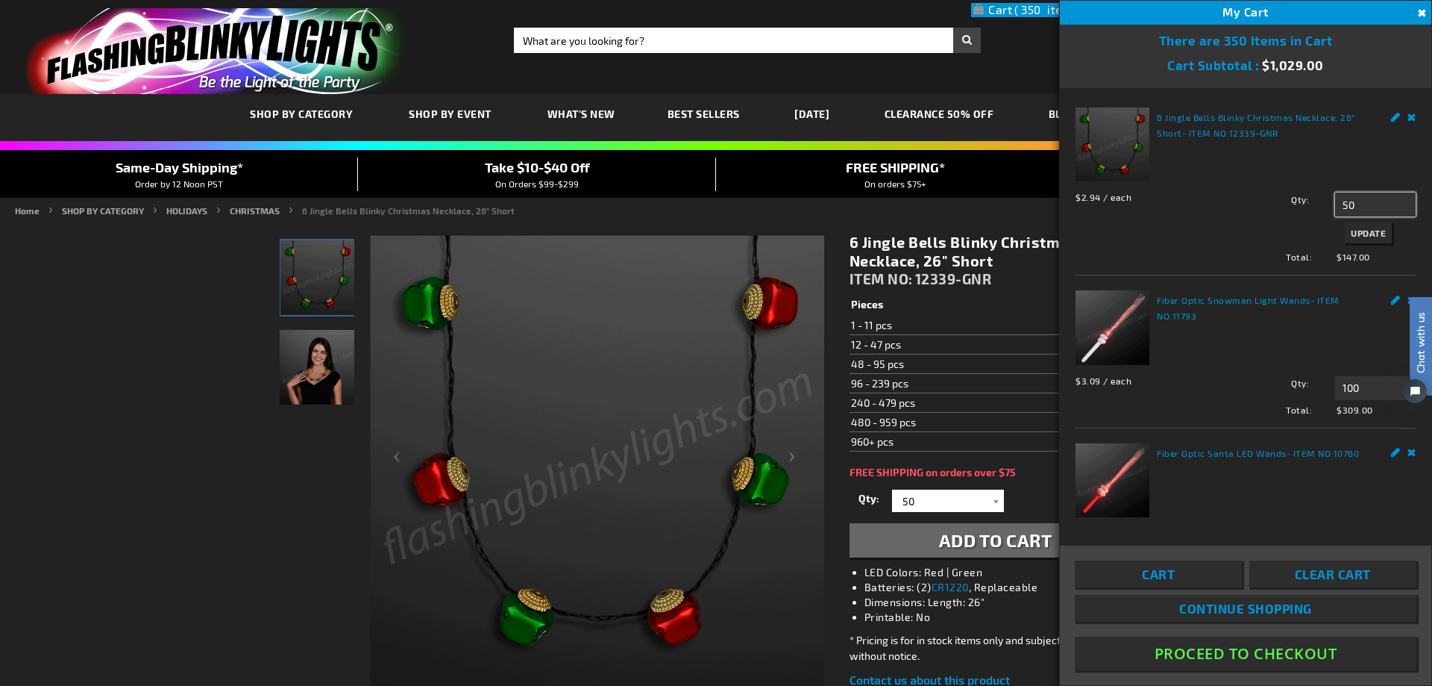
type input "5"
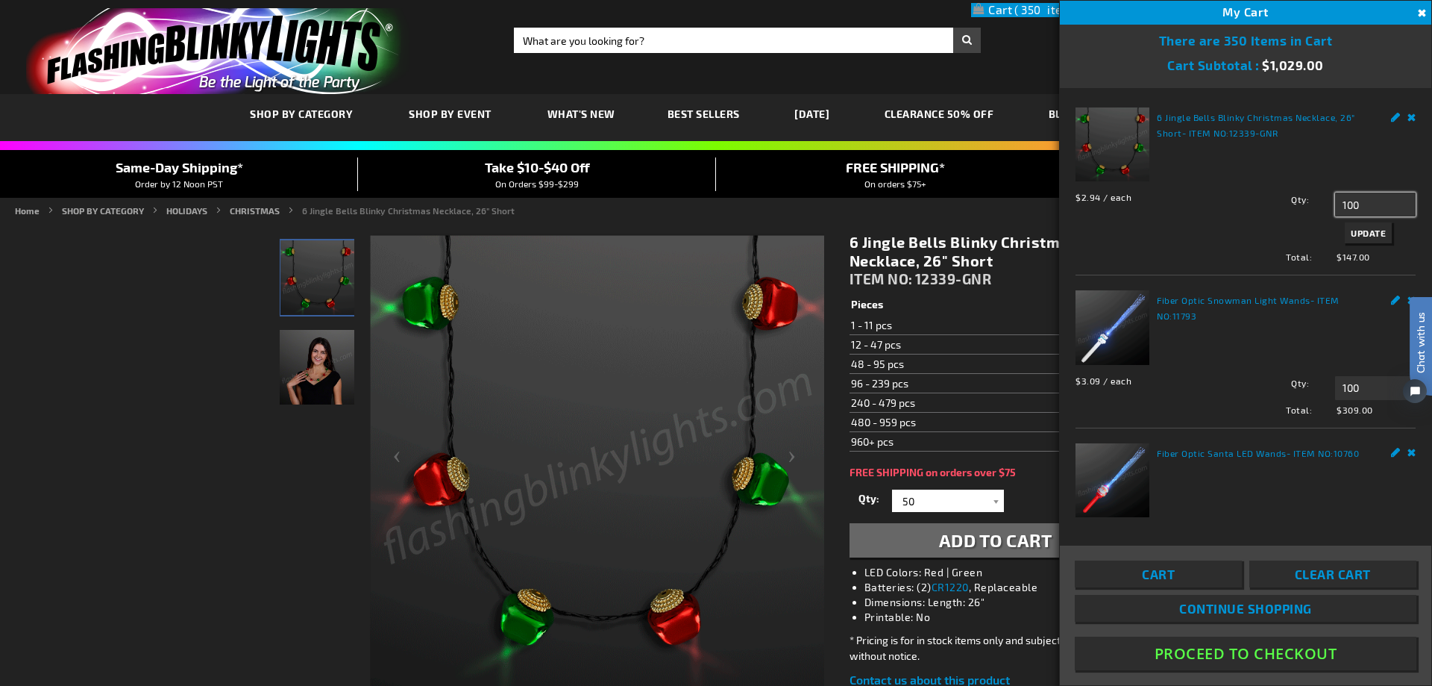
type input "100"
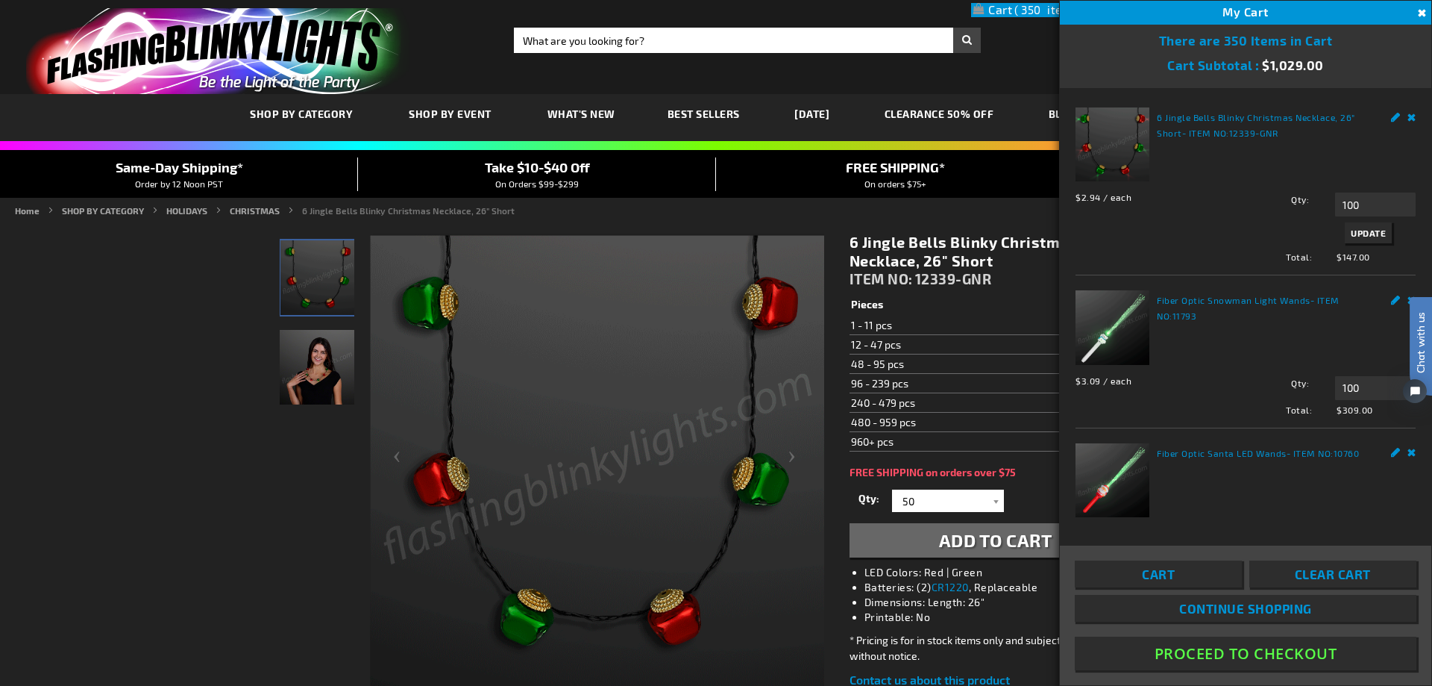
click at [1357, 233] on span "Update" at bounding box center [1368, 233] width 35 height 10
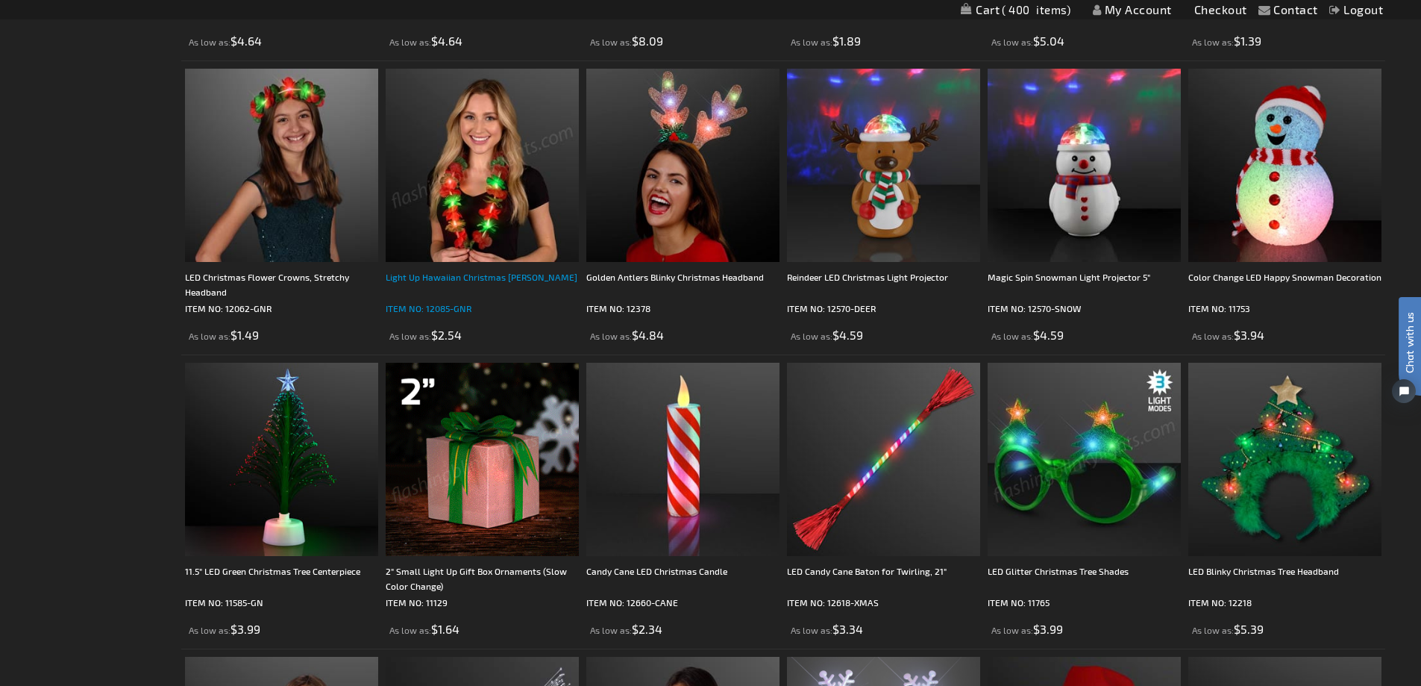
scroll to position [896, 0]
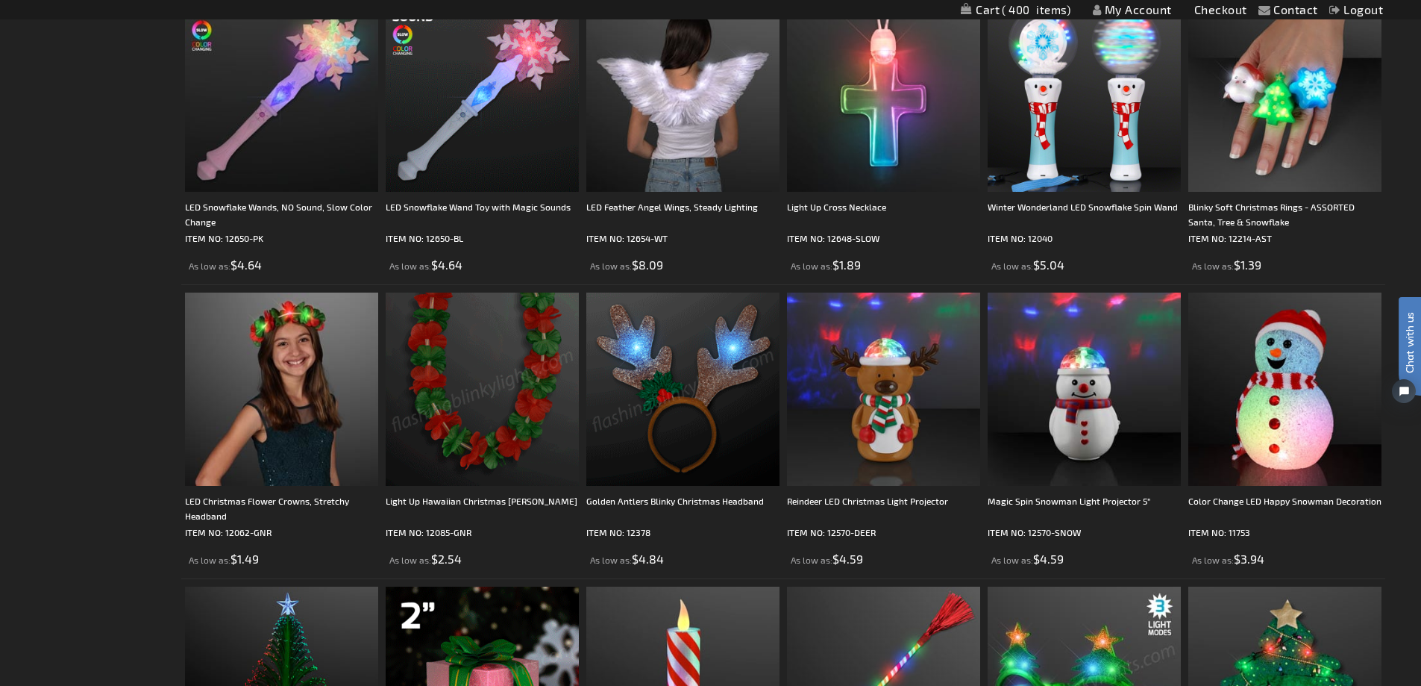
click at [715, 410] on img at bounding box center [682, 388] width 193 height 193
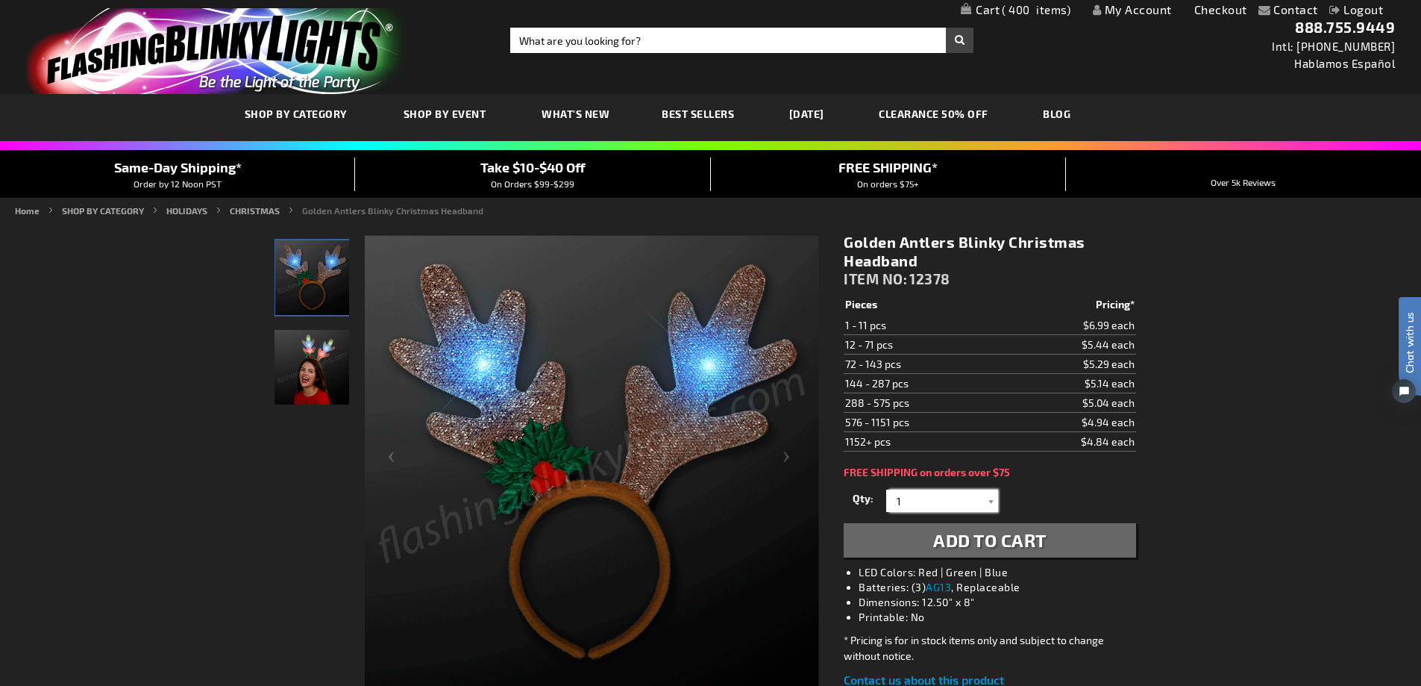
click at [931, 503] on input "1" at bounding box center [944, 500] width 108 height 22
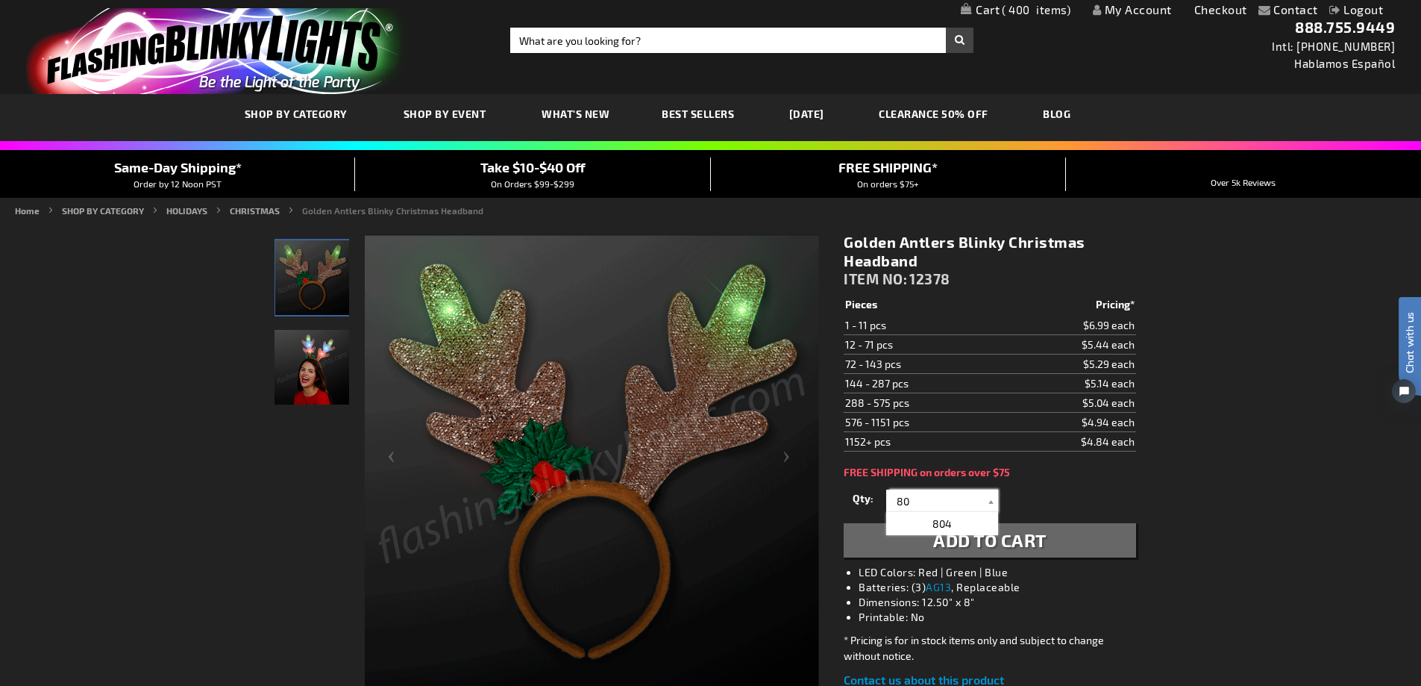
type input "80"
click at [1094, 486] on div "Qty 1 2 3 4 5 6 7 8 9 10 11 12 24 36 48 60 72 84 96 108 120 132 144 156 168" at bounding box center [990, 501] width 292 height 30
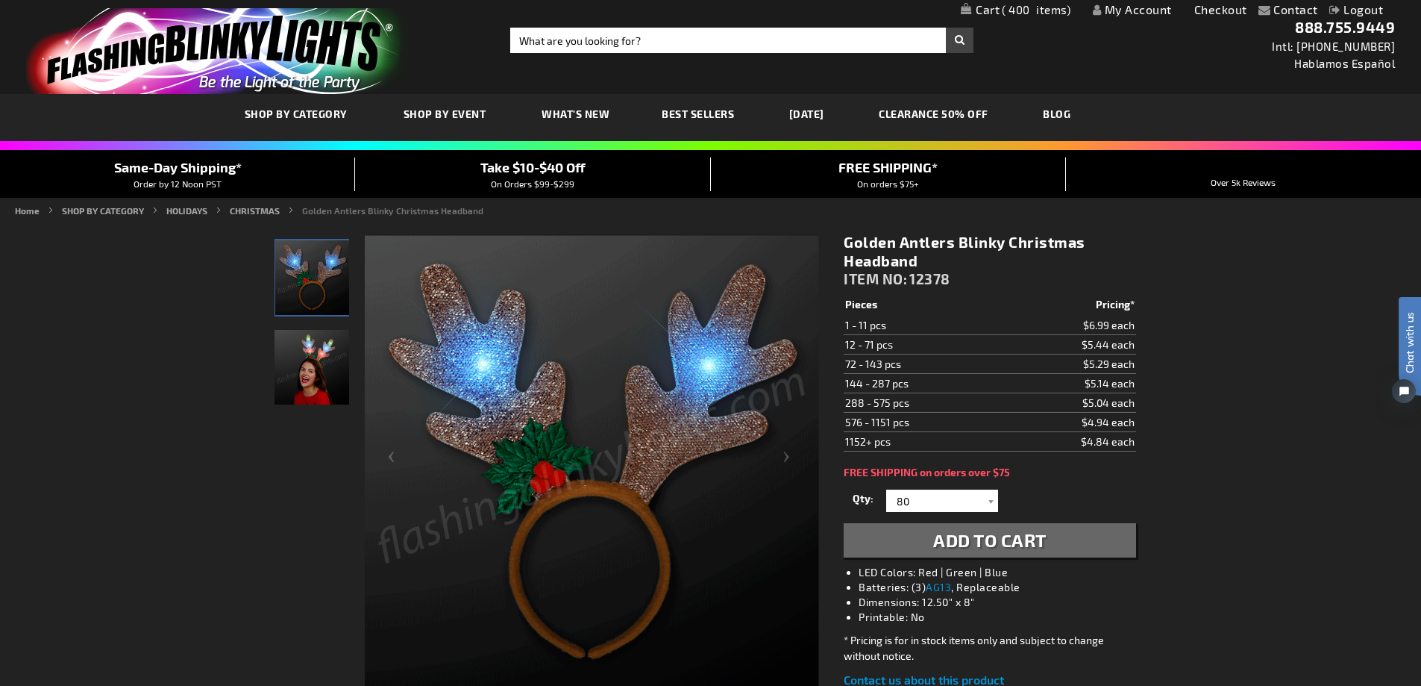
click at [1035, 540] on span "Add to Cart" at bounding box center [989, 540] width 113 height 22
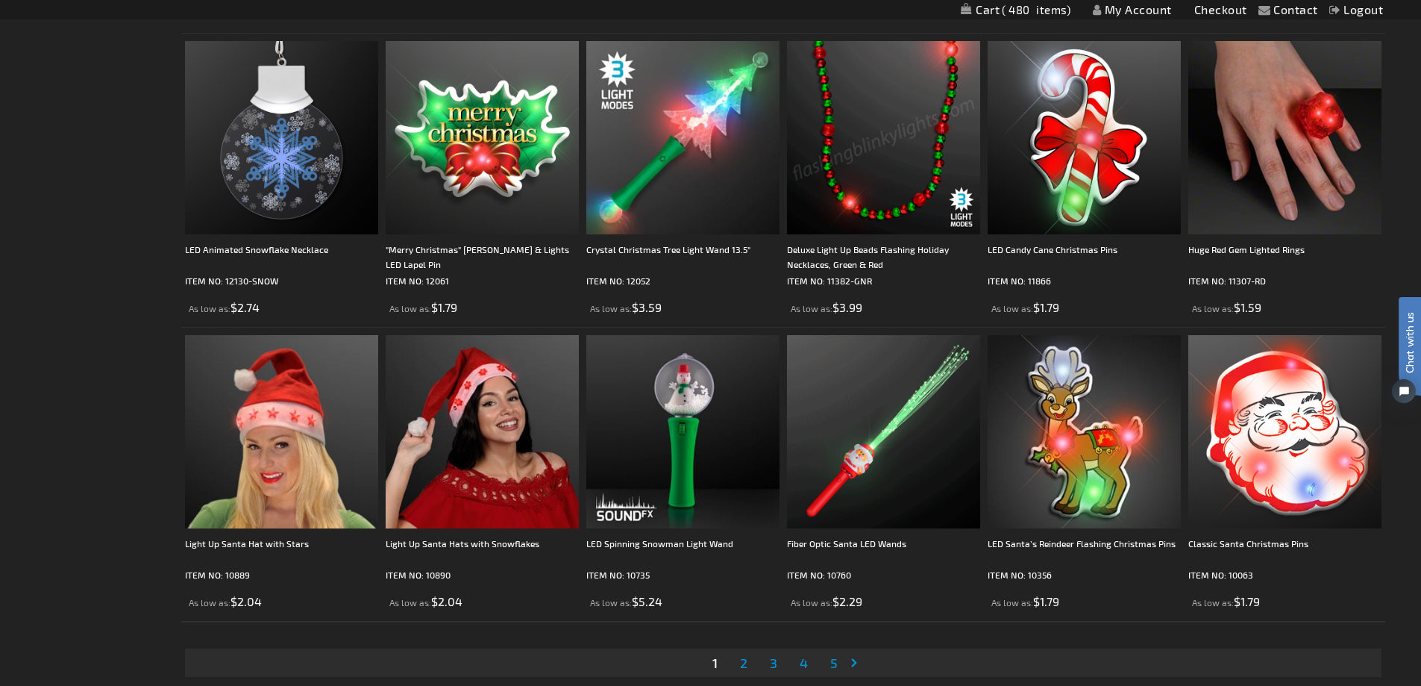
scroll to position [3060, 0]
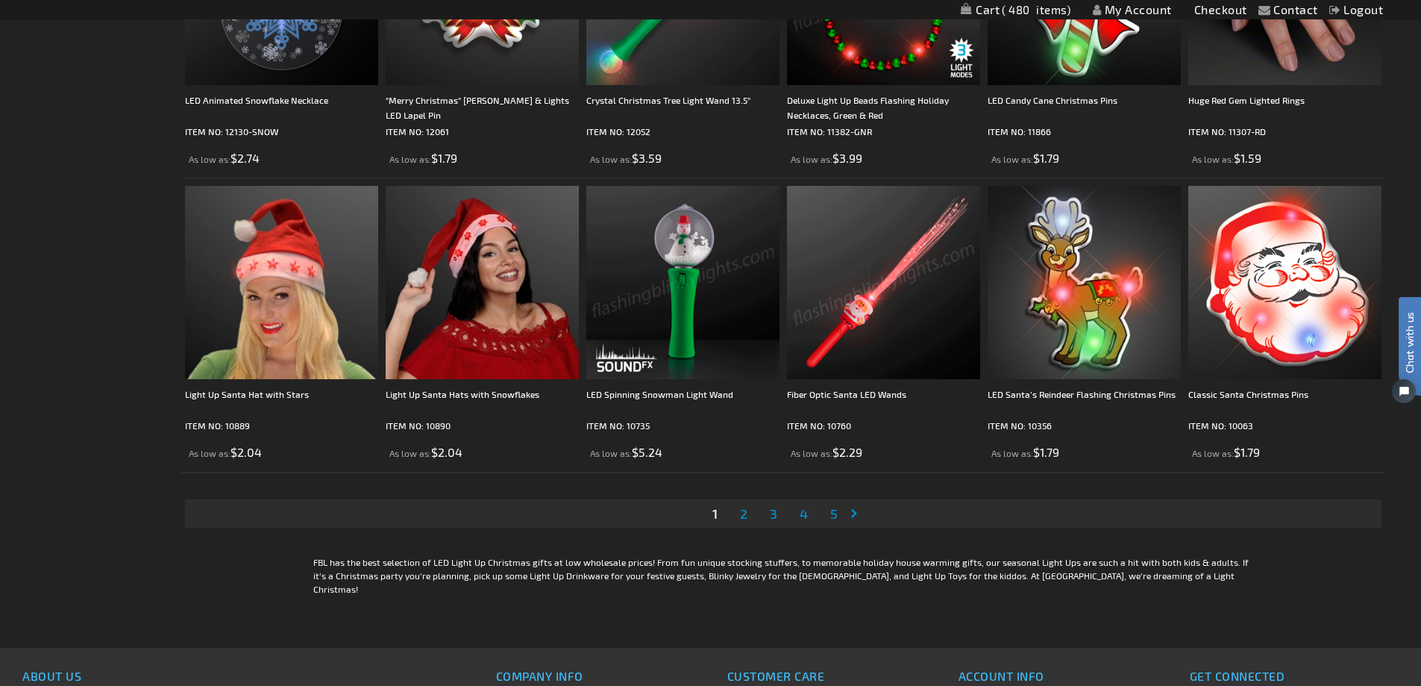
click at [745, 513] on span "2" at bounding box center [743, 513] width 7 height 16
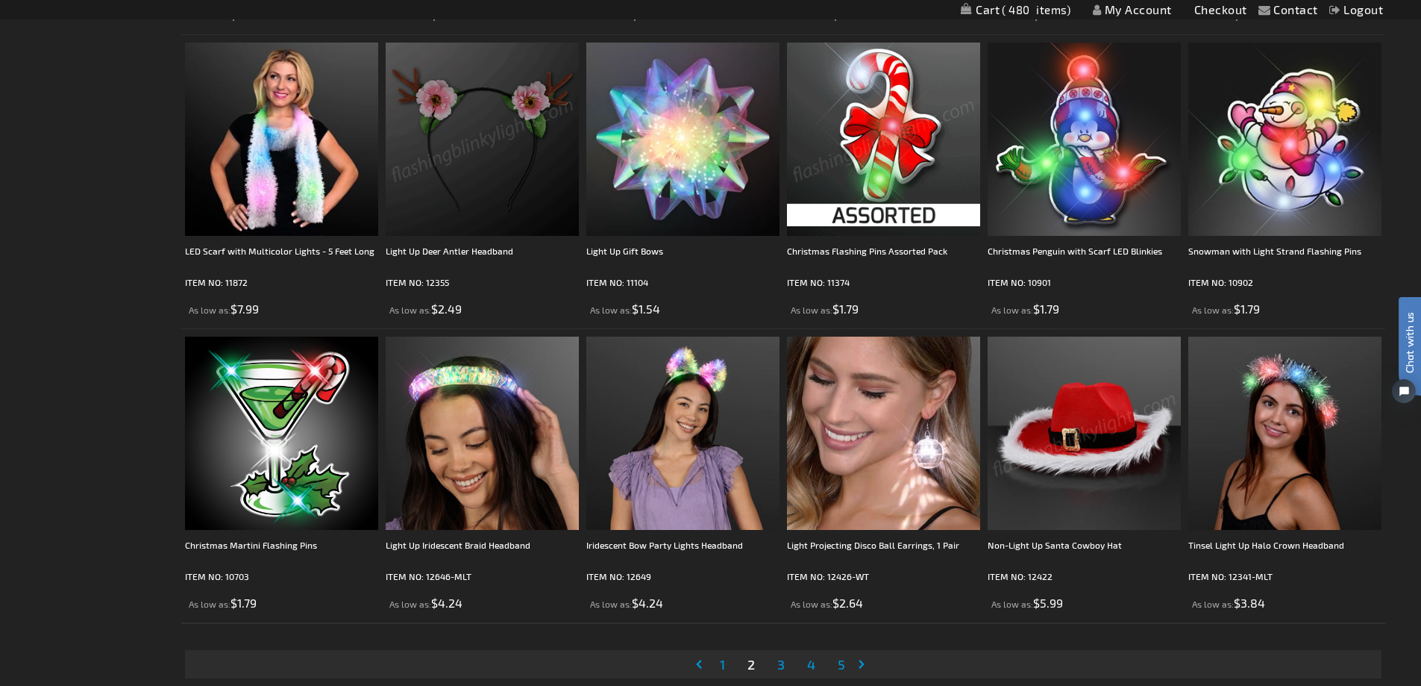
scroll to position [2984, 0]
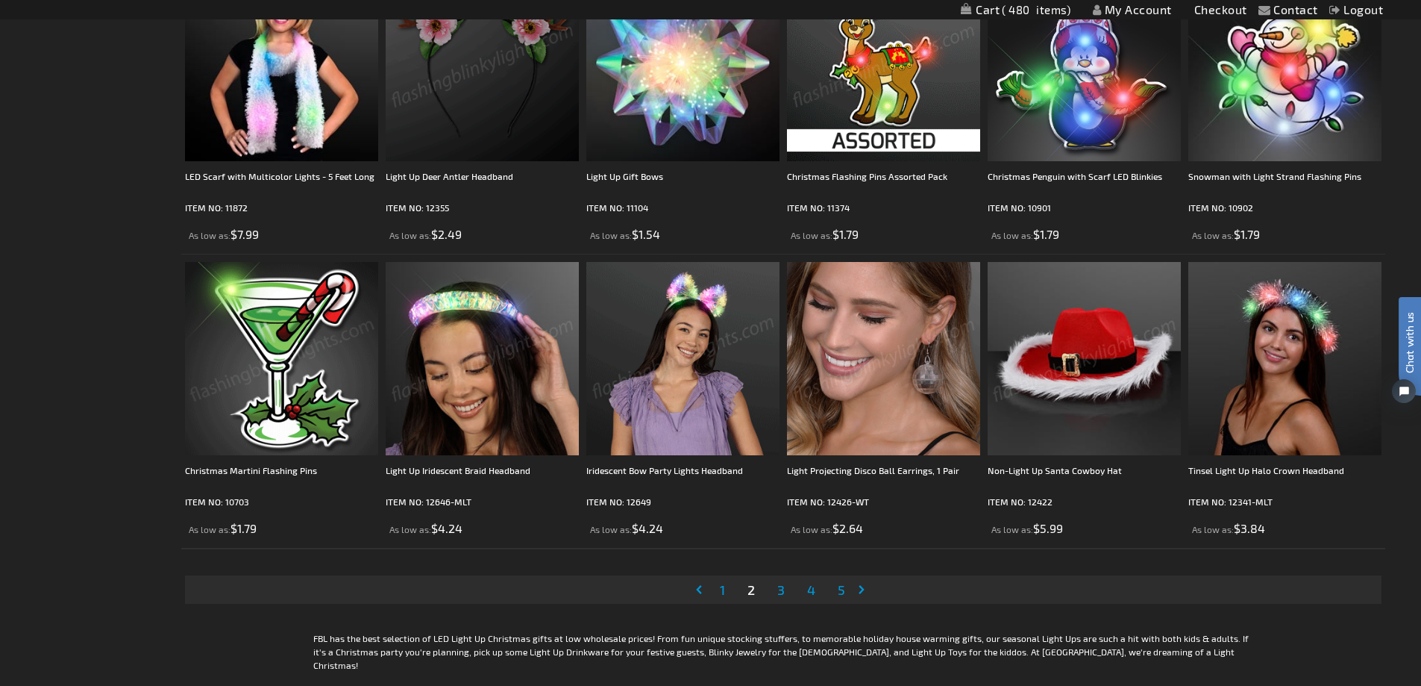
click at [454, 336] on img at bounding box center [482, 358] width 193 height 193
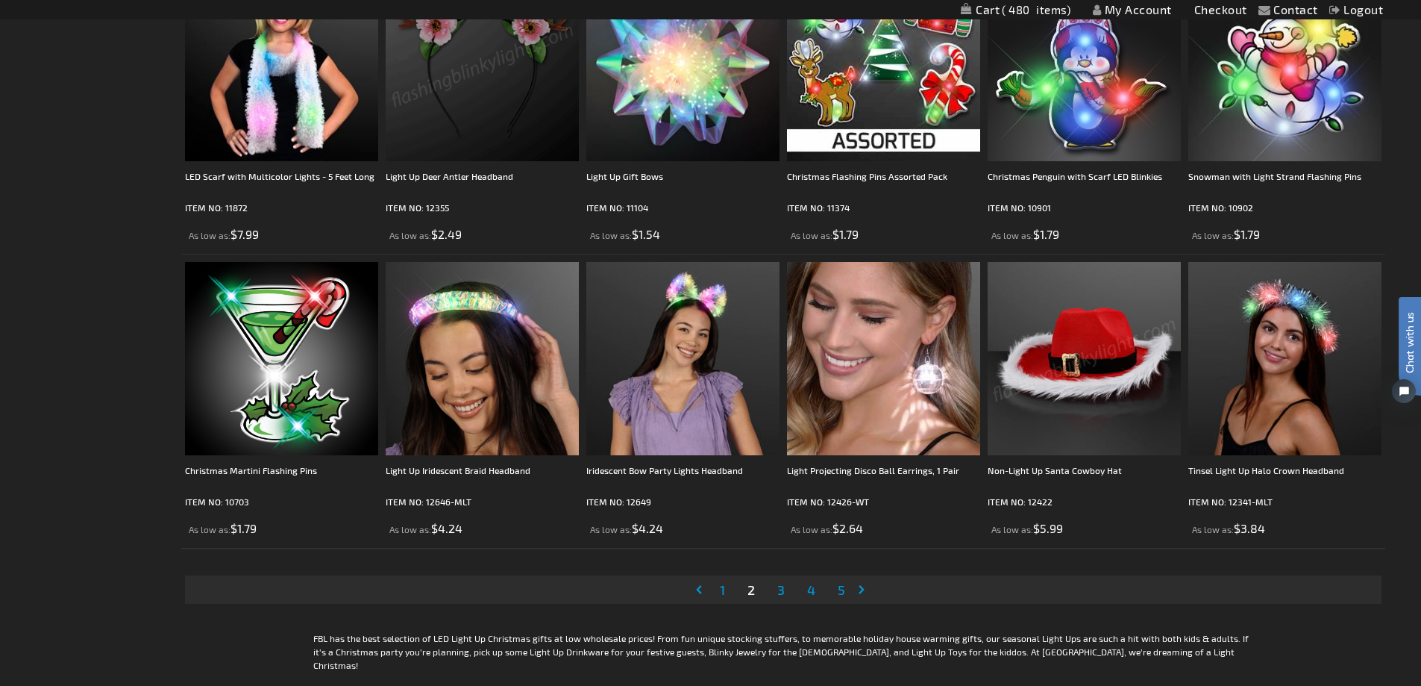
click at [780, 588] on span "3" at bounding box center [780, 589] width 7 height 16
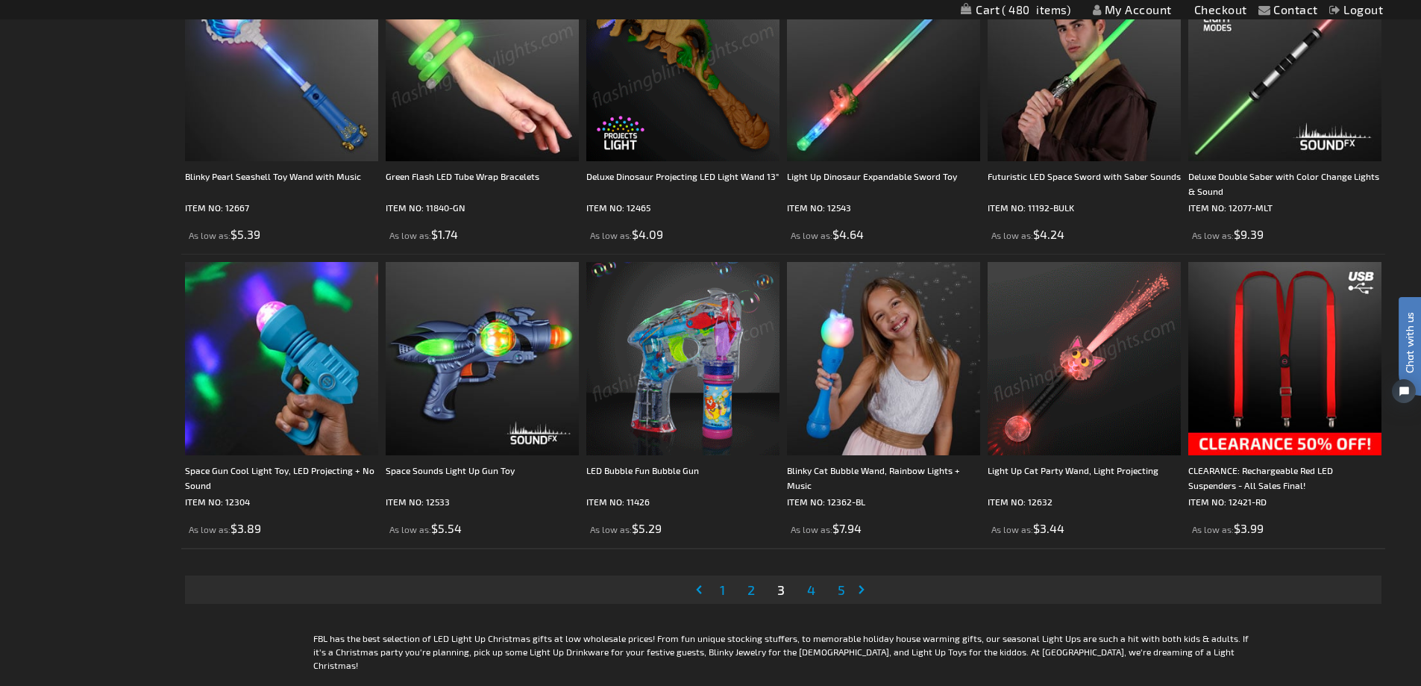
scroll to position [3133, 0]
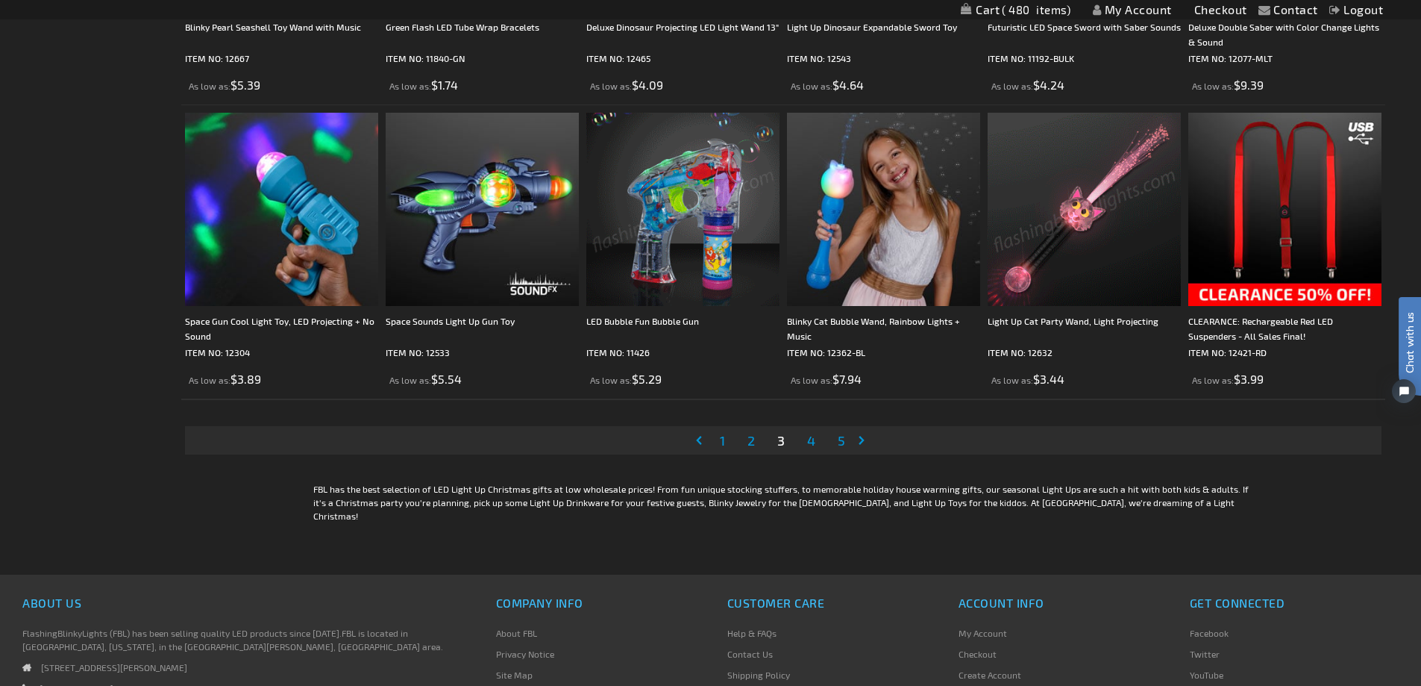
click at [810, 438] on span "4" at bounding box center [811, 440] width 8 height 16
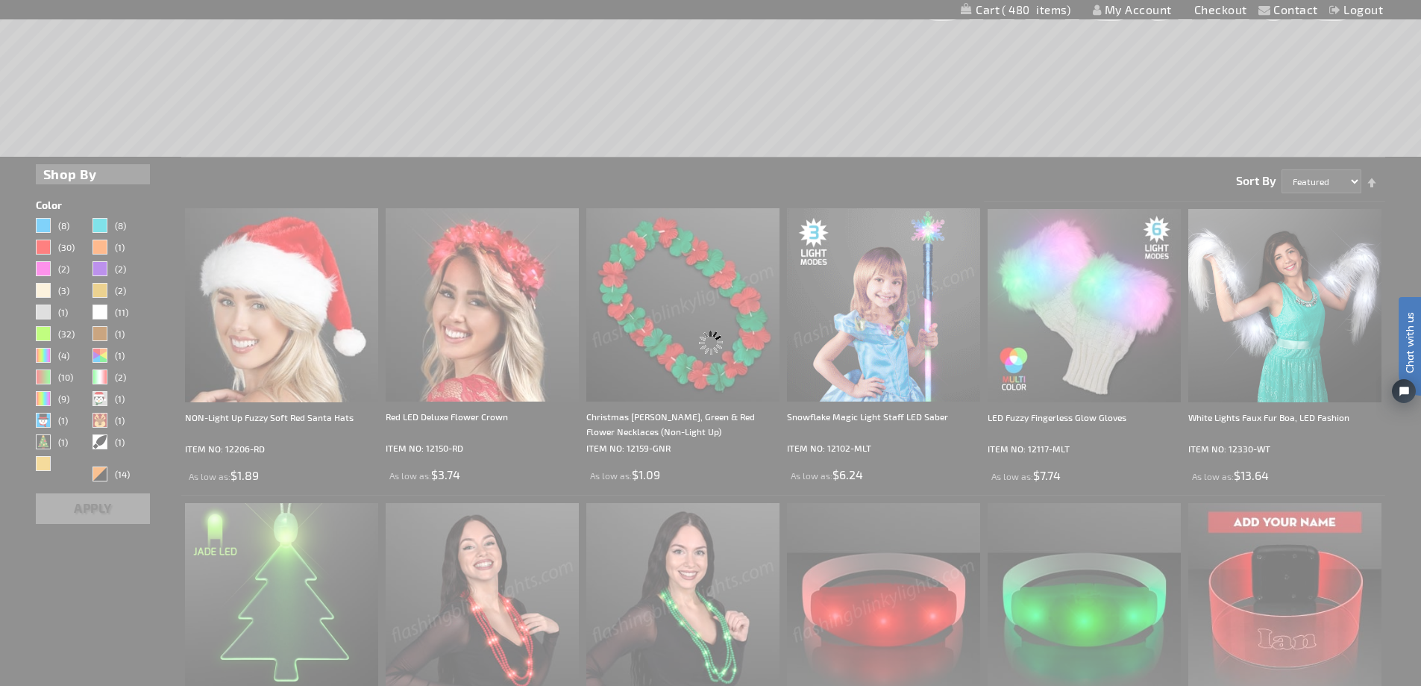
scroll to position [0, 0]
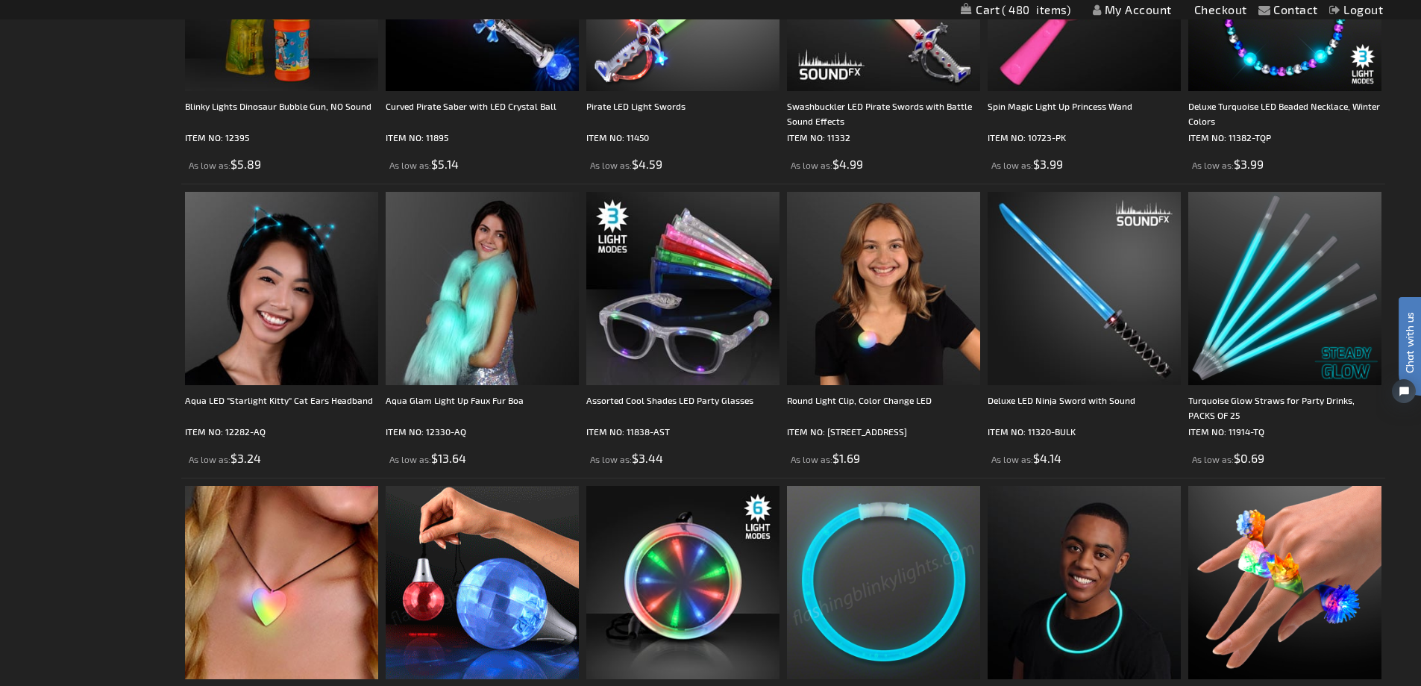
scroll to position [3357, 0]
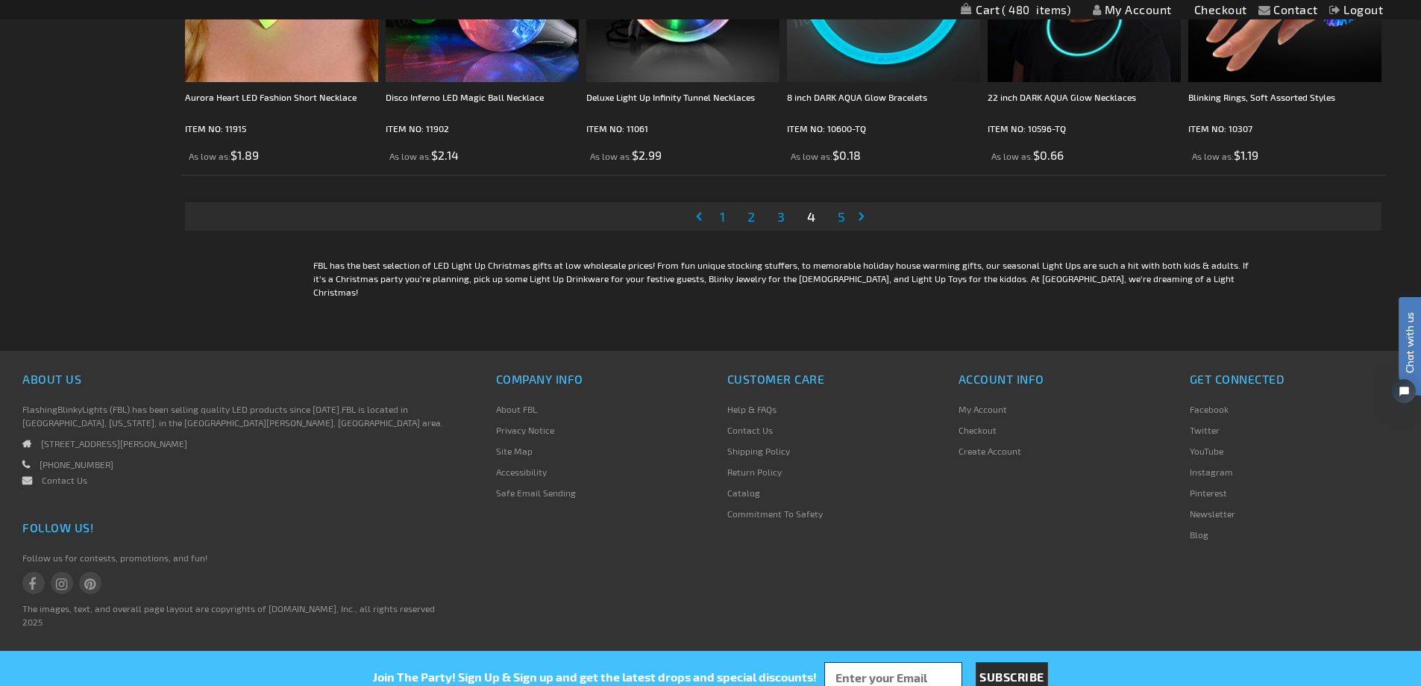
click at [723, 212] on span "1" at bounding box center [722, 216] width 5 height 16
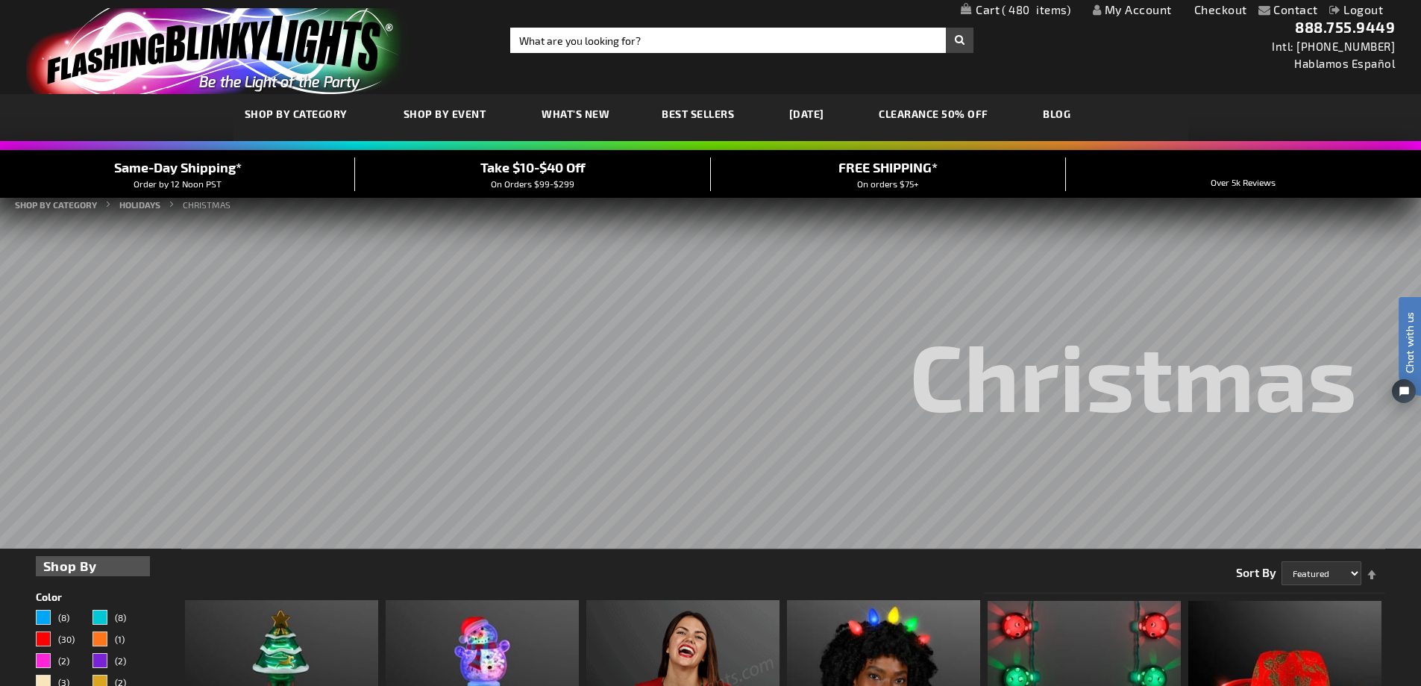
scroll to position [149, 0]
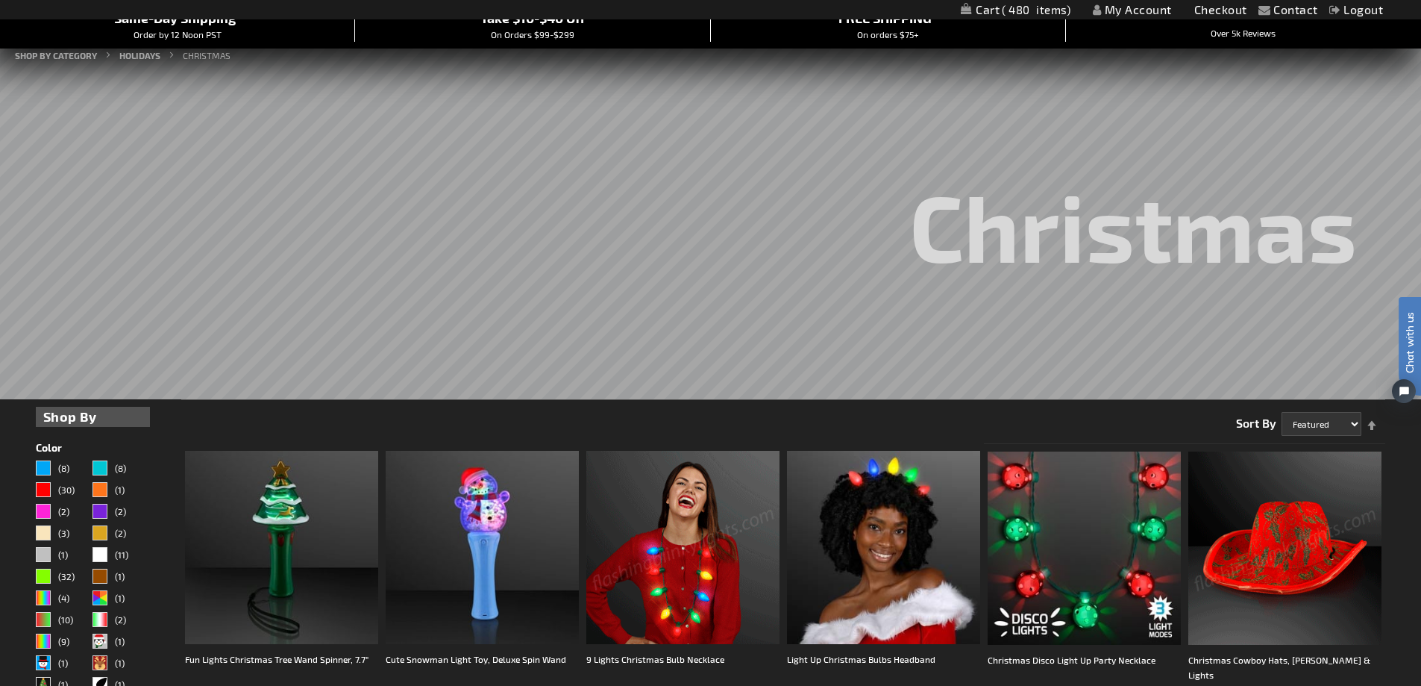
click at [1274, 556] on img at bounding box center [1284, 547] width 193 height 193
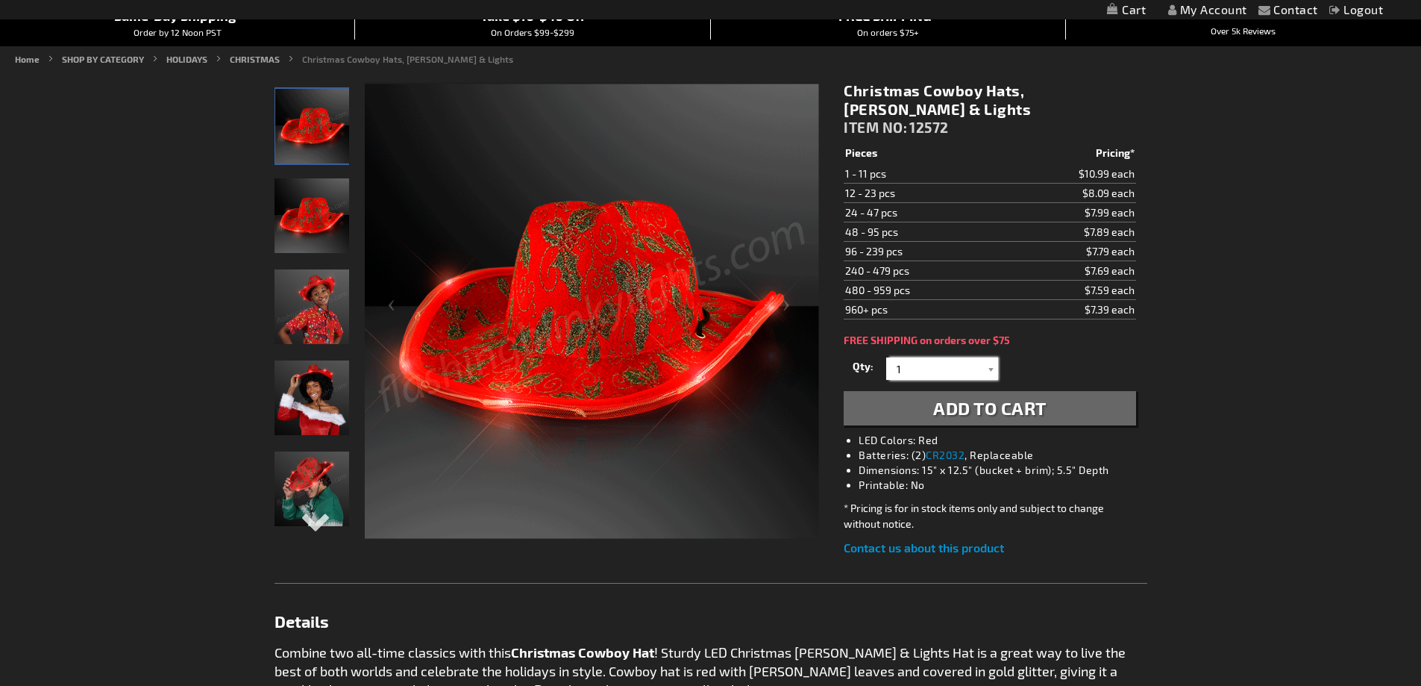
click at [956, 357] on input "1" at bounding box center [944, 368] width 108 height 22
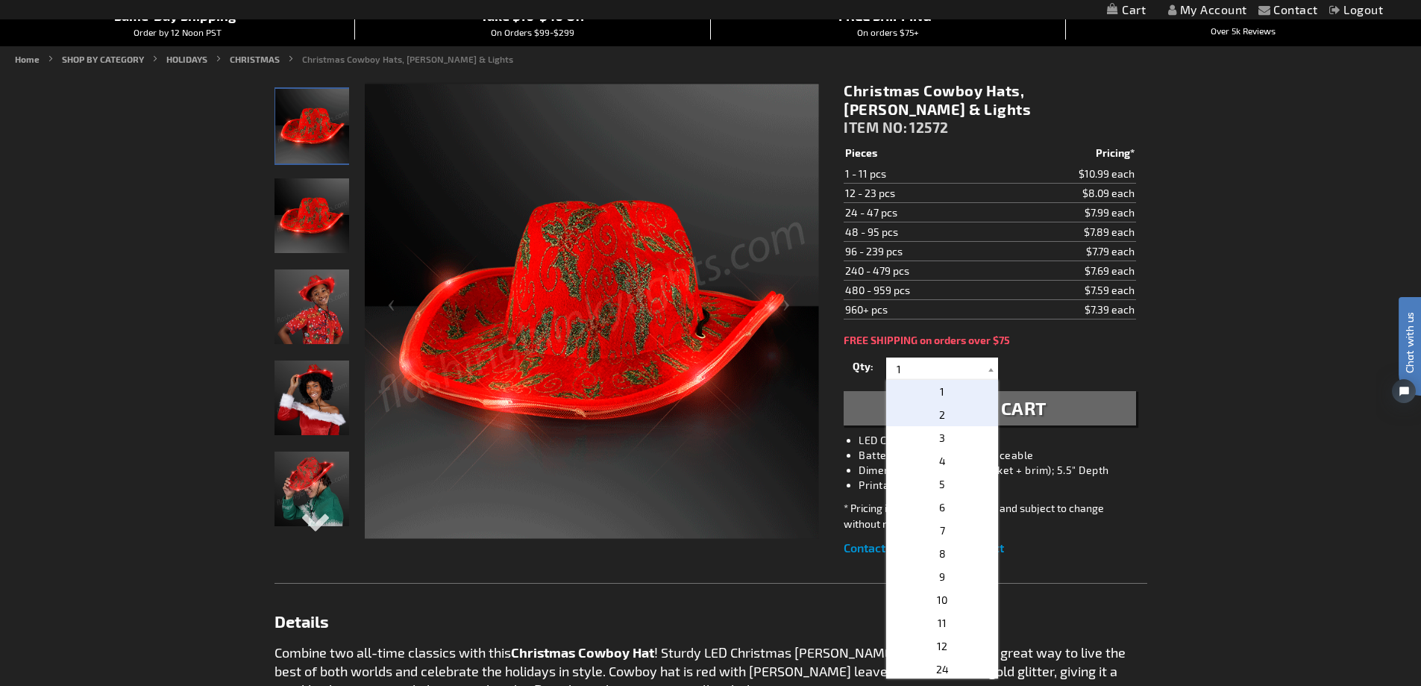
click at [925, 403] on p "2" at bounding box center [942, 414] width 112 height 23
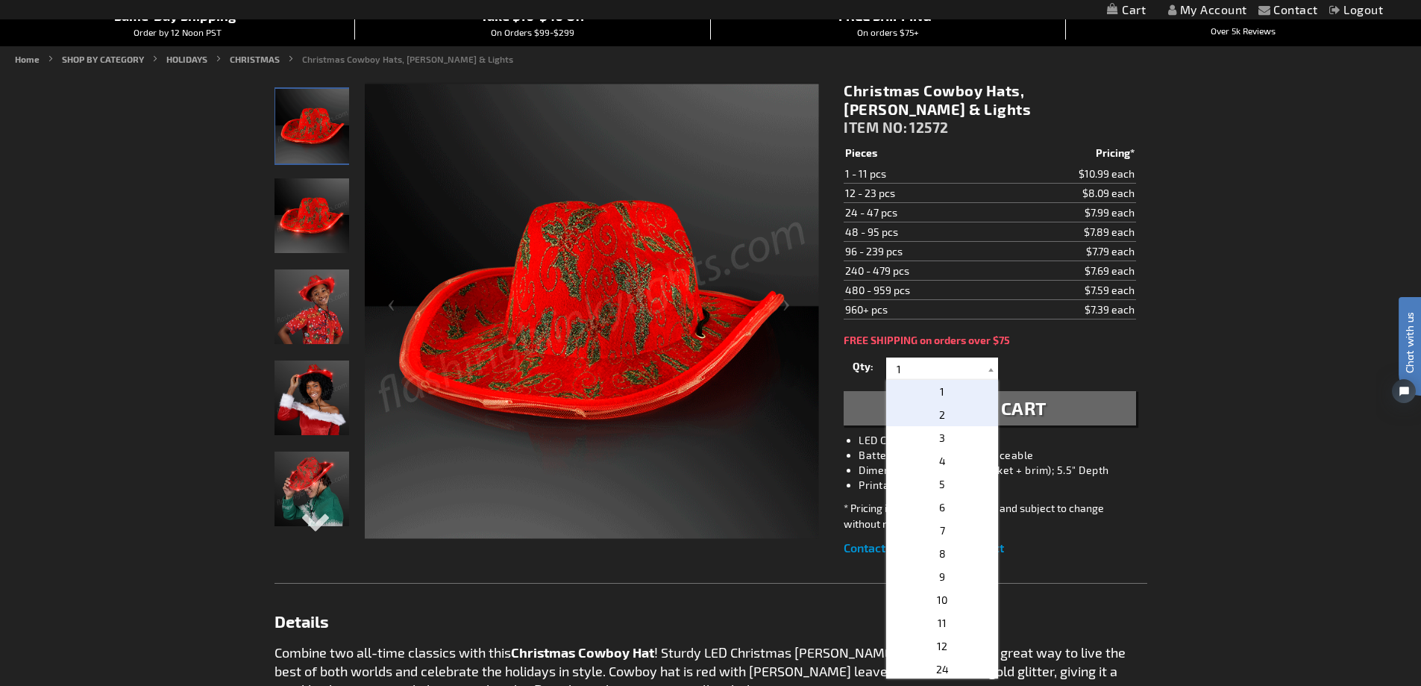
type input "2"
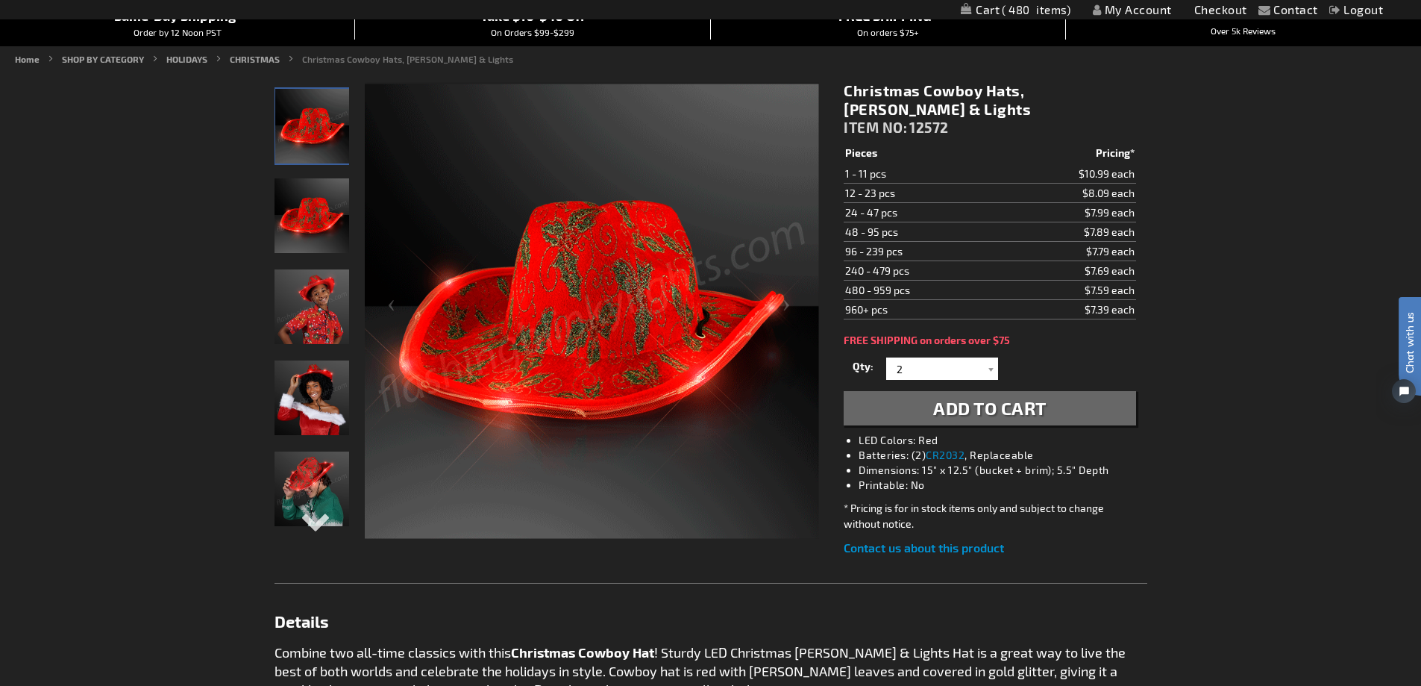
click at [980, 397] on span "Add to Cart" at bounding box center [989, 408] width 113 height 22
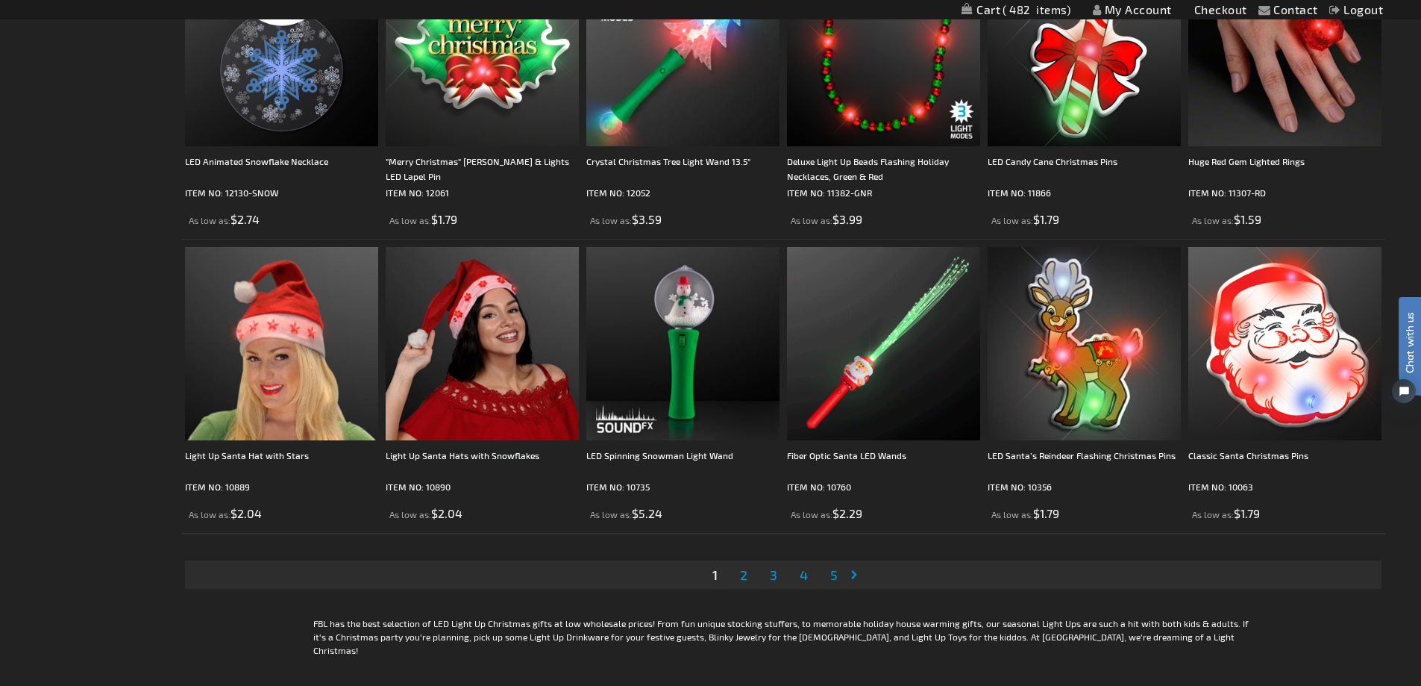
click at [806, 573] on span "4" at bounding box center [804, 574] width 8 height 16
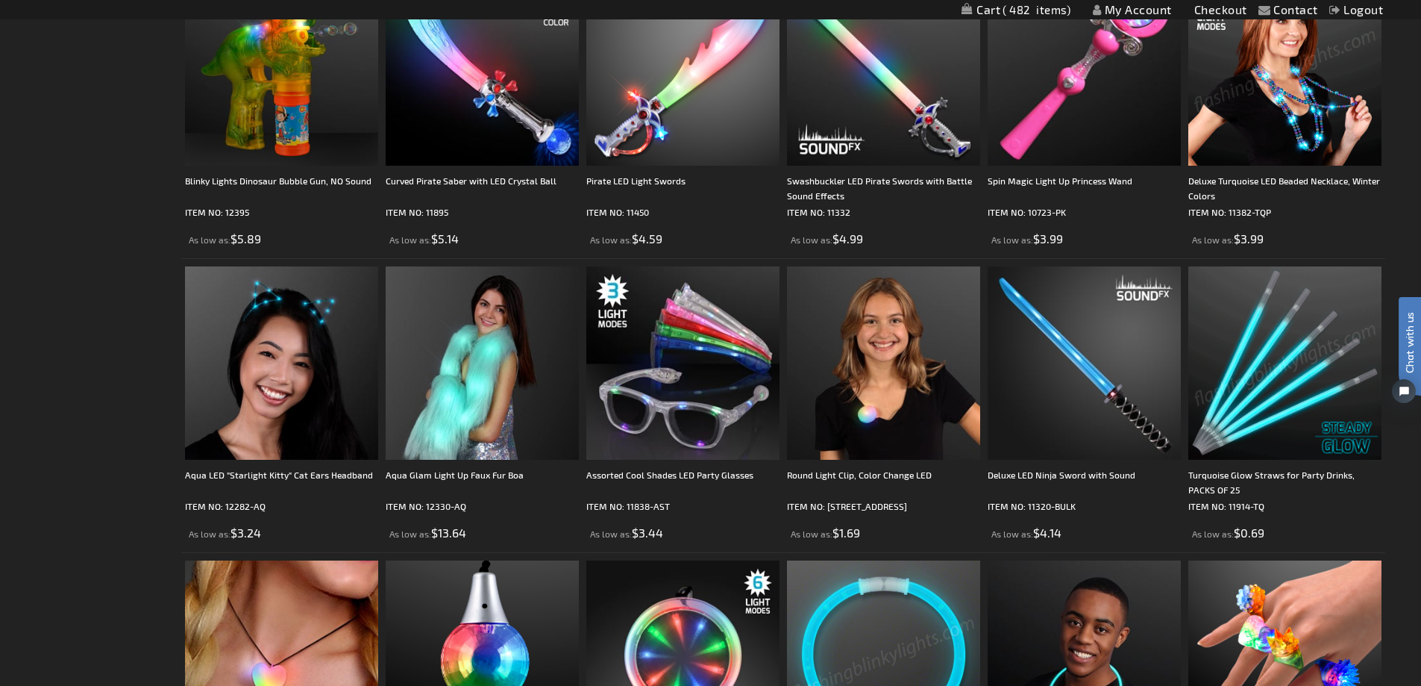
scroll to position [2984, 0]
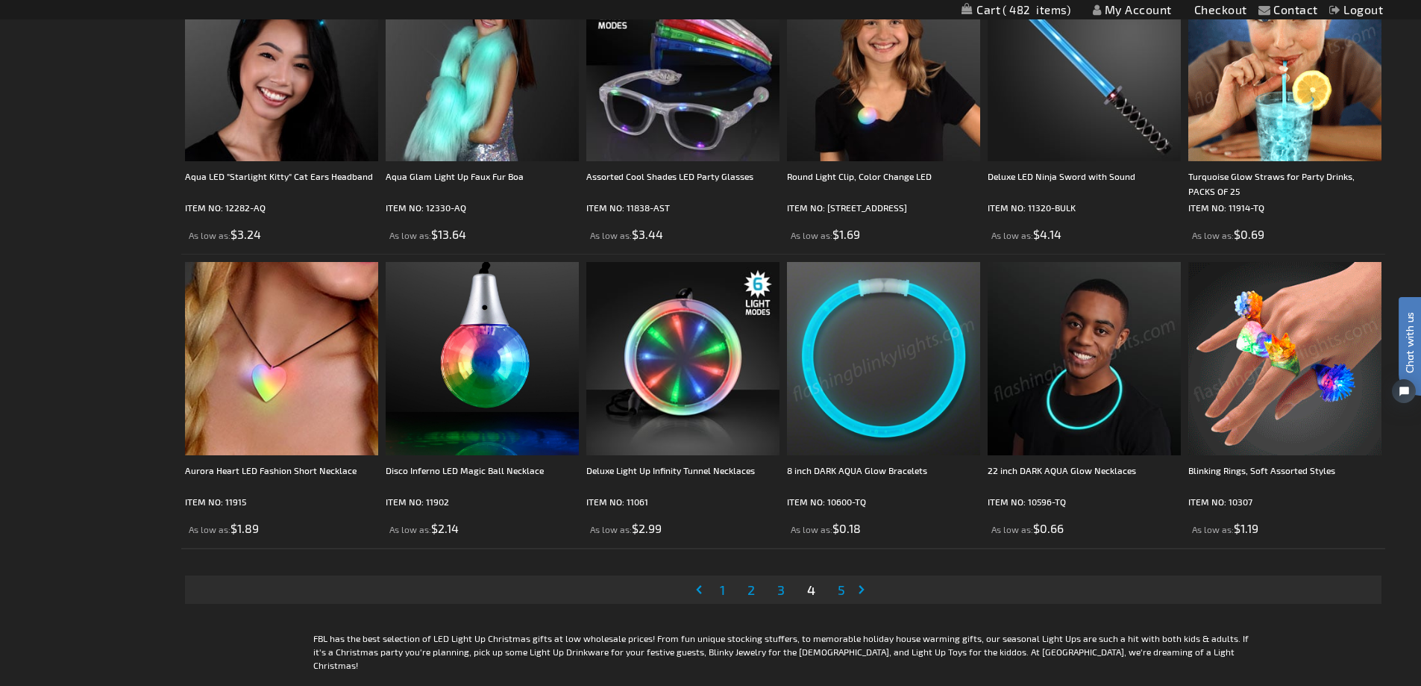
click at [841, 592] on span "5" at bounding box center [841, 589] width 7 height 16
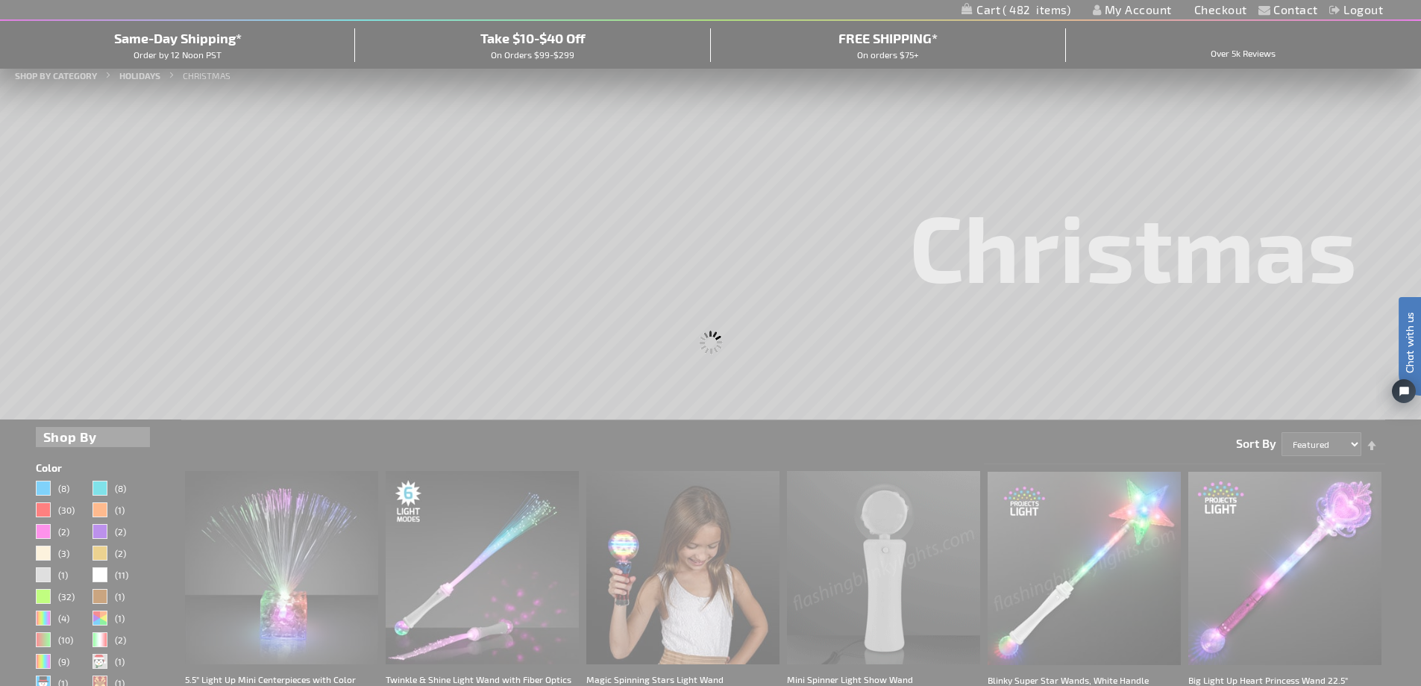
scroll to position [0, 0]
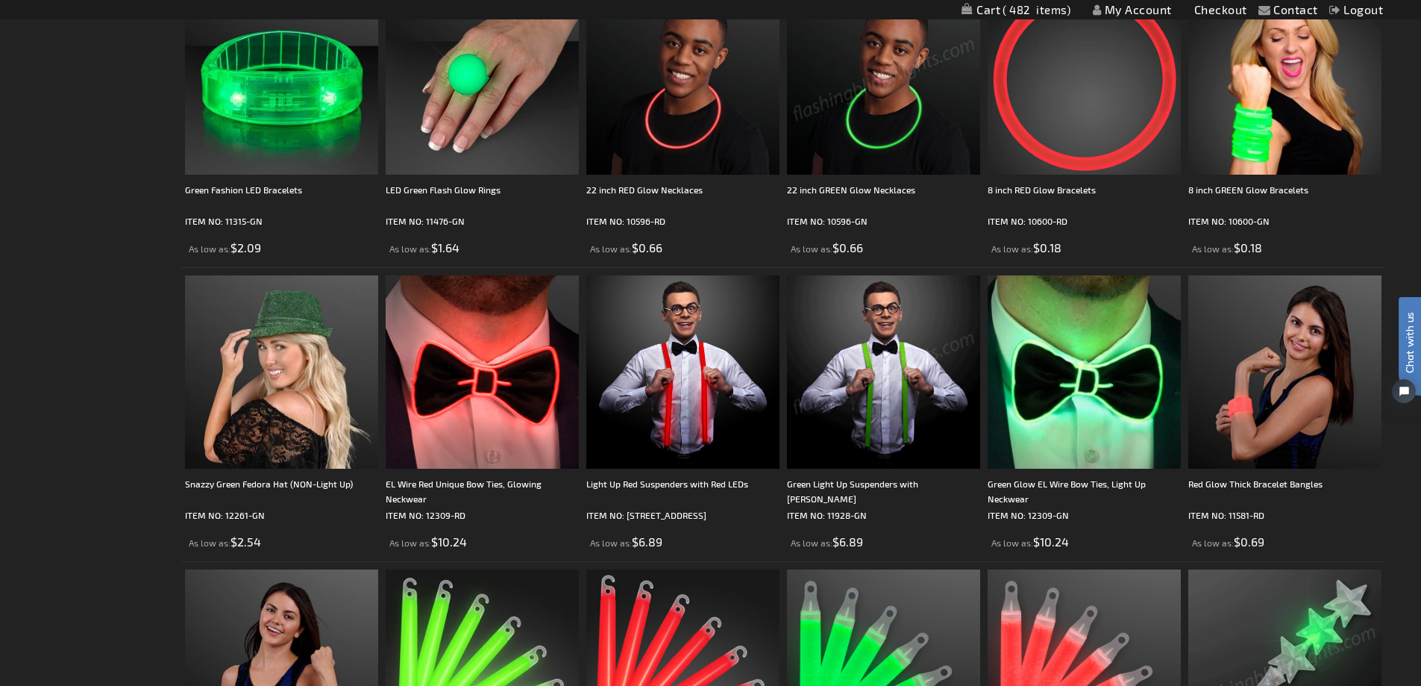
scroll to position [2387, 0]
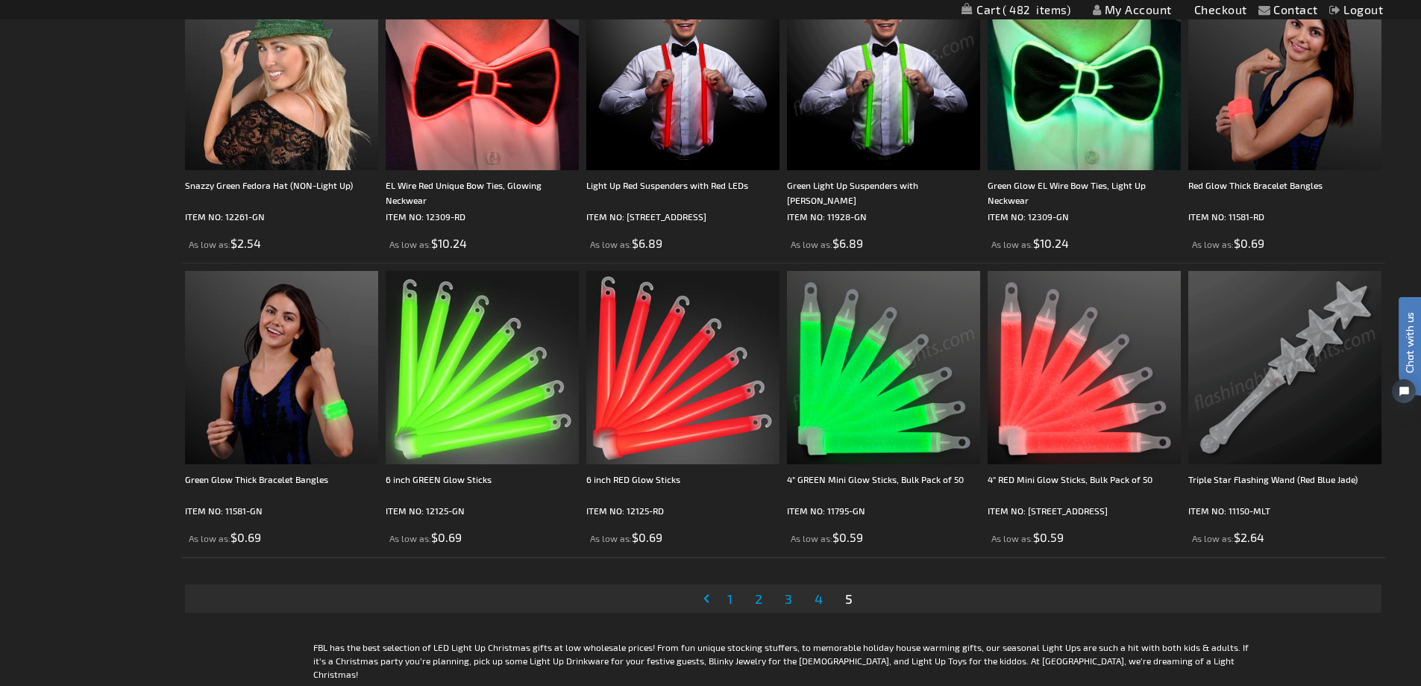
click at [730, 599] on span "1" at bounding box center [729, 598] width 5 height 16
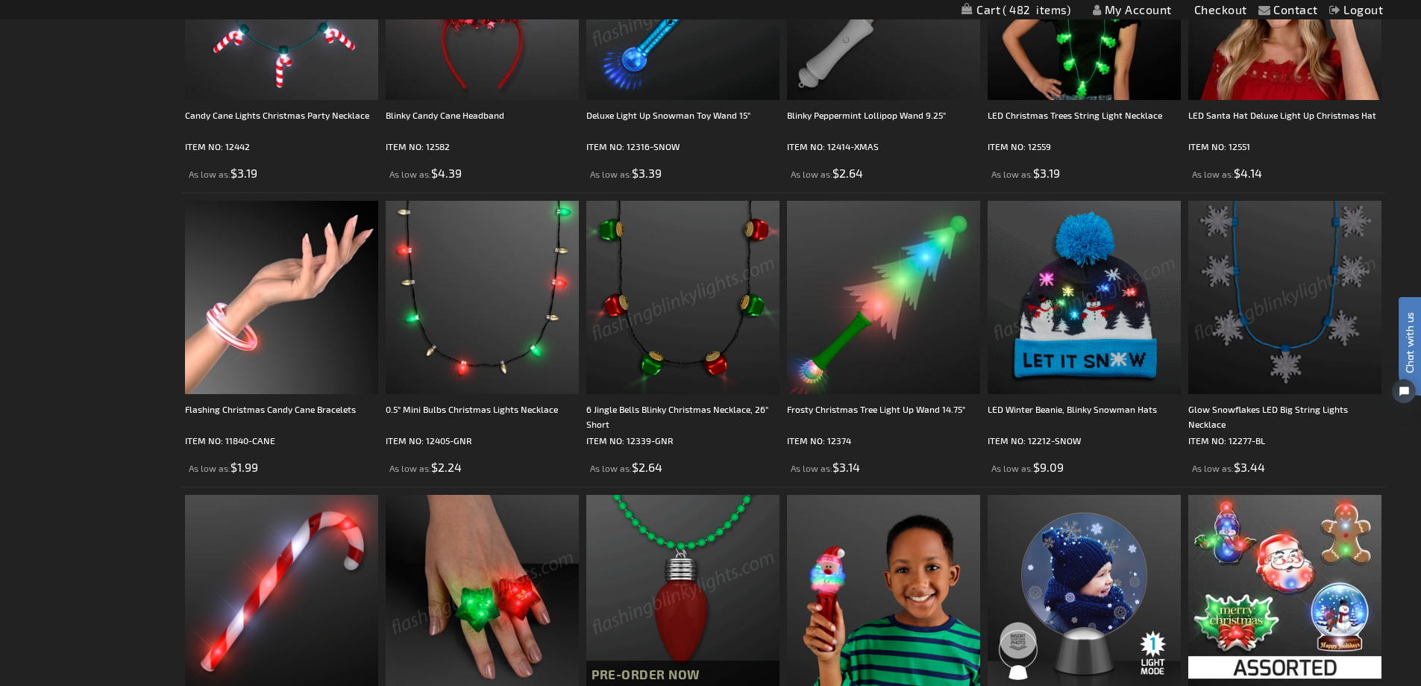
scroll to position [2313, 0]
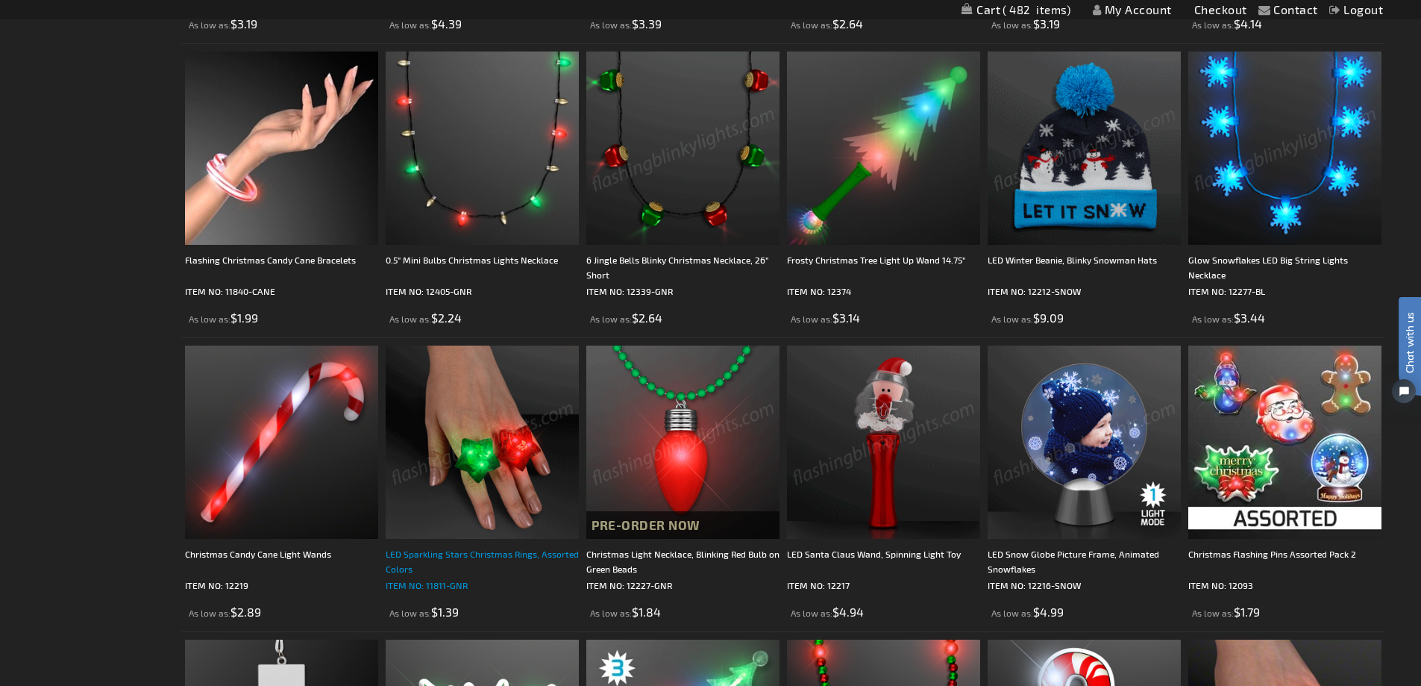
click at [429, 549] on div "LED Sparkling Stars Christmas Rings, Assorted Colors" at bounding box center [482, 561] width 193 height 30
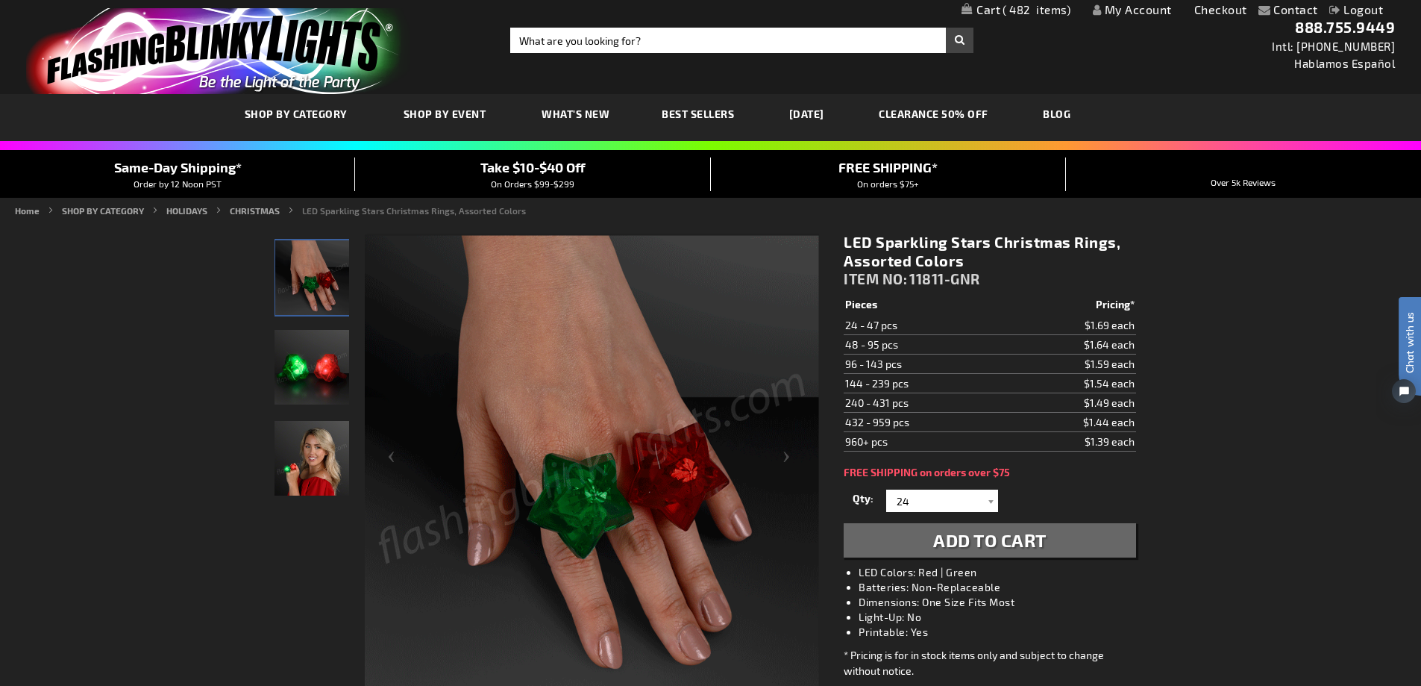
click at [1044, 9] on span "482" at bounding box center [1037, 9] width 68 height 13
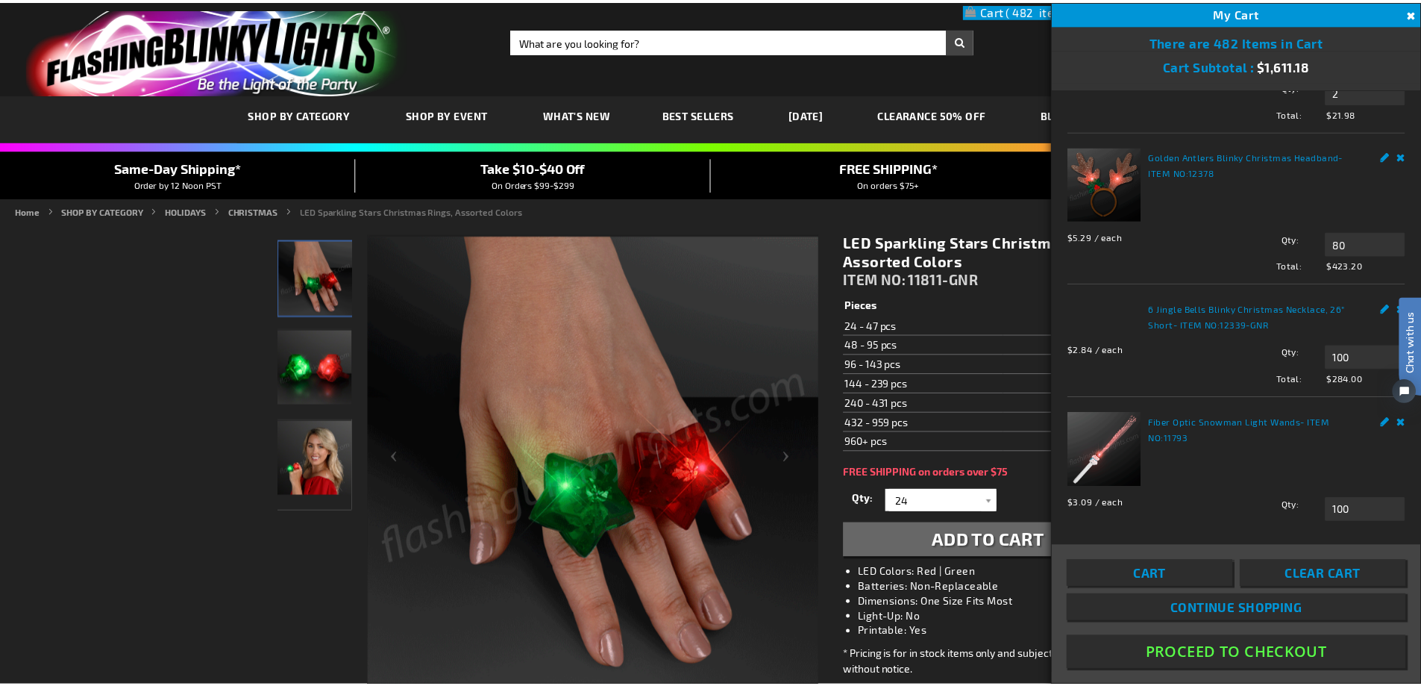
scroll to position [224, 0]
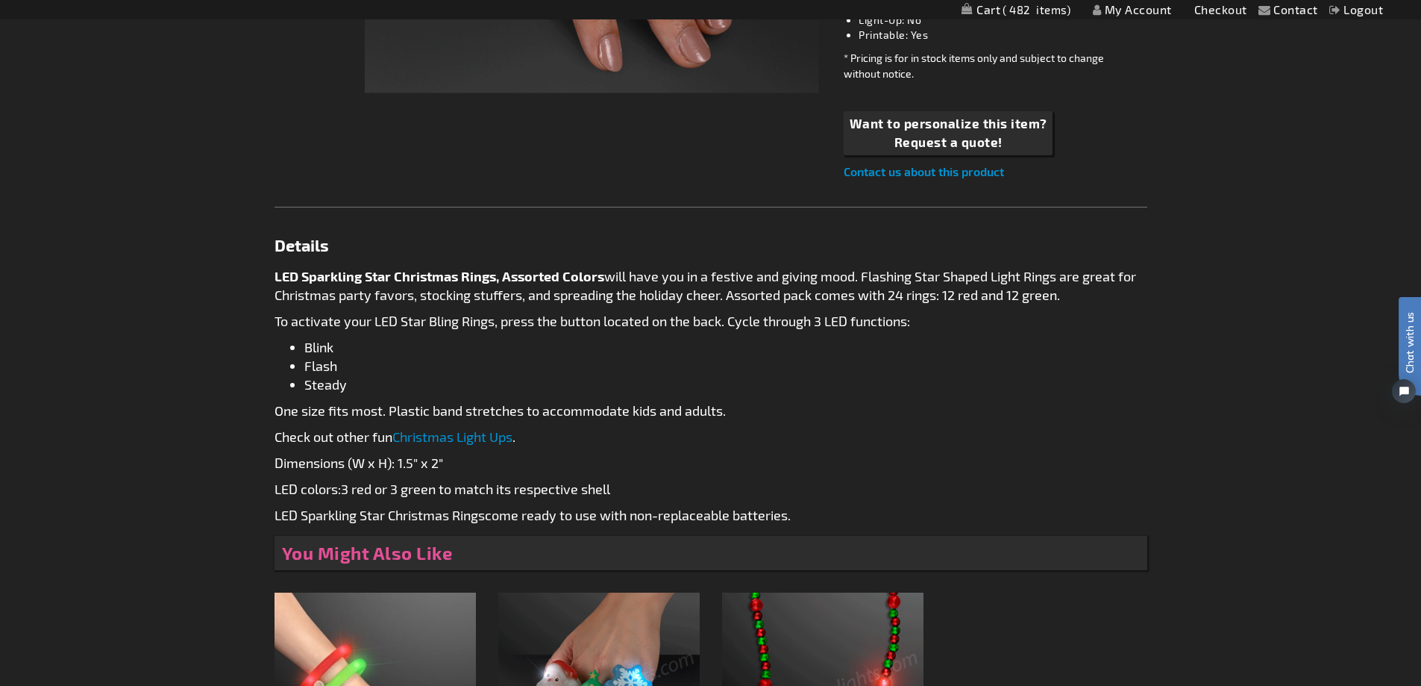
scroll to position [895, 0]
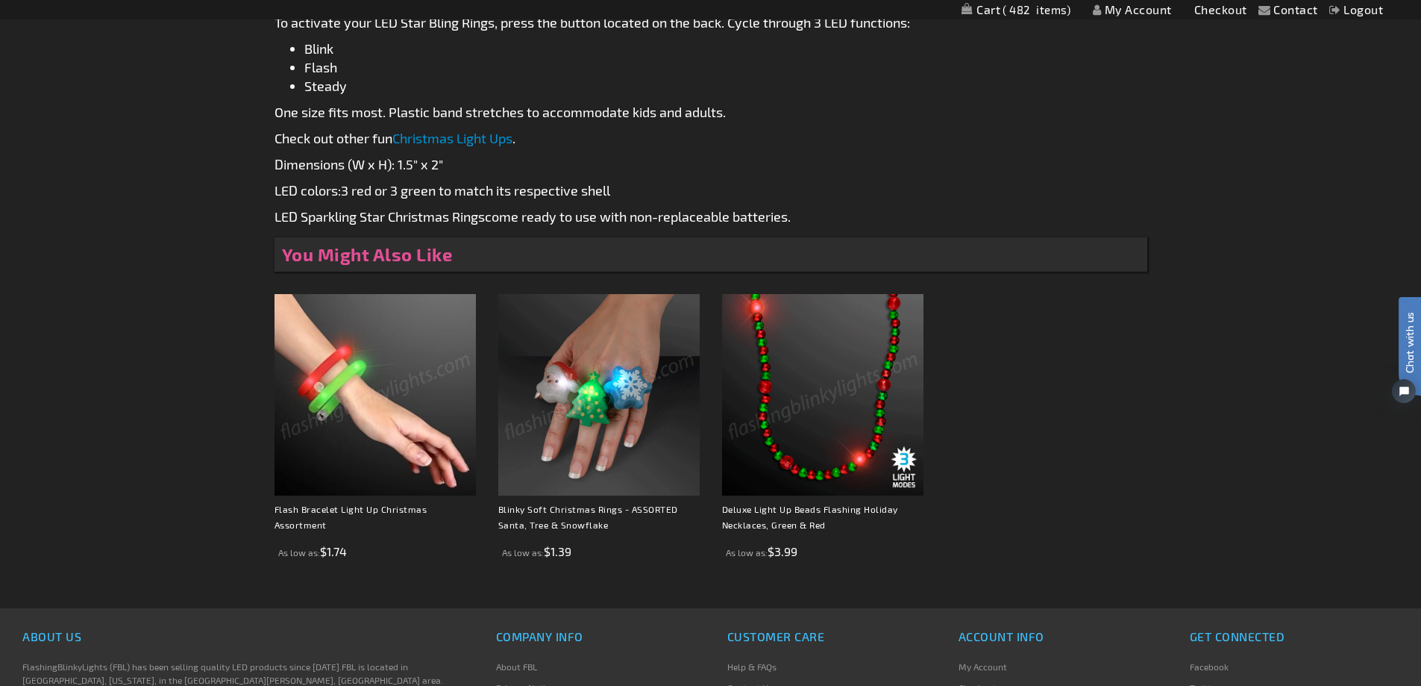
click at [329, 351] on img at bounding box center [375, 394] width 201 height 201
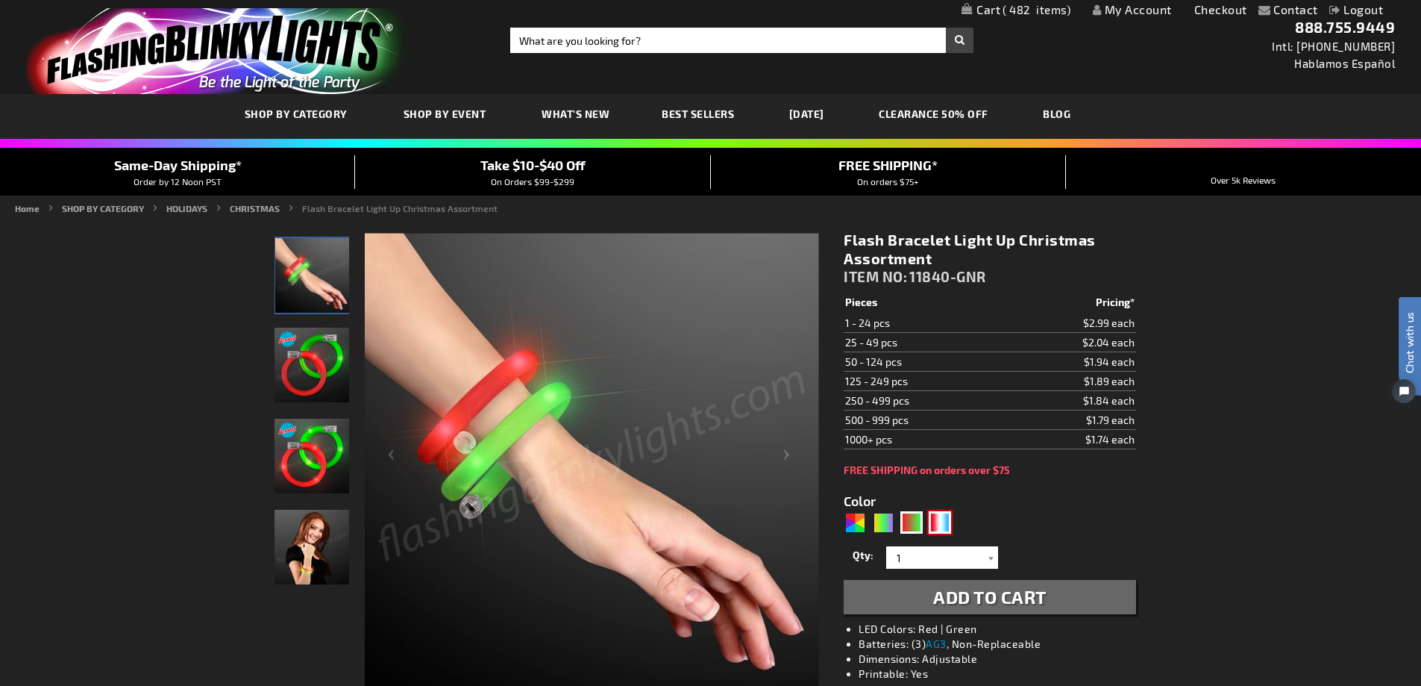
click at [947, 521] on div "RWB" at bounding box center [940, 522] width 22 height 22
type input "5643"
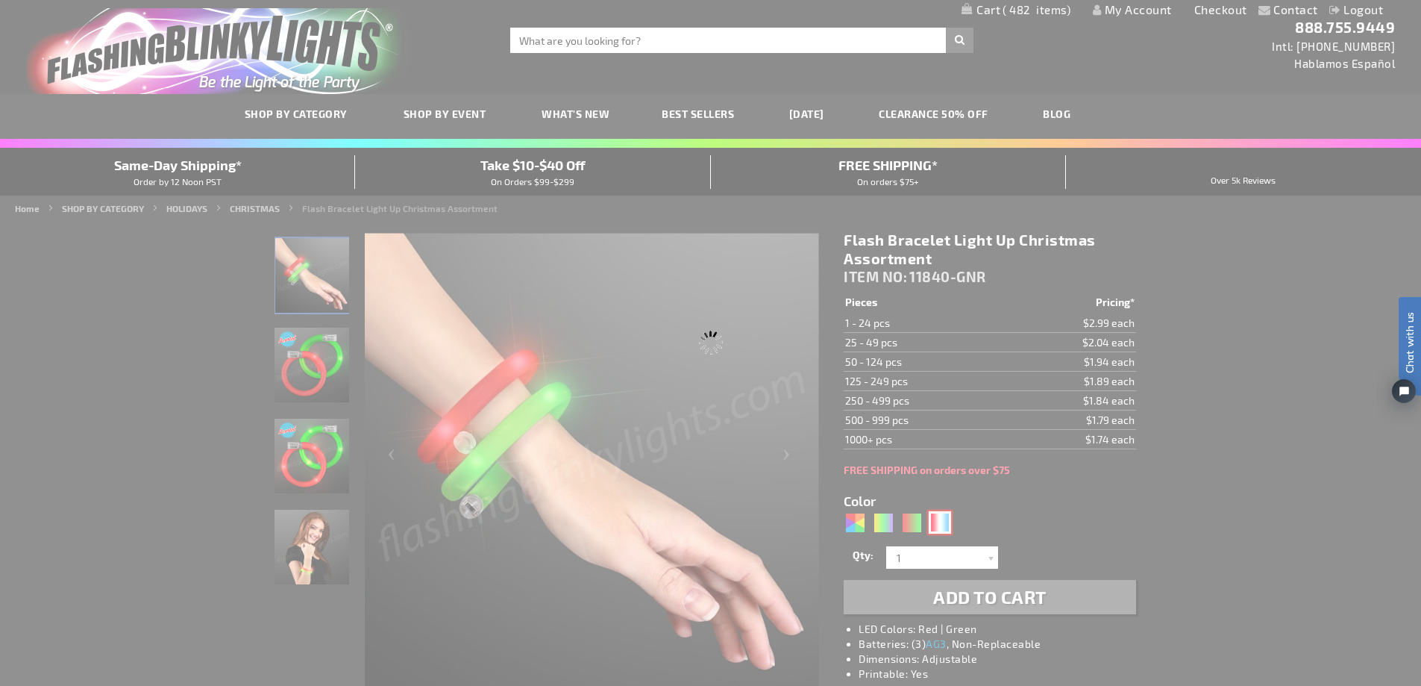
type input "11840-RWB"
type input "Customize - Flashing Tube Bracelets for 4th of July, Assorted Red, White &amp; …"
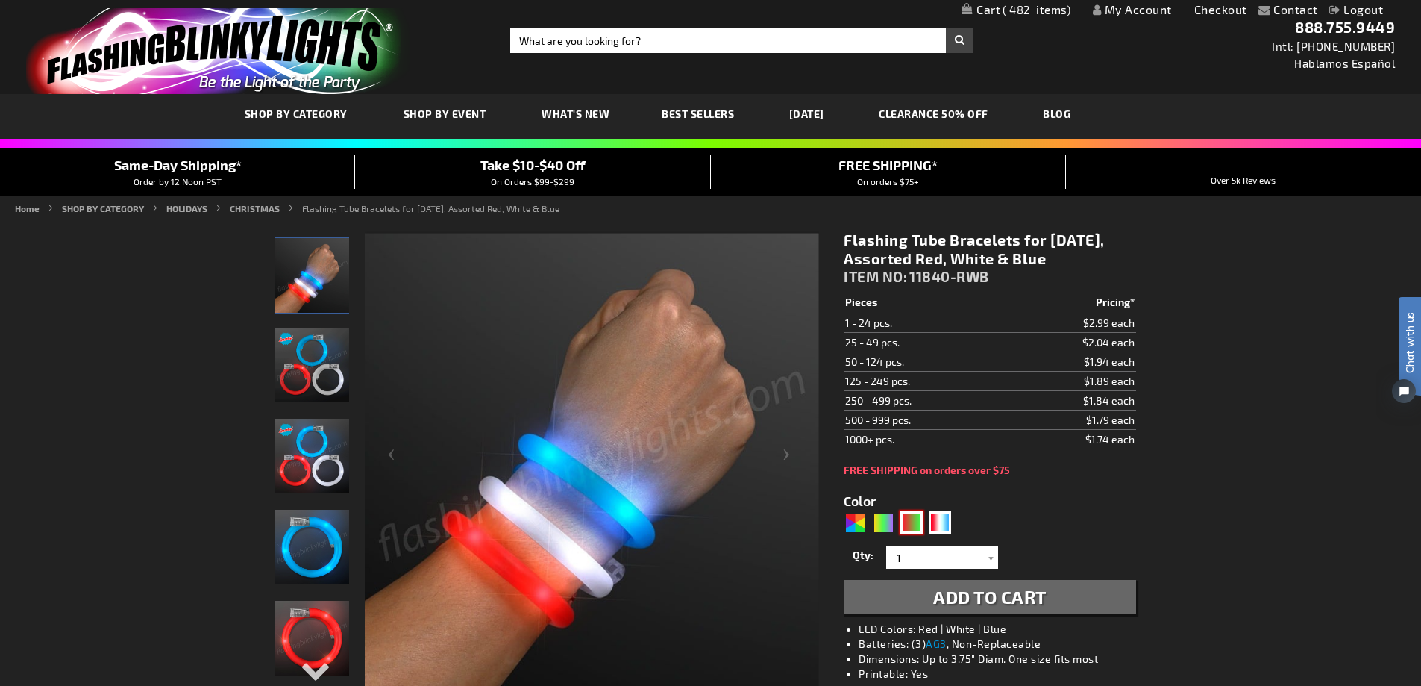
click at [917, 521] on div "RNG" at bounding box center [911, 522] width 22 height 22
type input "5642"
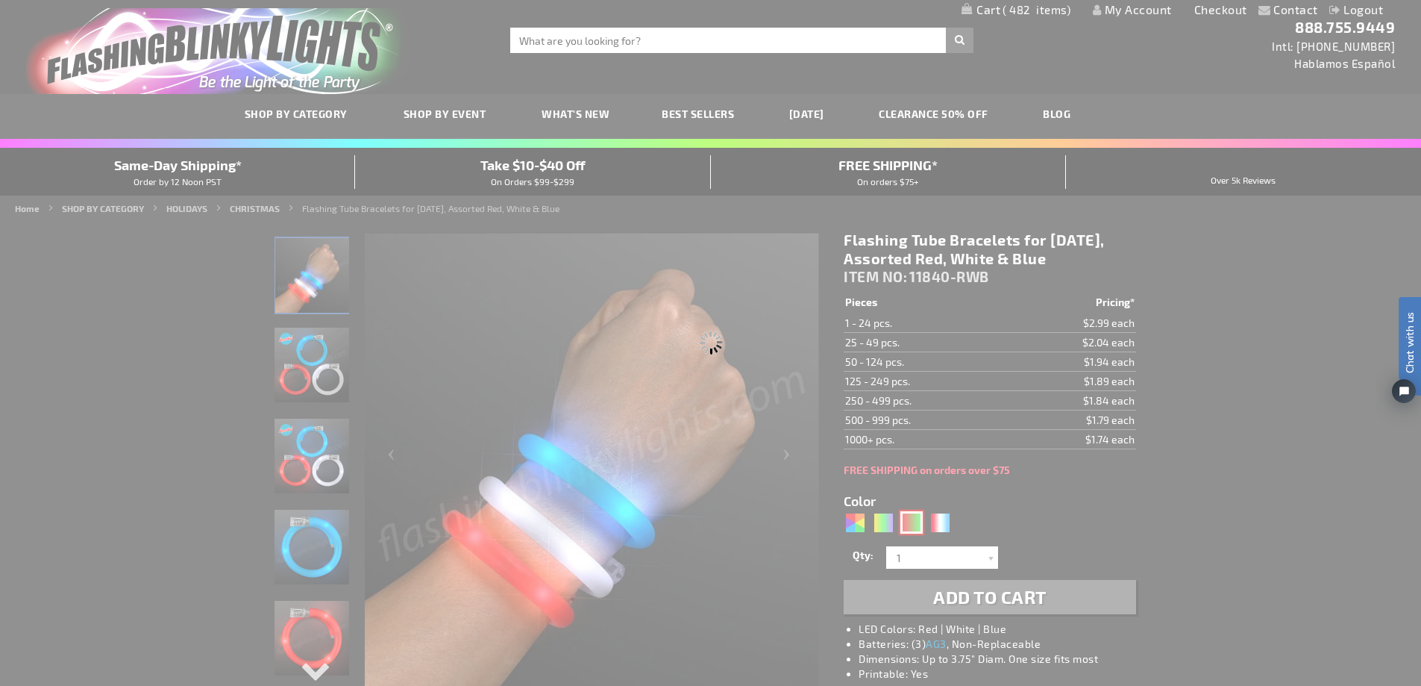
type input "11840-GNR"
type input "Customize - Flash Bracelet Light Up Christmas Assortment - ITEM NO: 11840-GNR"
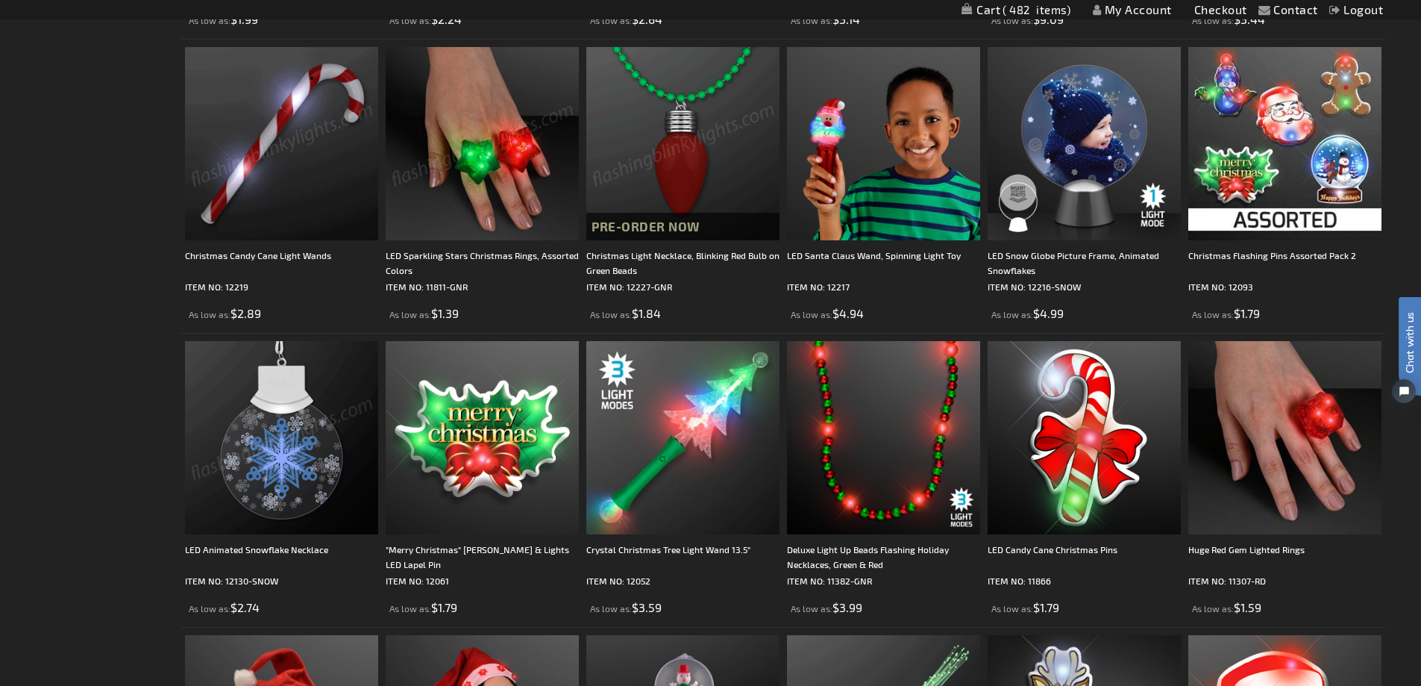
scroll to position [2910, 0]
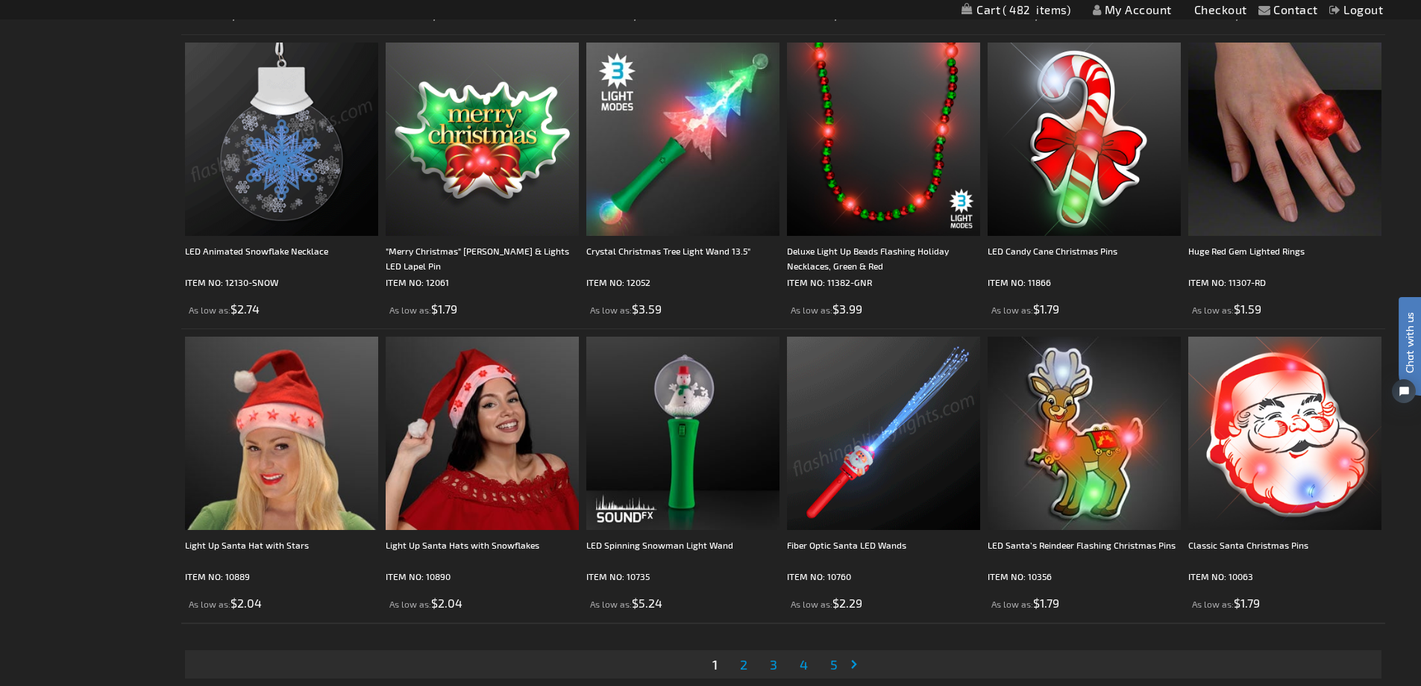
click at [743, 665] on span "2" at bounding box center [743, 664] width 7 height 16
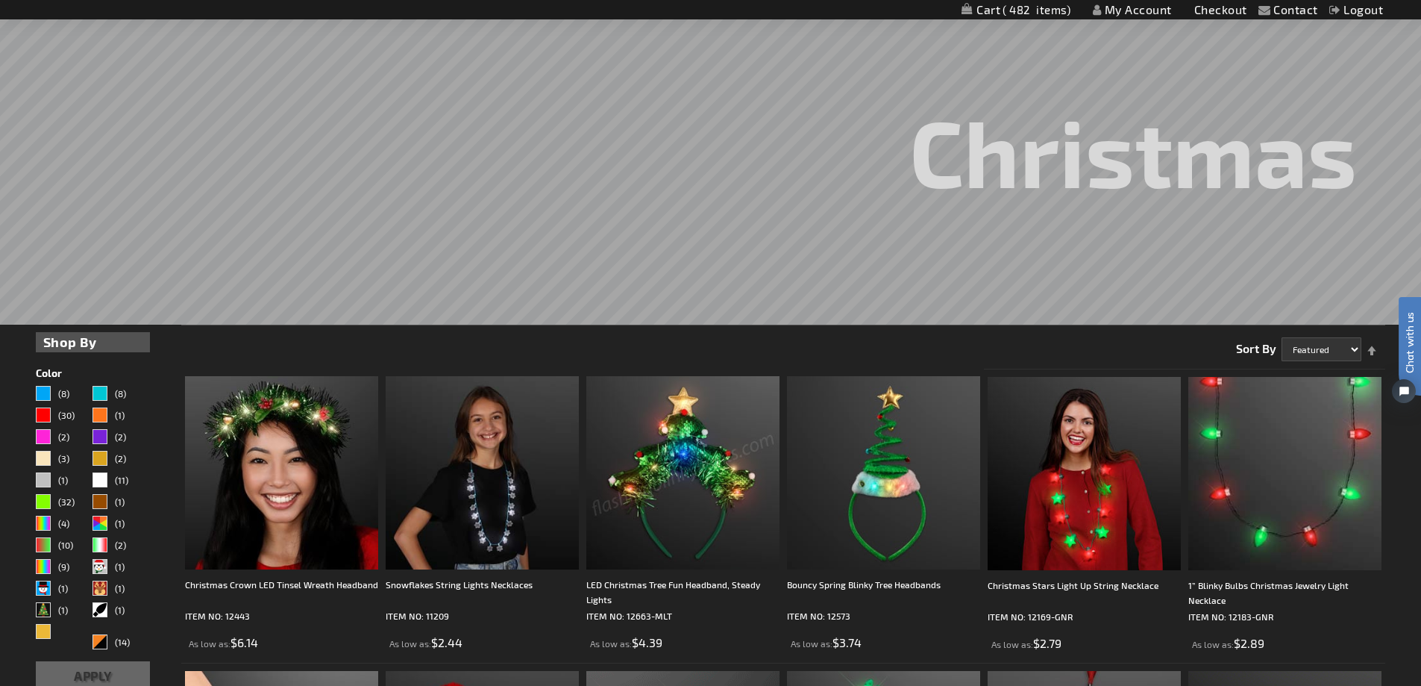
scroll to position [298, 0]
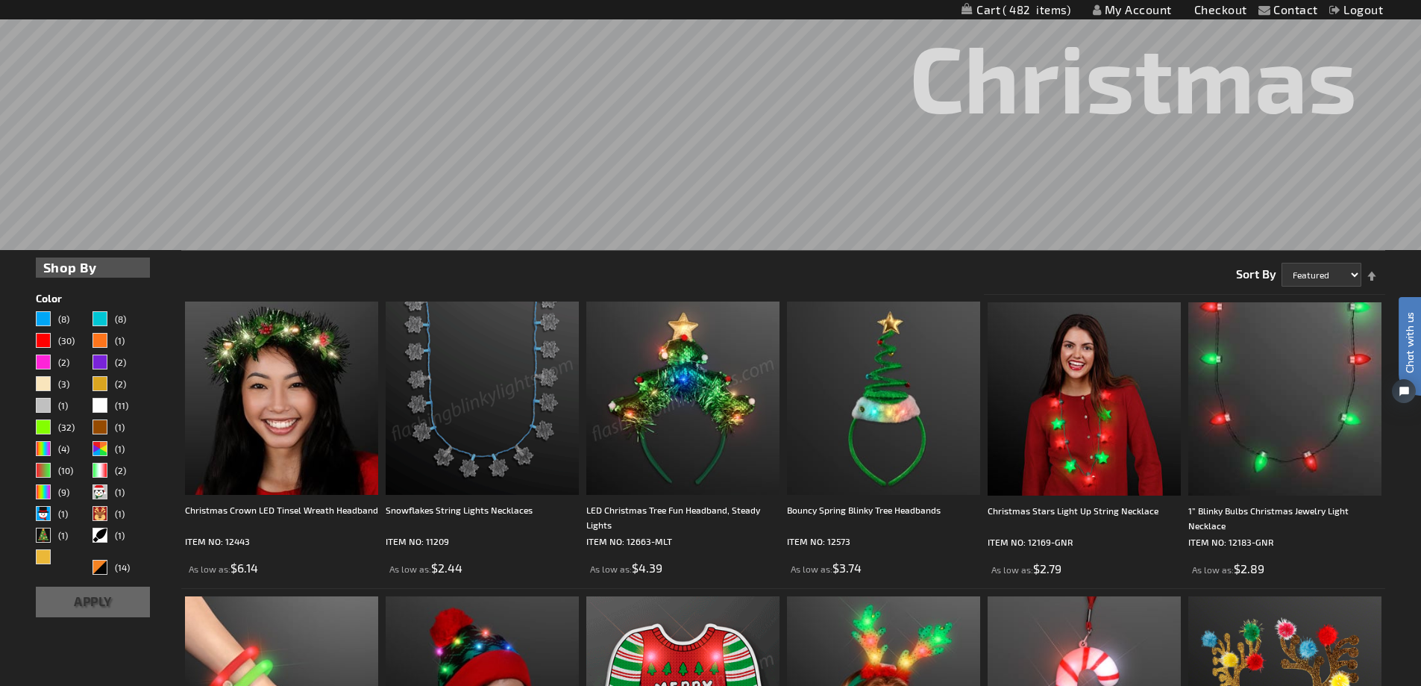
click at [530, 442] on img at bounding box center [482, 397] width 193 height 193
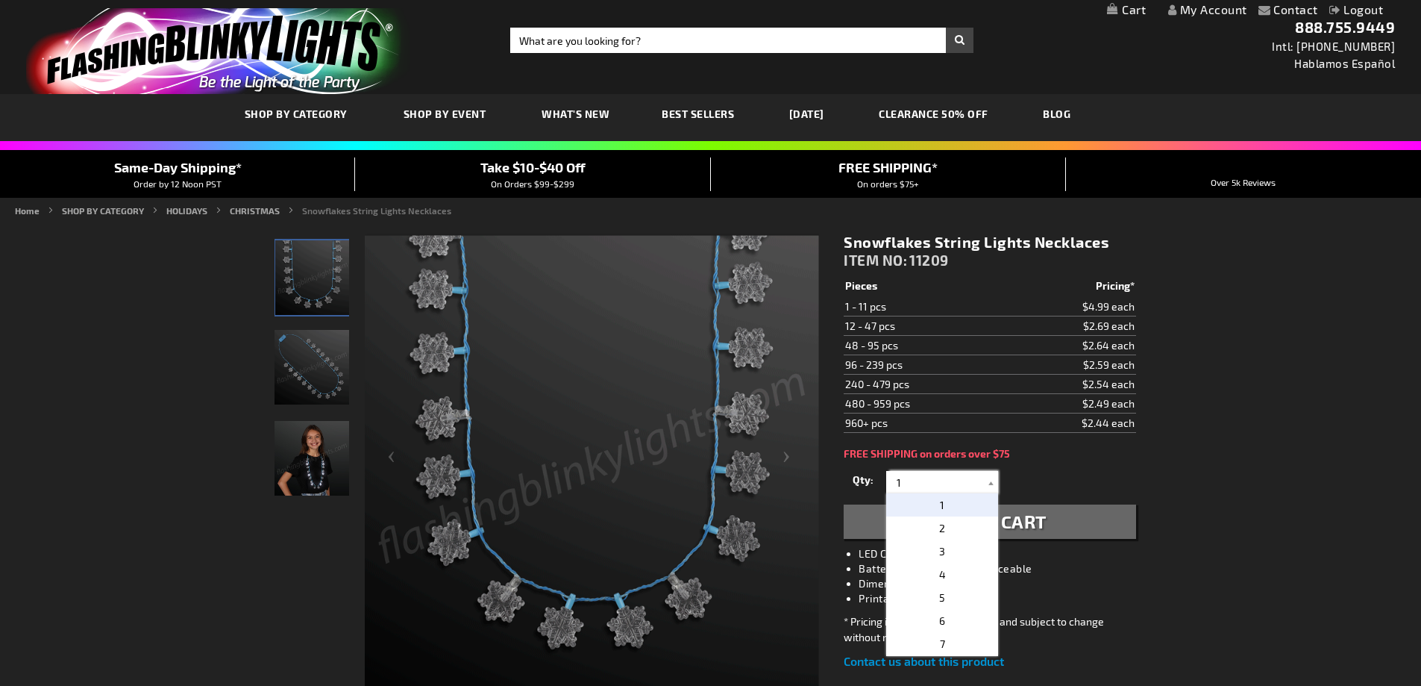
click at [911, 486] on input "1" at bounding box center [944, 482] width 108 height 22
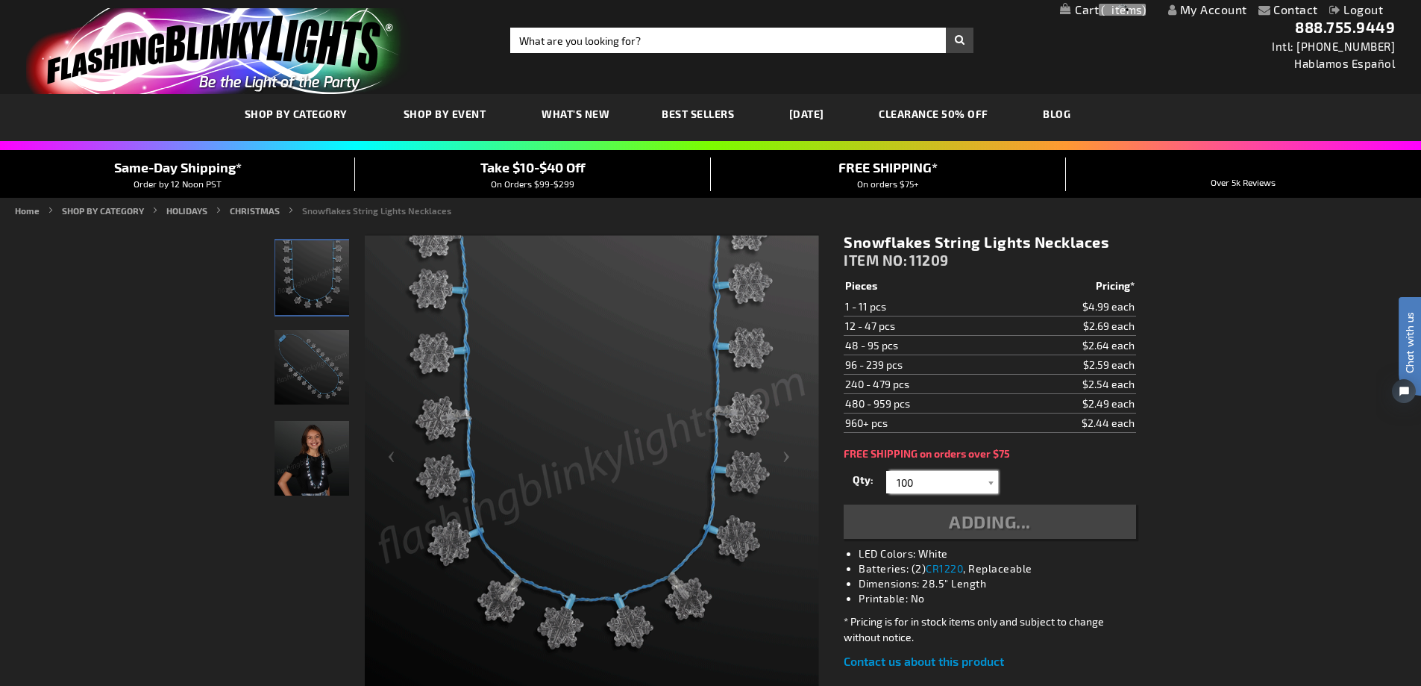
type input "100"
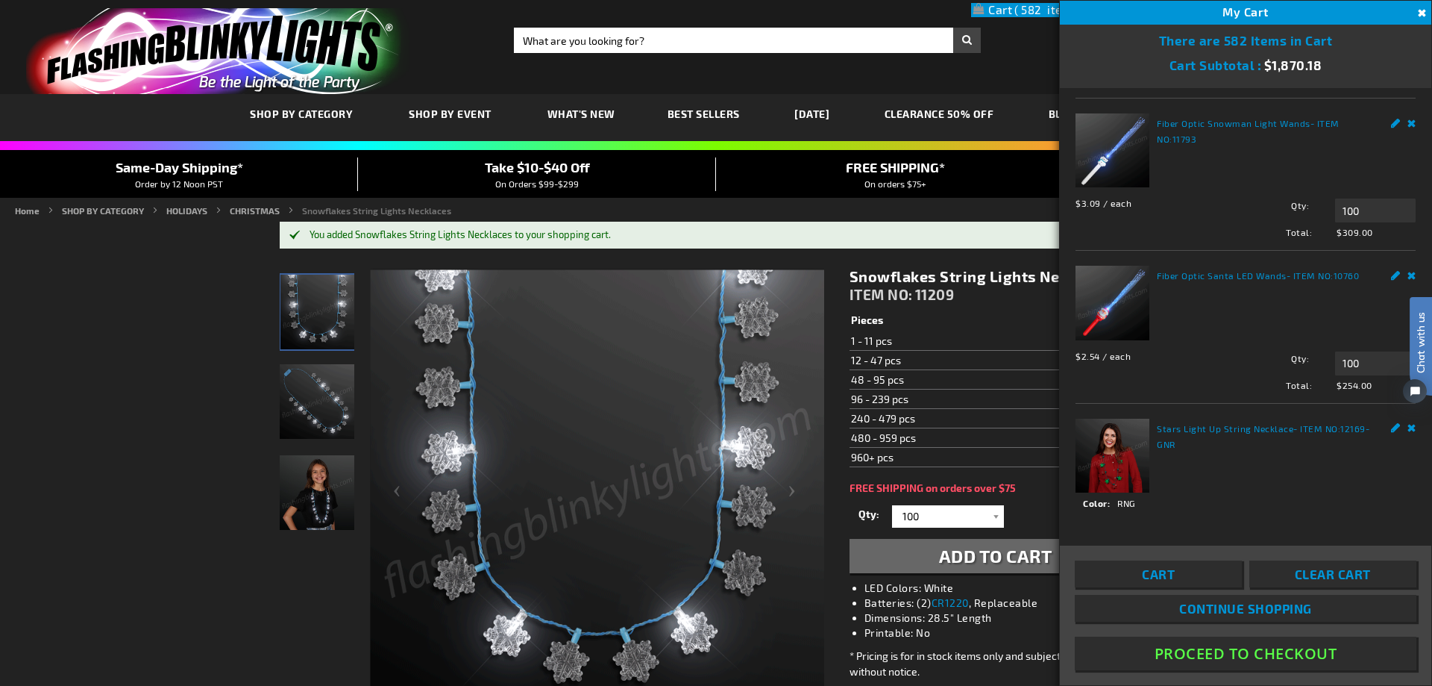
scroll to position [657, 0]
